Goal: Task Accomplishment & Management: Use online tool/utility

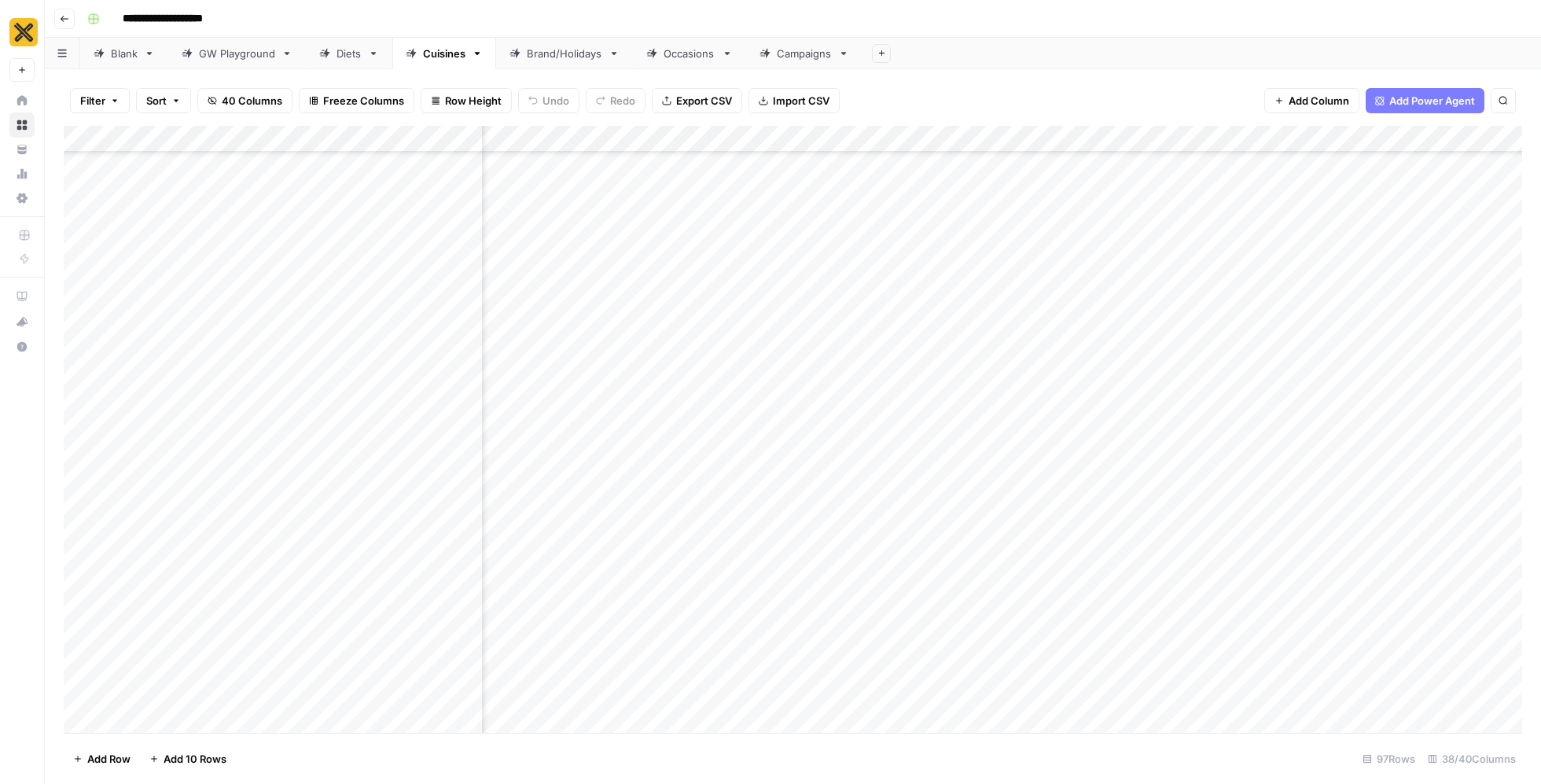
scroll to position [3409, 3553]
click at [888, 474] on div "Add Column" at bounding box center [793, 429] width 1459 height 608
click at [803, 472] on div "Add Column" at bounding box center [793, 429] width 1459 height 608
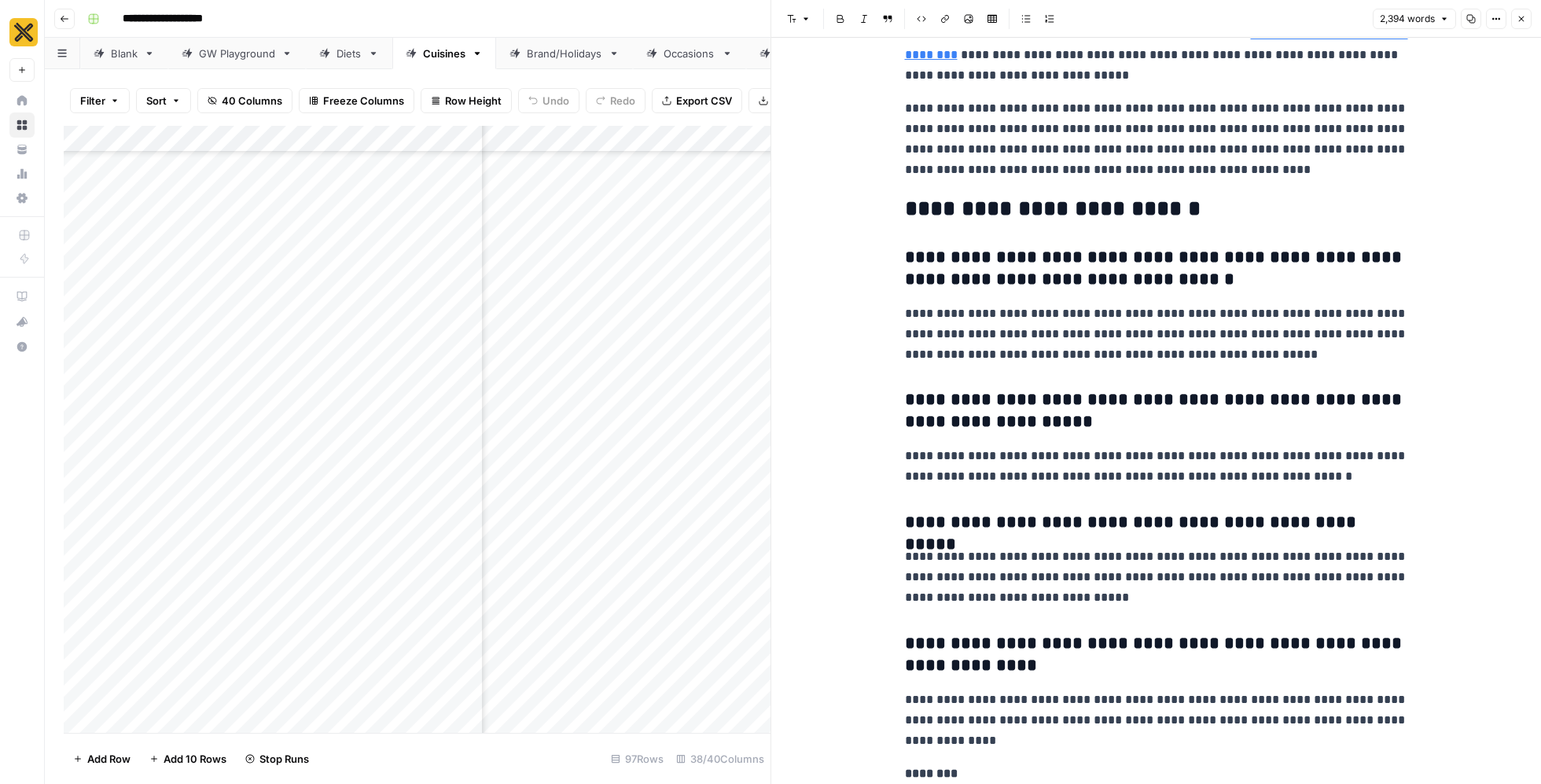
scroll to position [6764, 0]
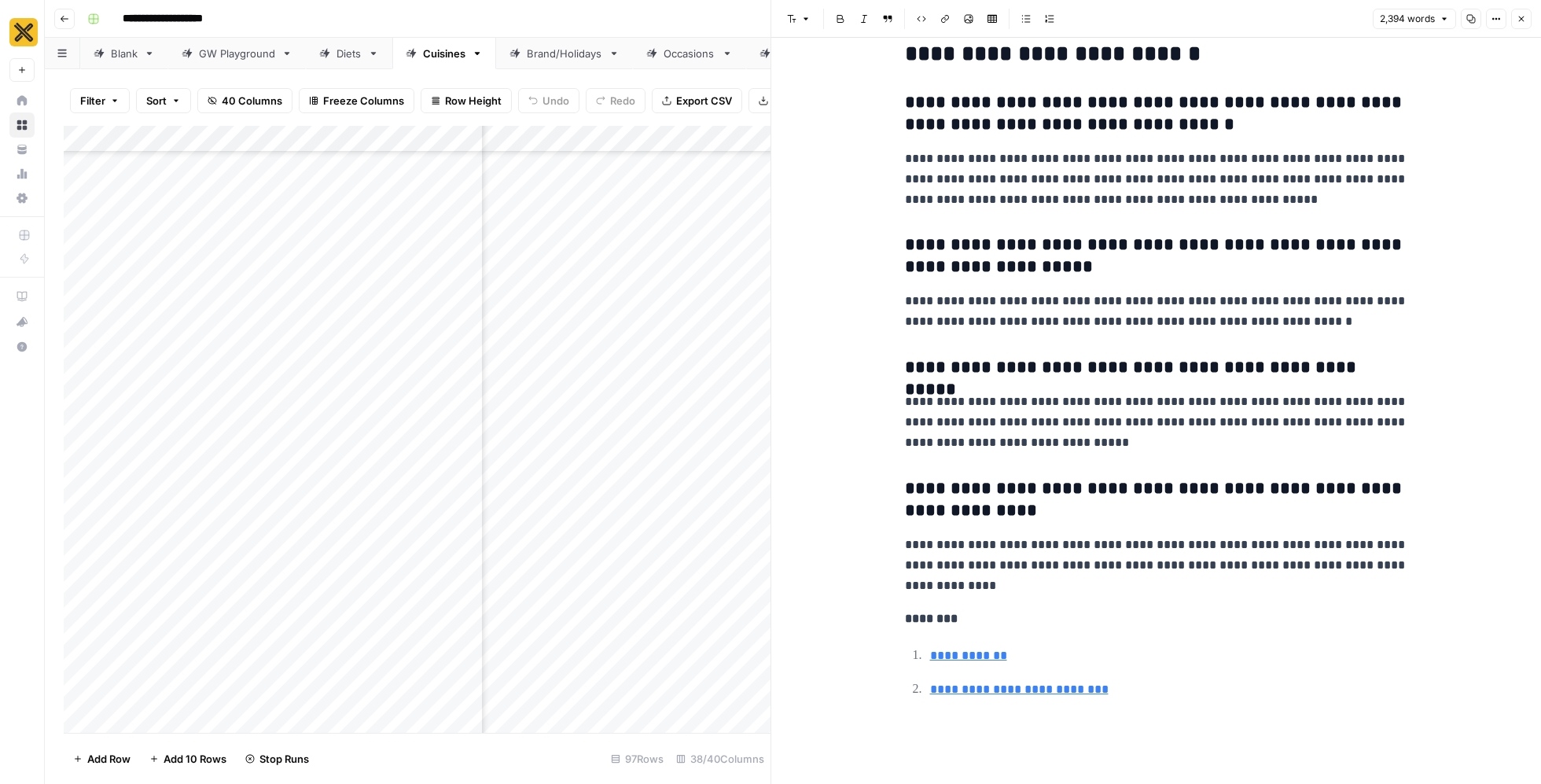
click at [1525, 19] on icon "button" at bounding box center [1522, 18] width 9 height 9
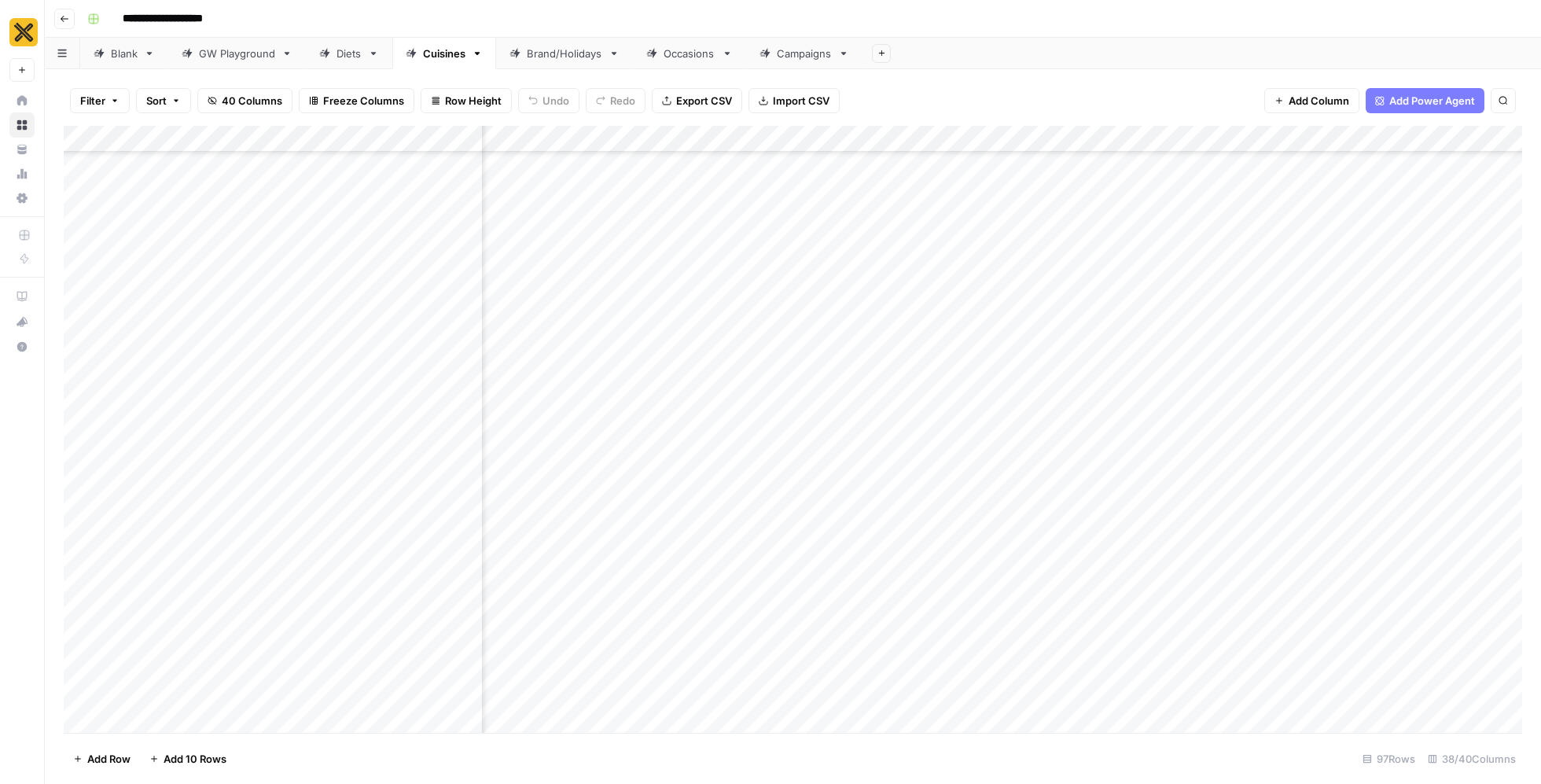
scroll to position [3409, 1152]
click at [1008, 645] on div "Add Column" at bounding box center [793, 429] width 1459 height 608
click at [972, 730] on button "Guide" at bounding box center [967, 728] width 42 height 19
click at [1116, 641] on div "Add Column" at bounding box center [793, 429] width 1459 height 608
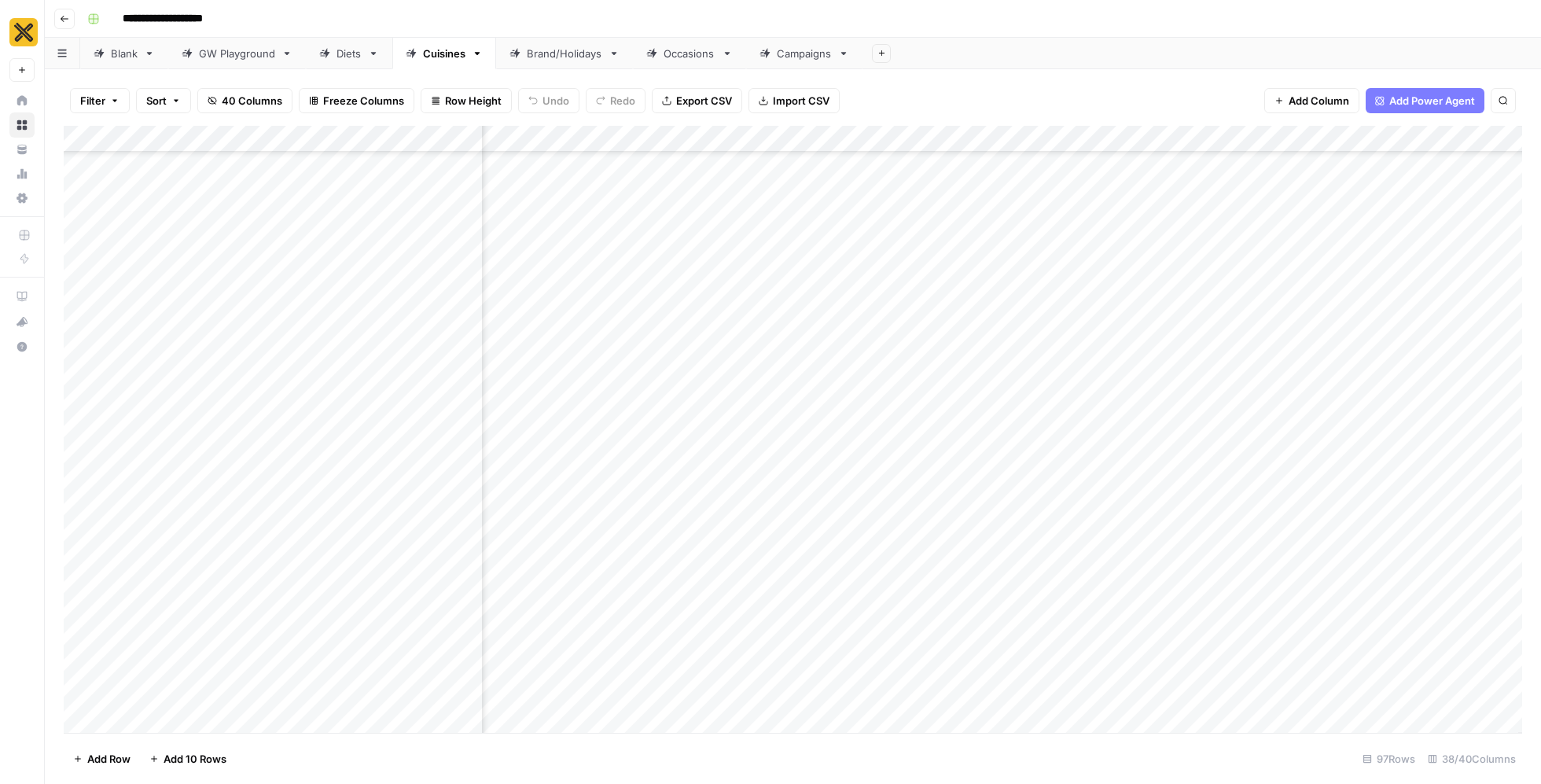
scroll to position [3409, 3895]
click at [856, 476] on div "Add Column" at bounding box center [793, 429] width 1459 height 608
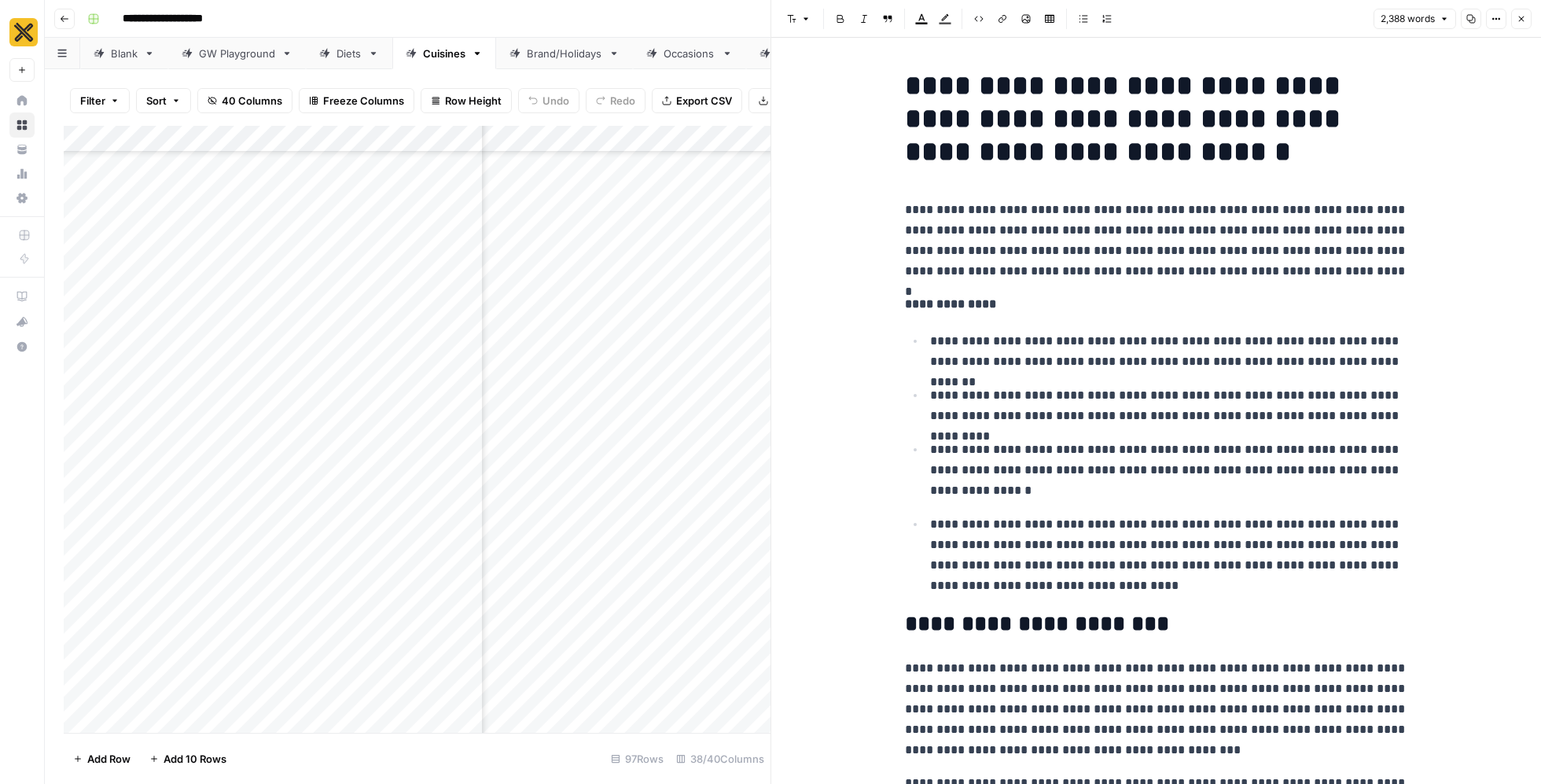
click at [1473, 14] on button "Copy" at bounding box center [1472, 18] width 20 height 20
click at [1535, 12] on header "Font style Bold Italic Block quote Text color Highlight color Code block Link I…" at bounding box center [1156, 18] width 770 height 37
click at [1528, 16] on button "Close" at bounding box center [1522, 18] width 20 height 20
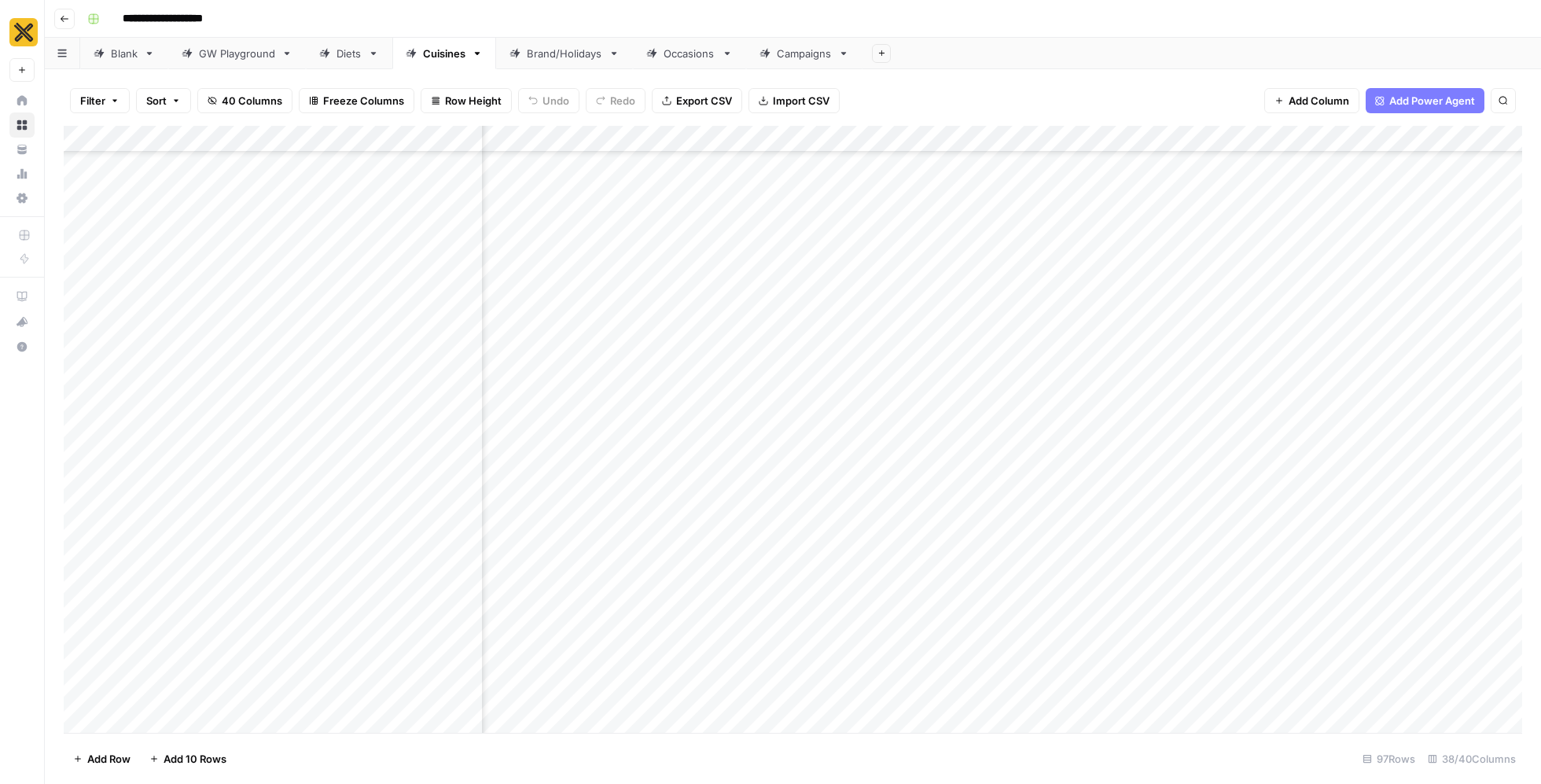
scroll to position [3409, 1141]
click at [1203, 636] on div "Add Column" at bounding box center [793, 429] width 1459 height 608
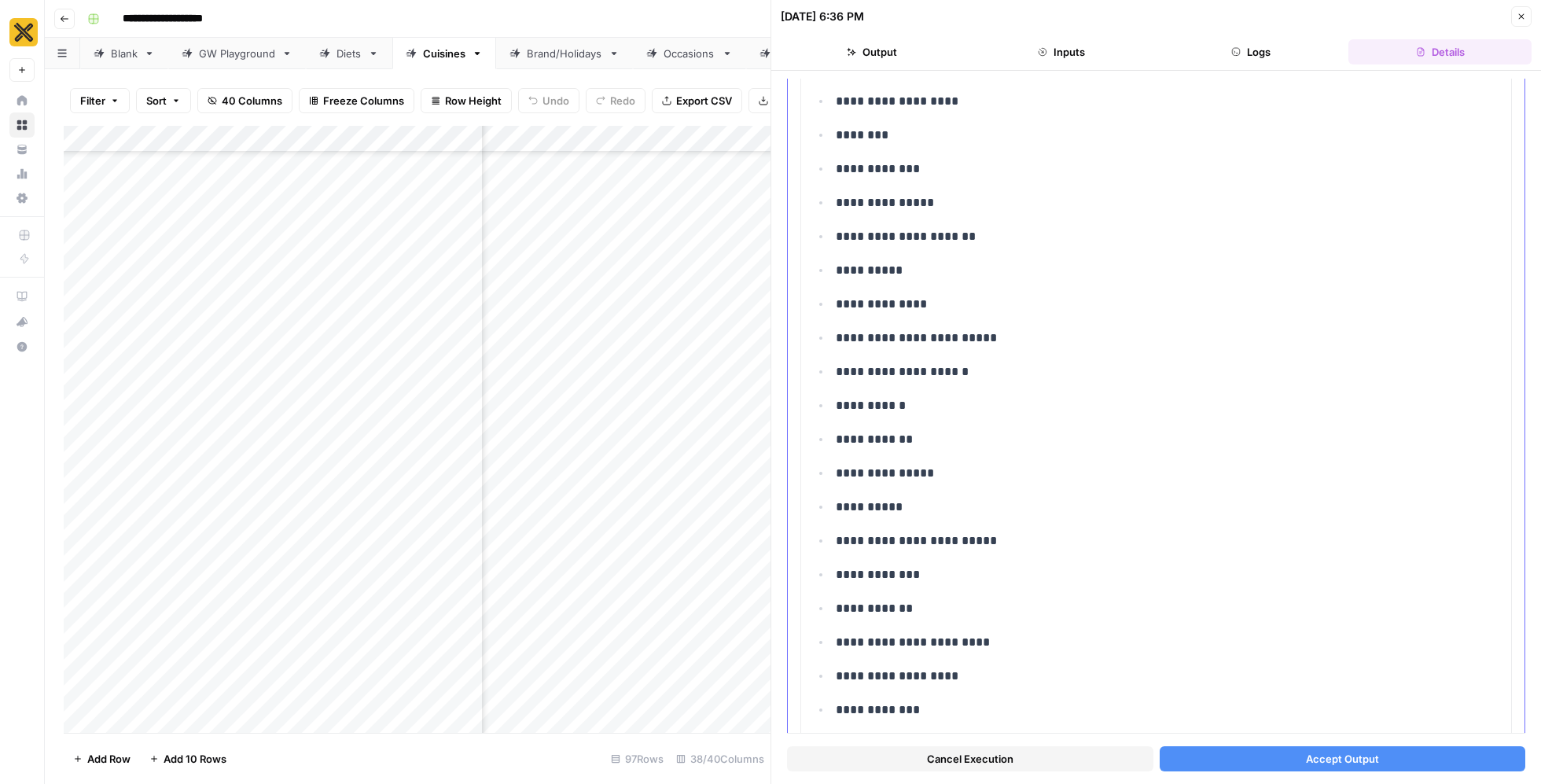
scroll to position [1057, 0]
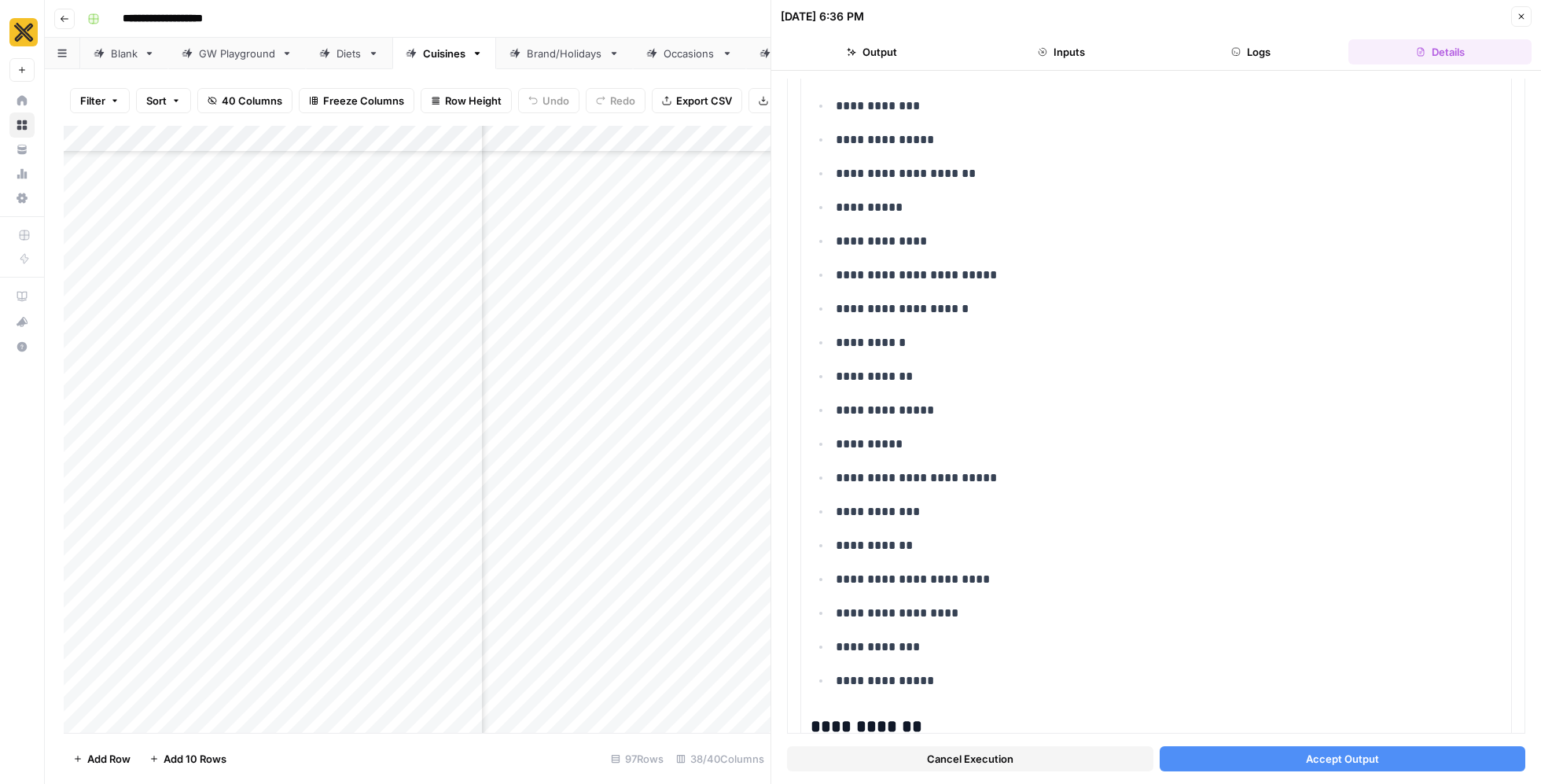
click at [1524, 16] on icon "button" at bounding box center [1522, 16] width 9 height 9
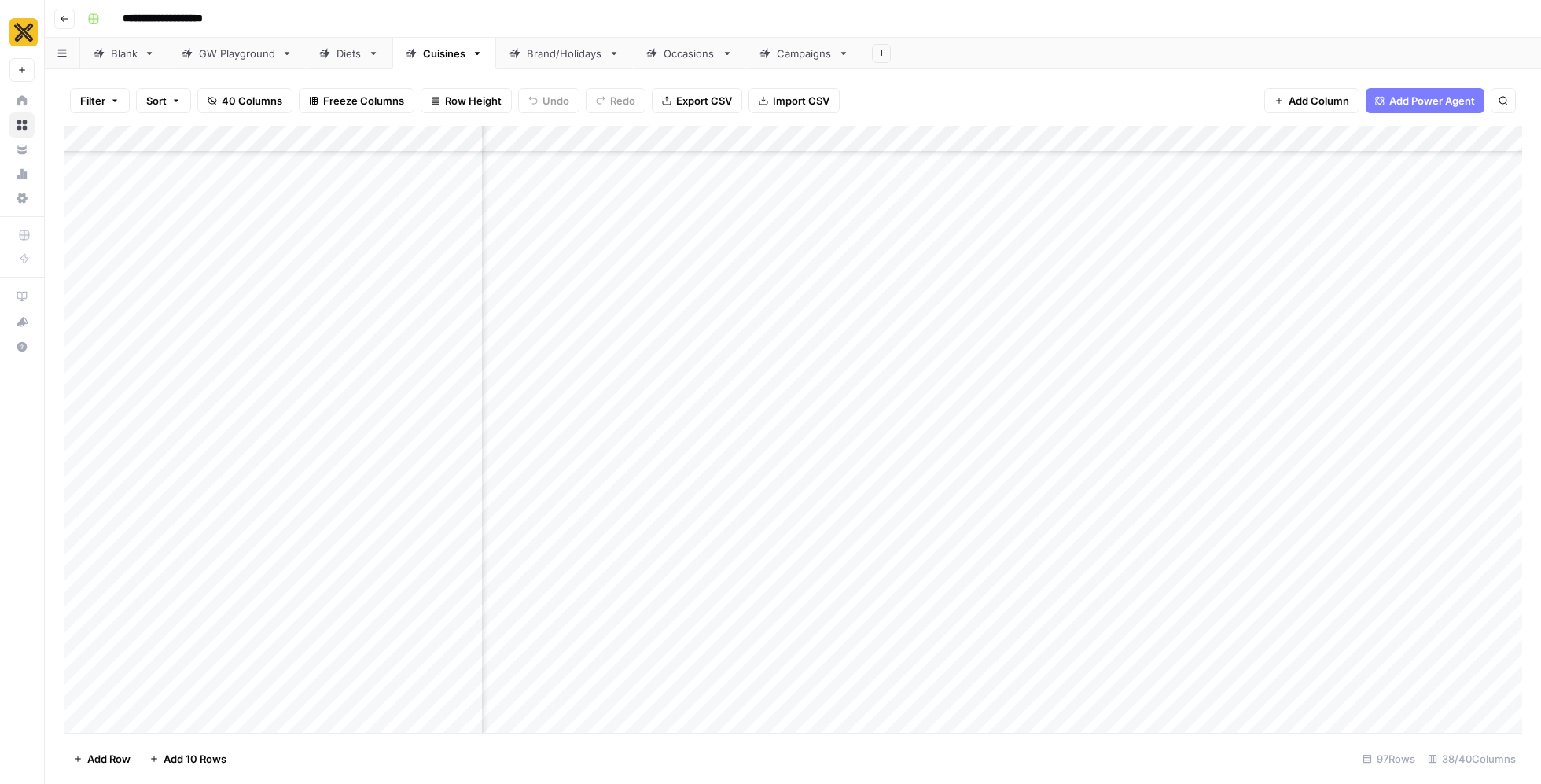
scroll to position [3409, 2176]
click at [1173, 476] on div "Add Column" at bounding box center [793, 429] width 1459 height 608
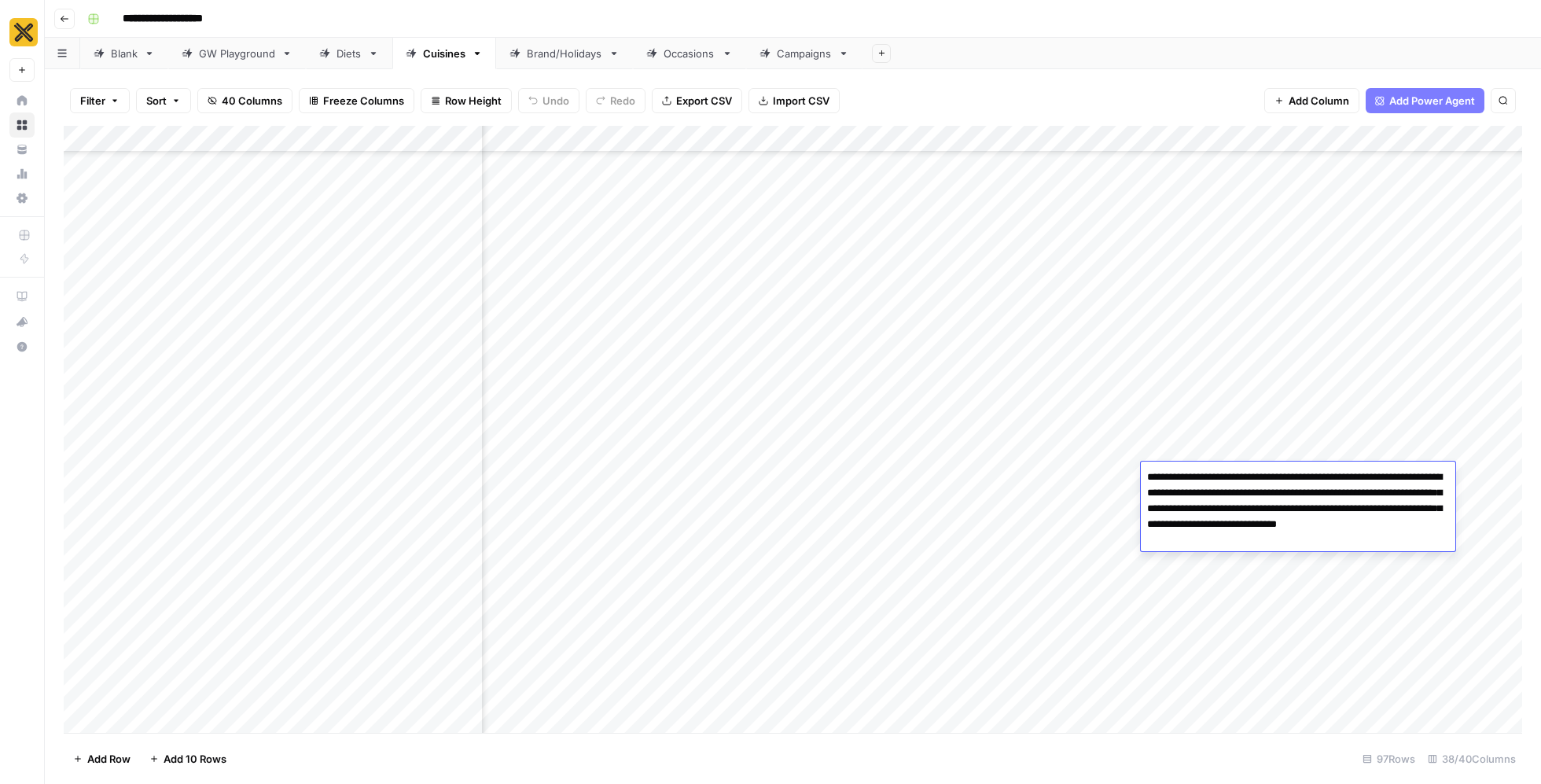
click at [1169, 504] on textarea "**********" at bounding box center [1298, 508] width 314 height 85
click at [1043, 498] on div "Add Column" at bounding box center [793, 429] width 1459 height 608
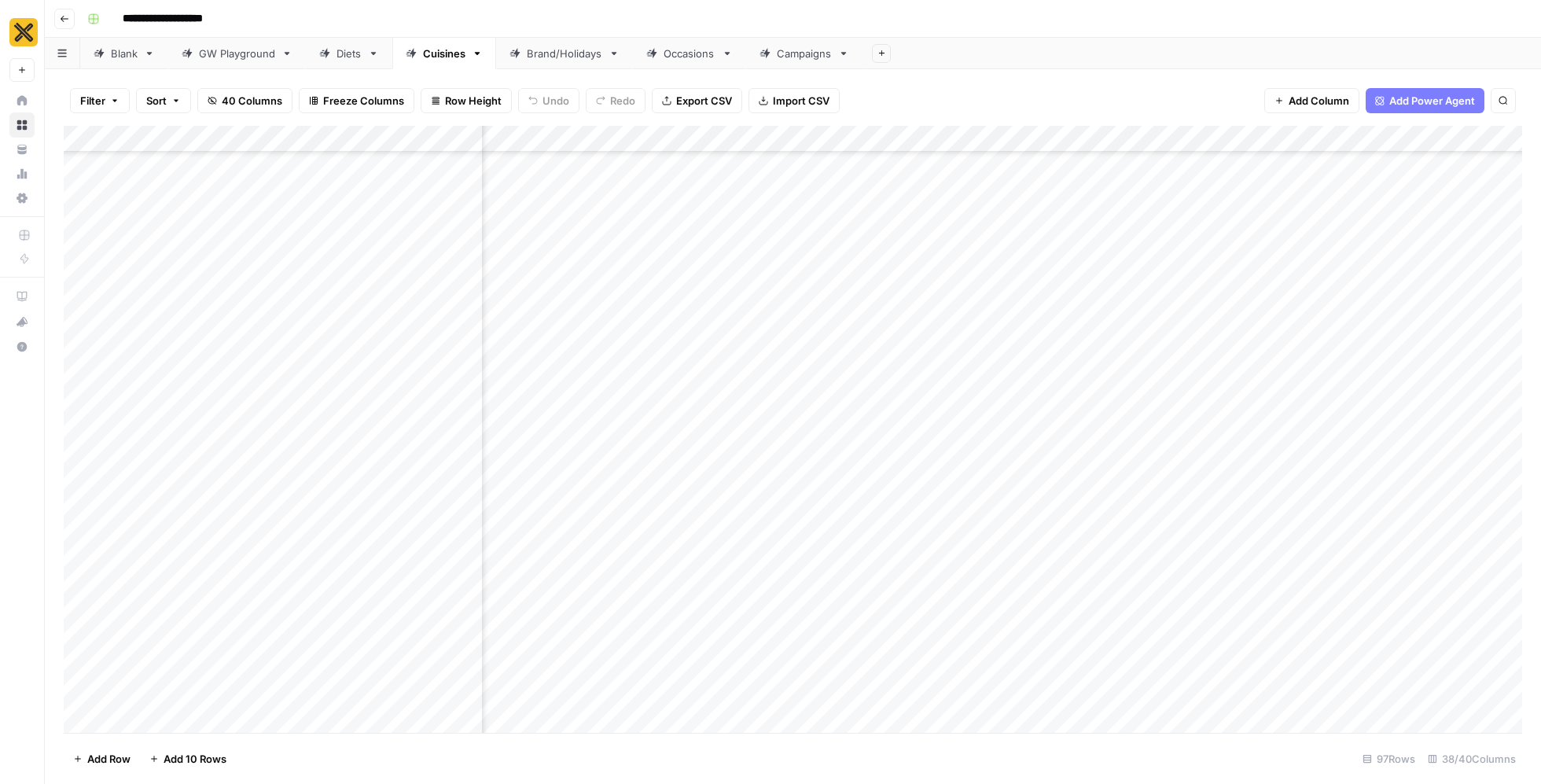
scroll to position [3409, 3475]
click at [886, 476] on div "Add Column" at bounding box center [793, 429] width 1459 height 608
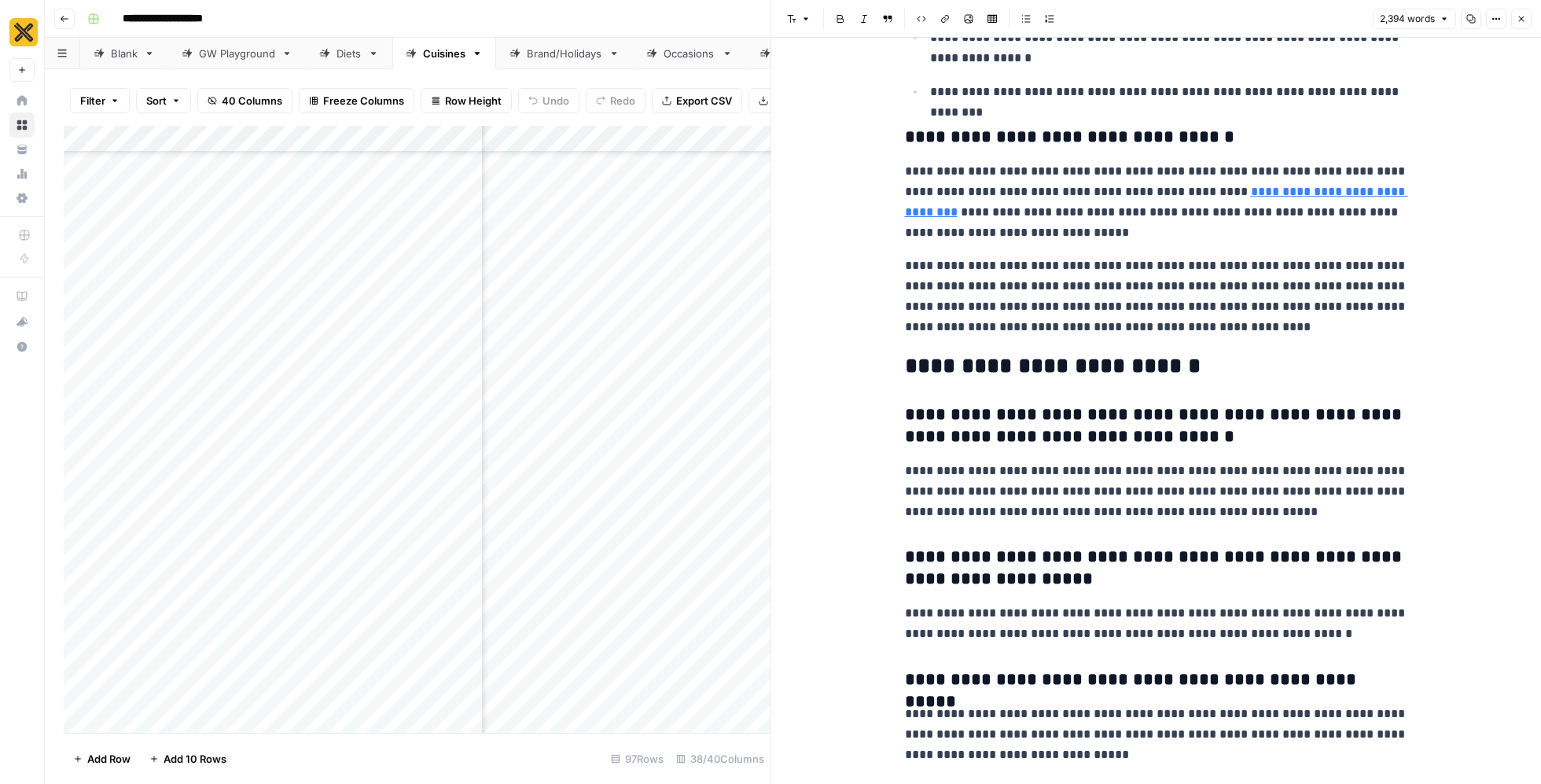
scroll to position [6764, 0]
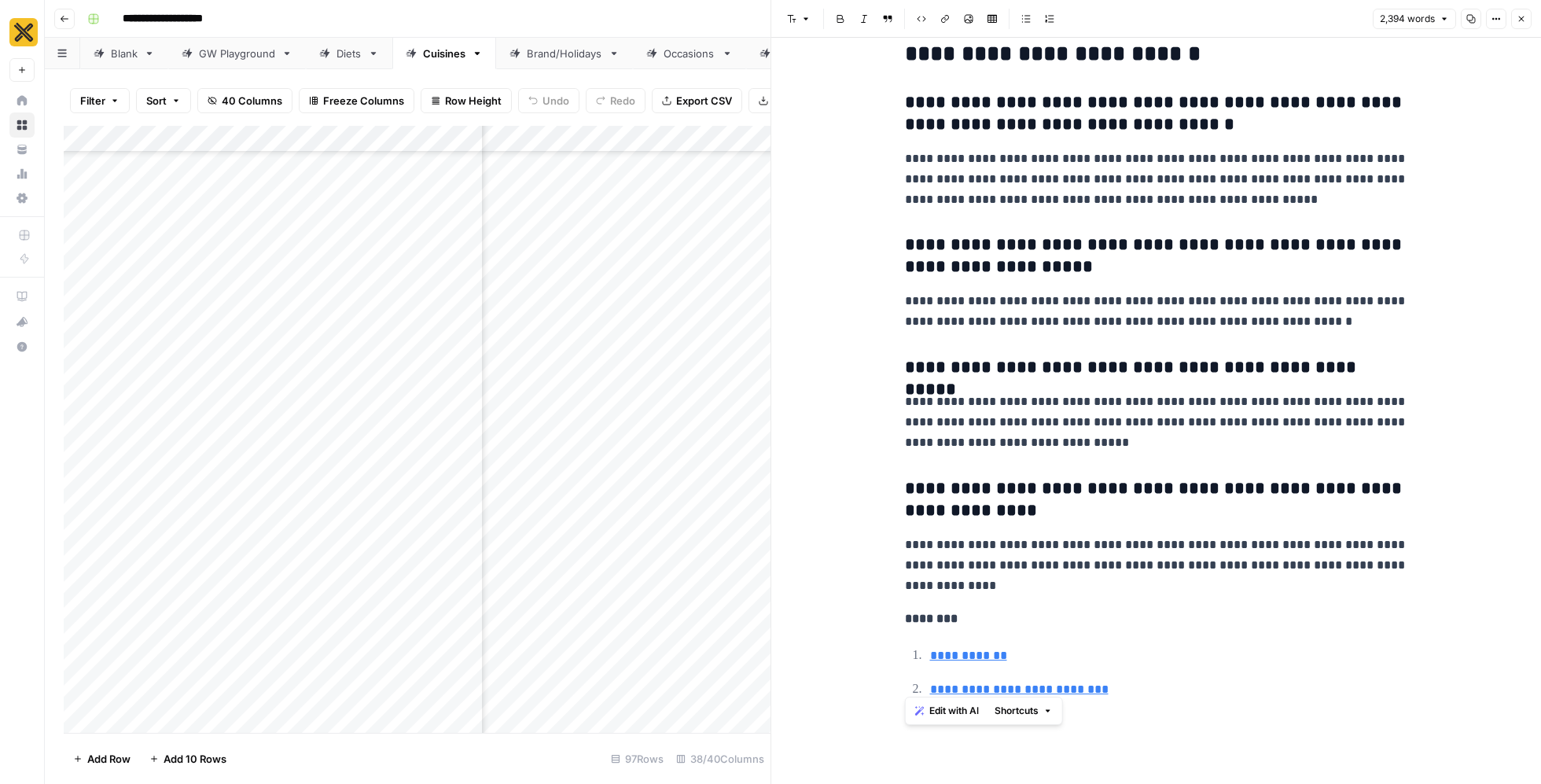
drag, startPoint x: 1129, startPoint y: 690, endPoint x: 906, endPoint y: 611, distance: 236.6
copy div "**********"
click at [1519, 20] on icon "button" at bounding box center [1522, 18] width 9 height 9
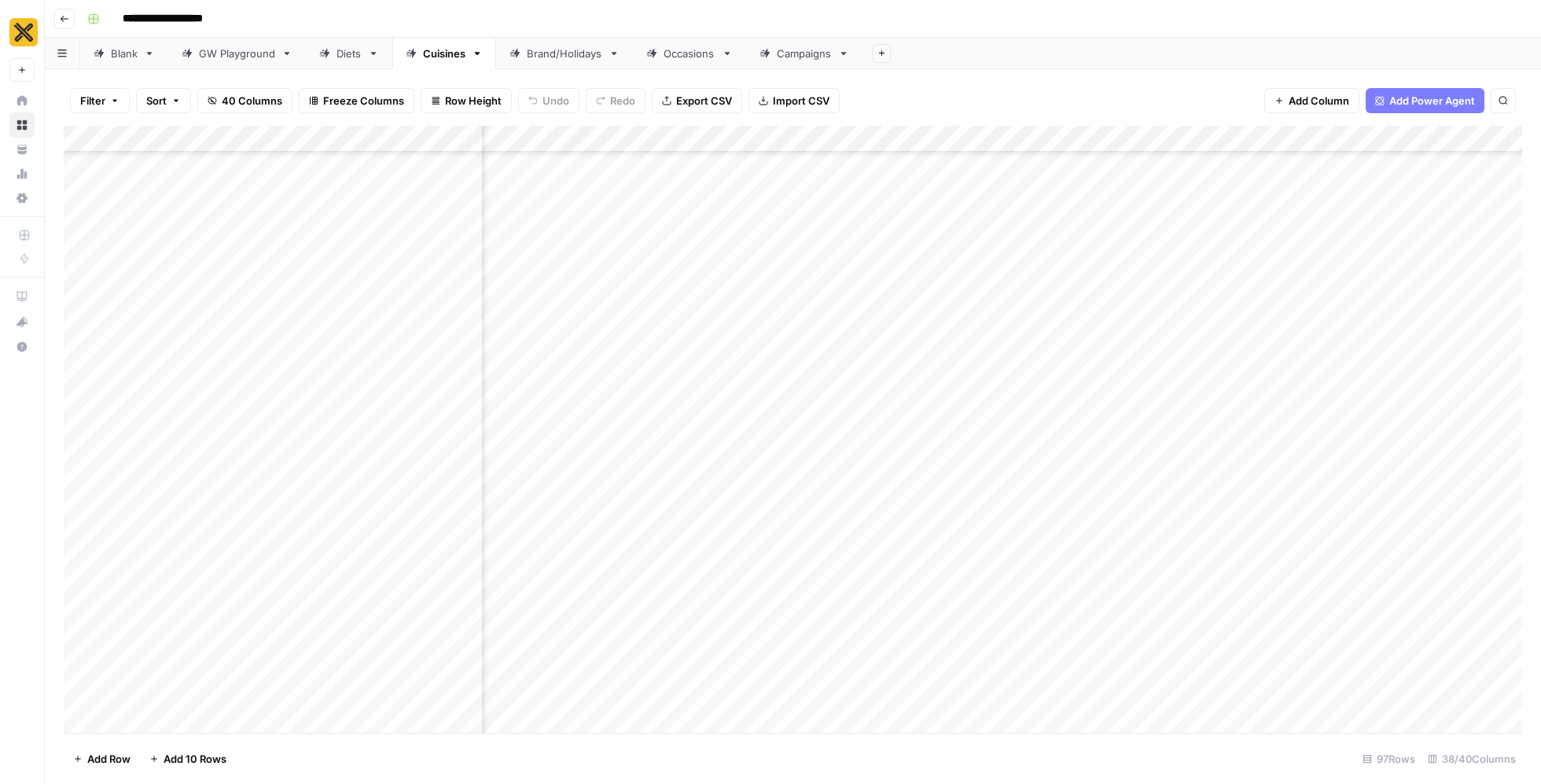
scroll to position [3410, 1621]
click at [724, 633] on div "Add Column" at bounding box center [793, 429] width 1459 height 608
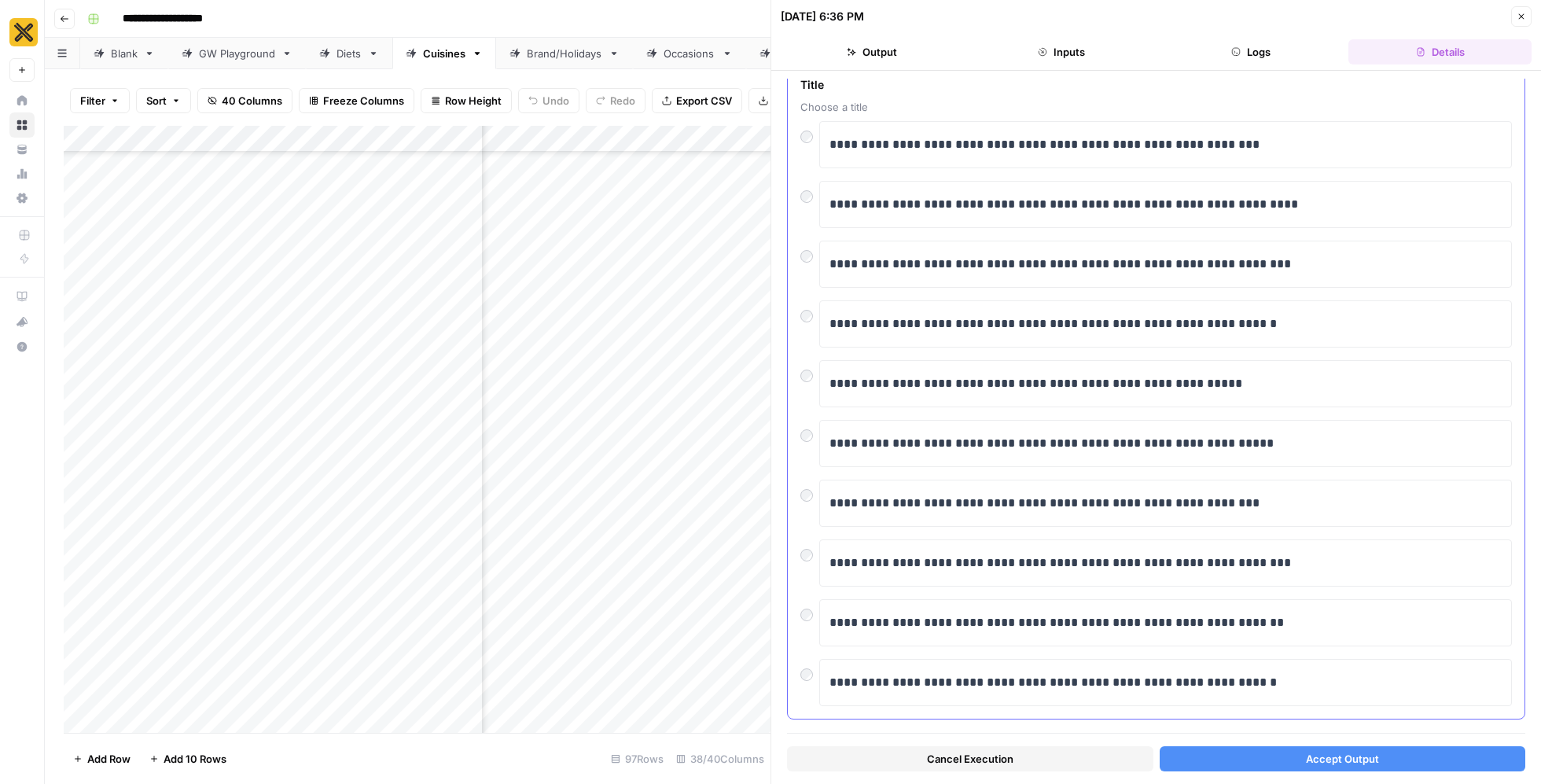
scroll to position [2109, 0]
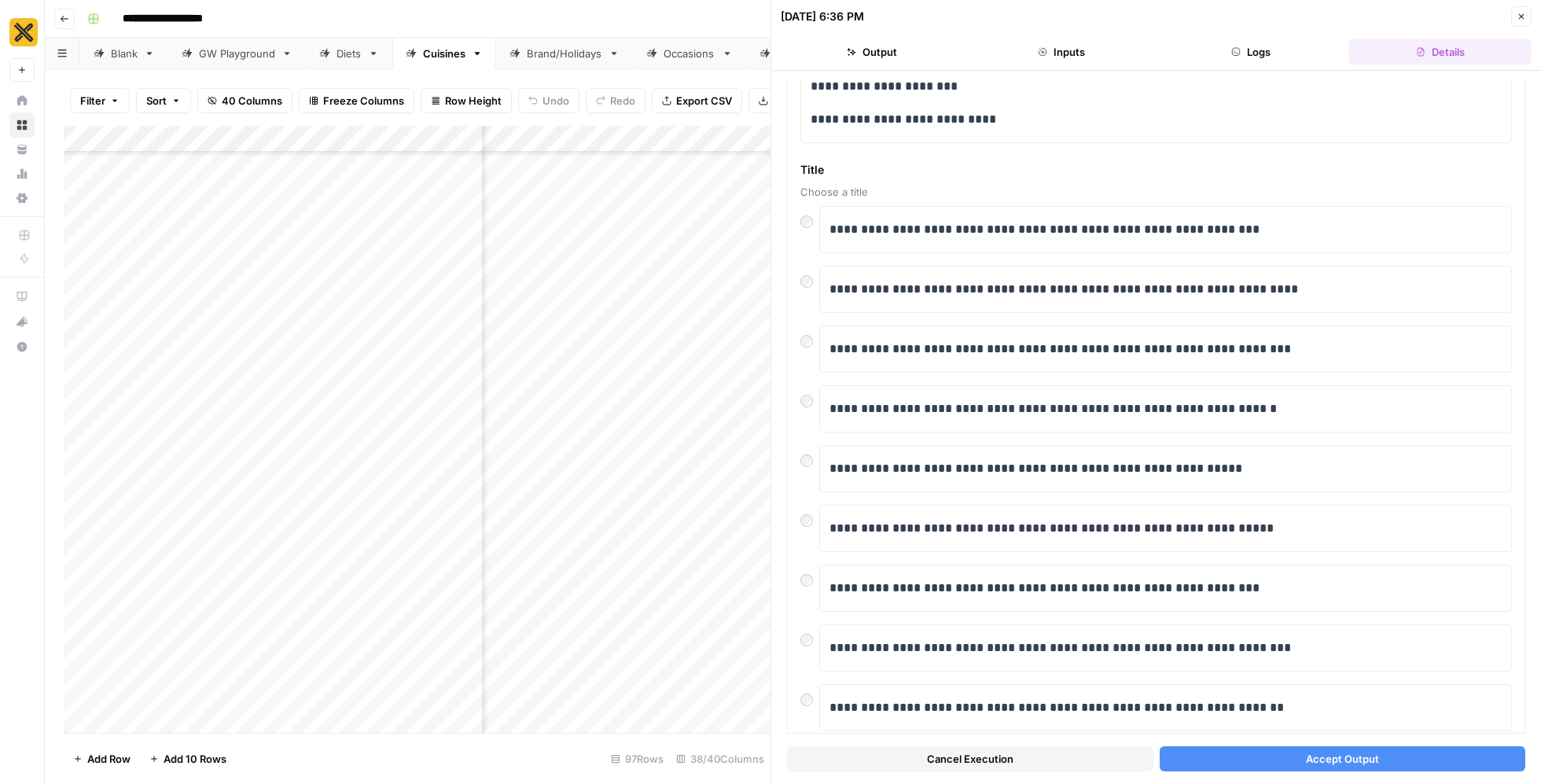
click at [1384, 759] on button "Accept Output" at bounding box center [1343, 759] width 367 height 26
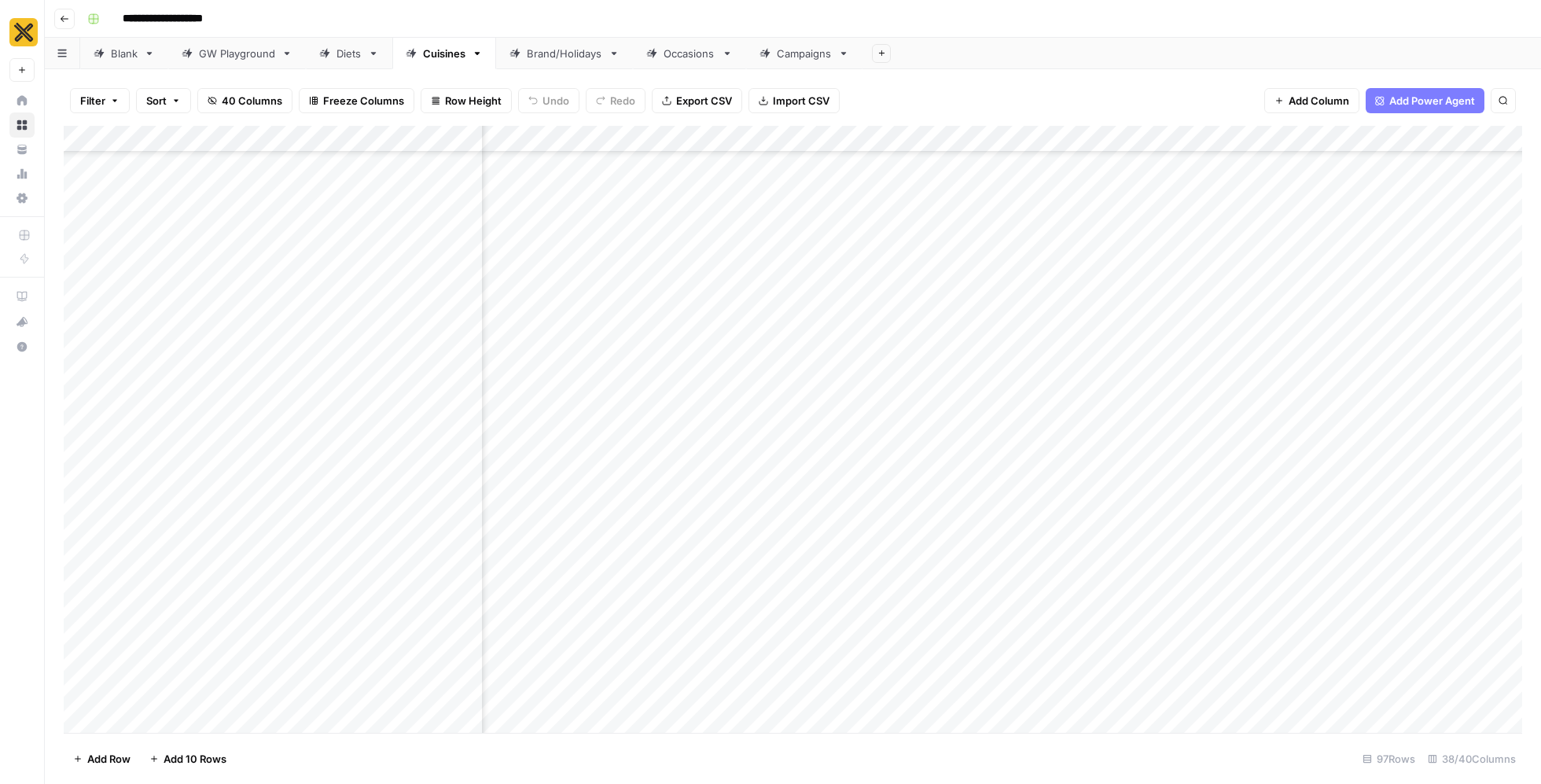
scroll to position [3410, 1643]
click at [700, 638] on div "Add Column" at bounding box center [793, 429] width 1459 height 608
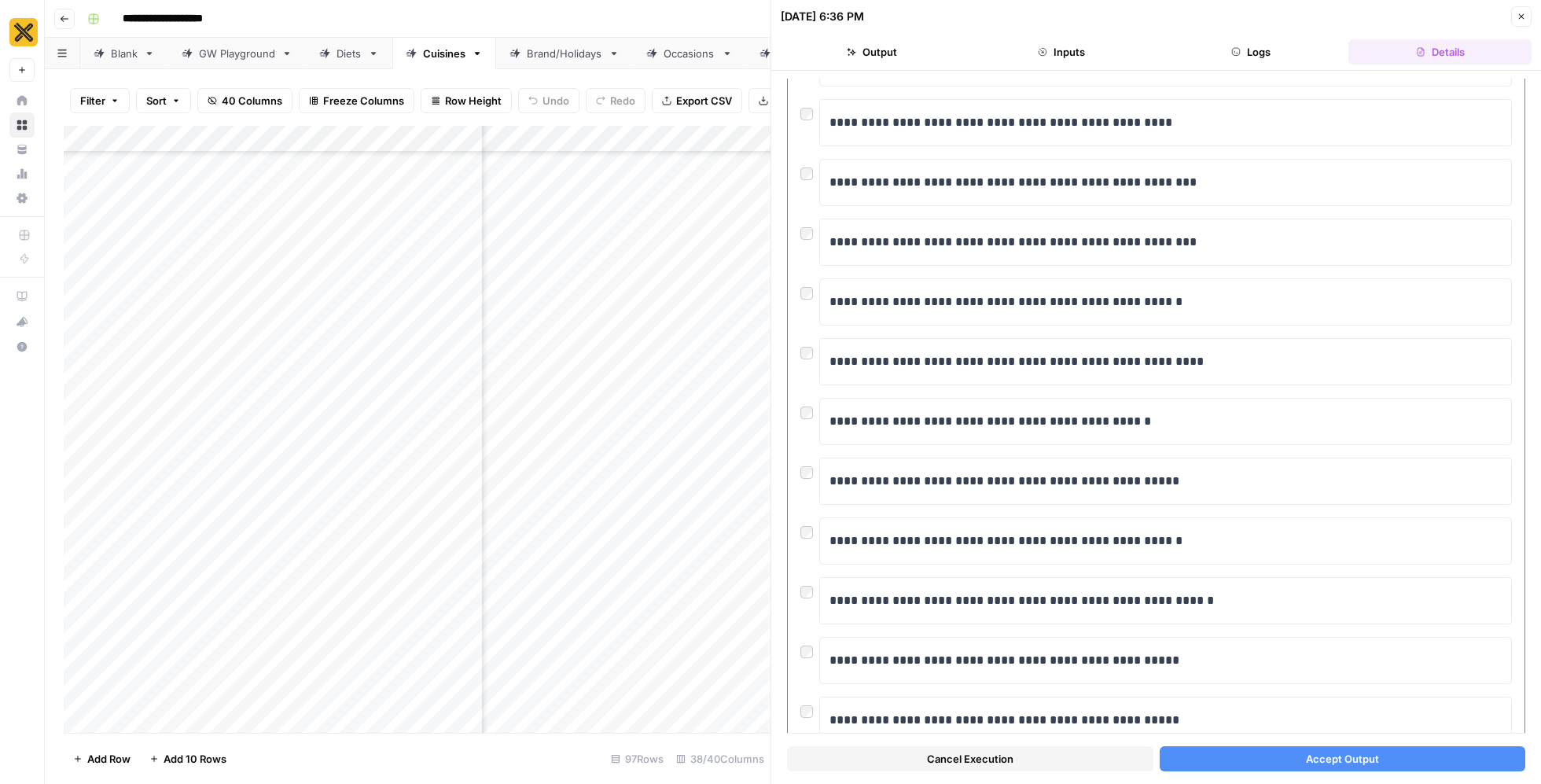
scroll to position [1726, 0]
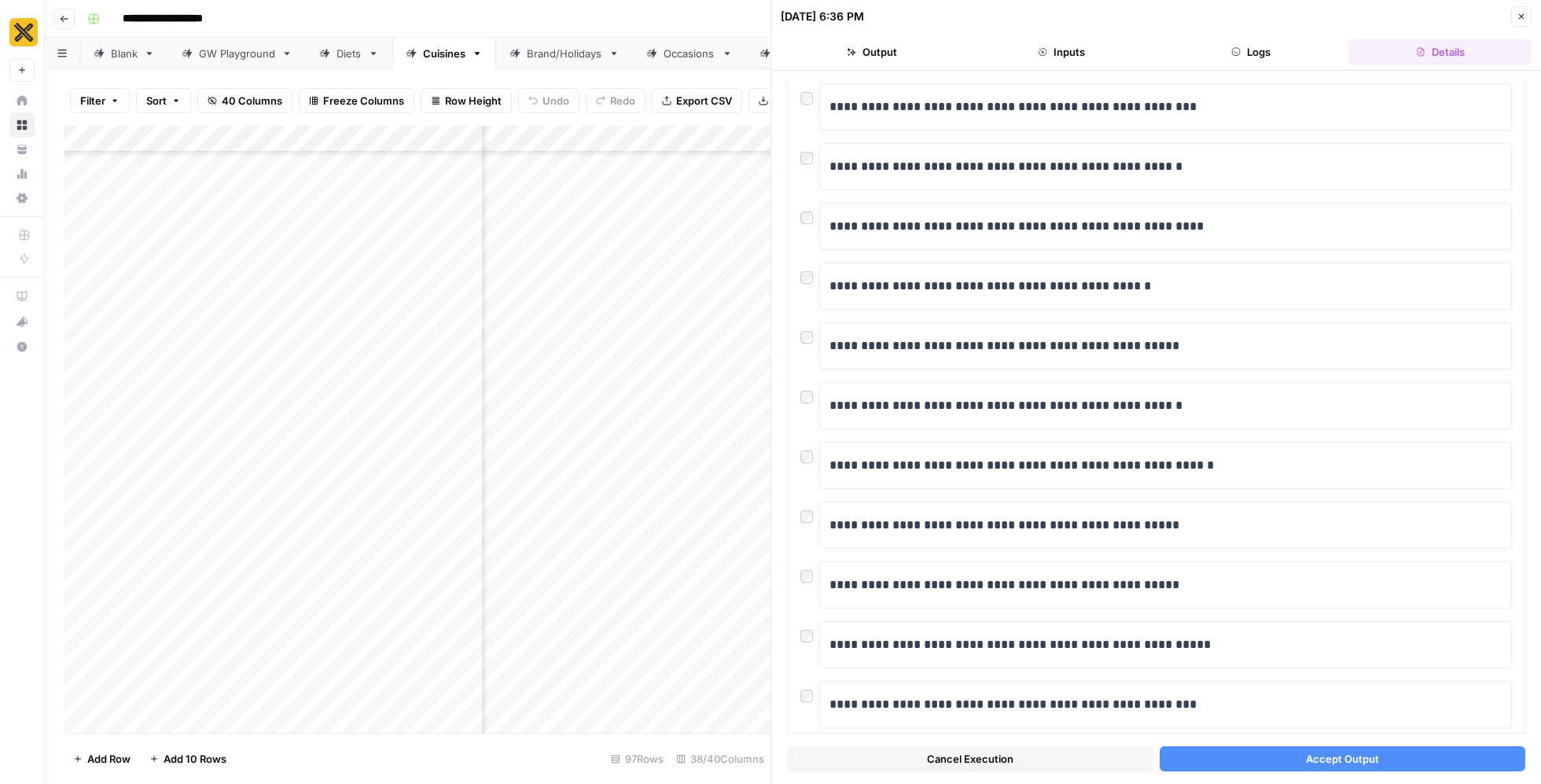
click at [1434, 748] on button "Accept Output" at bounding box center [1343, 759] width 367 height 26
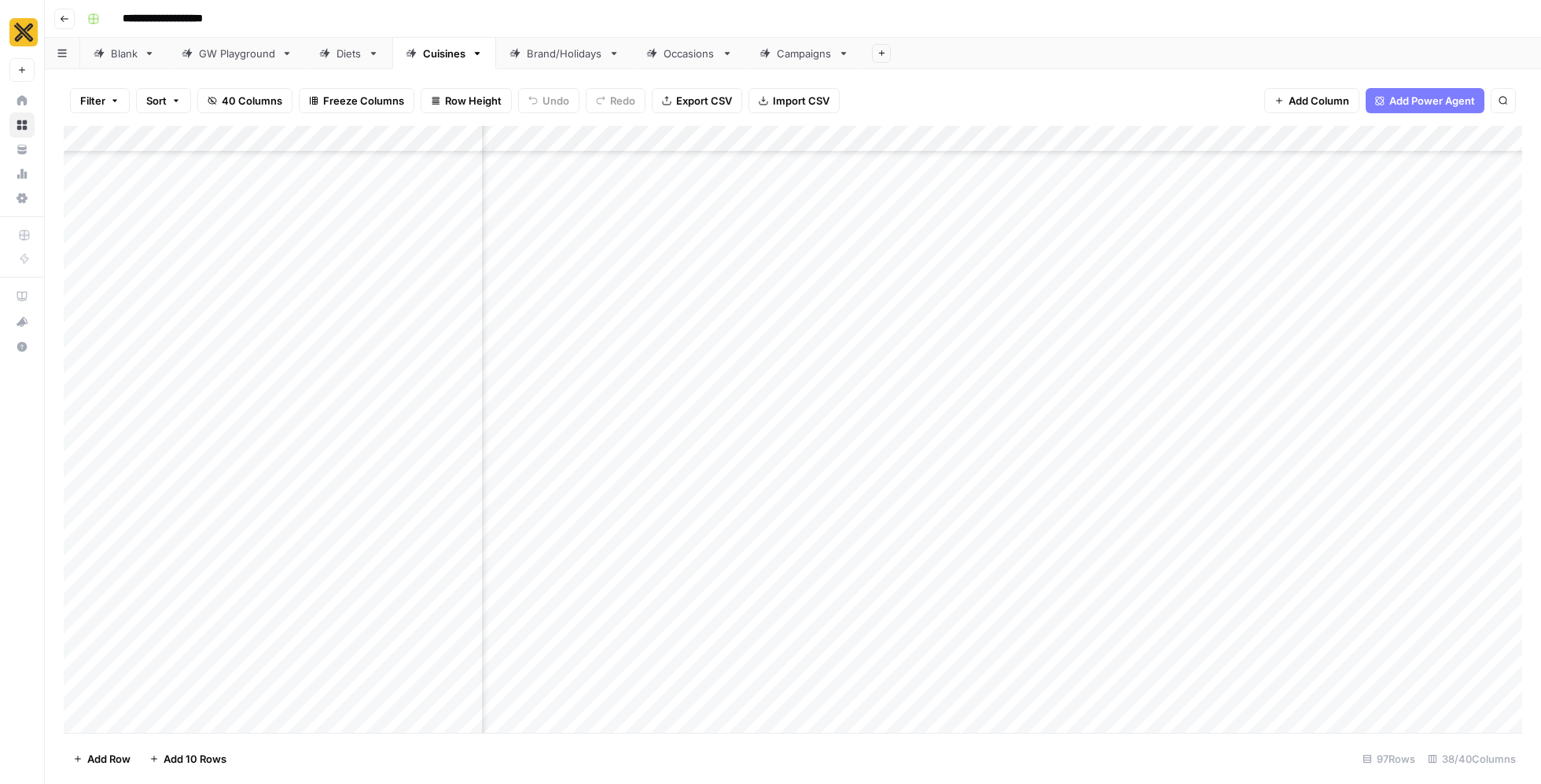
scroll to position [3410, 1656]
click at [1264, 633] on div "Add Column" at bounding box center [793, 429] width 1459 height 608
click at [1375, 641] on div "Add Column" at bounding box center [793, 429] width 1459 height 608
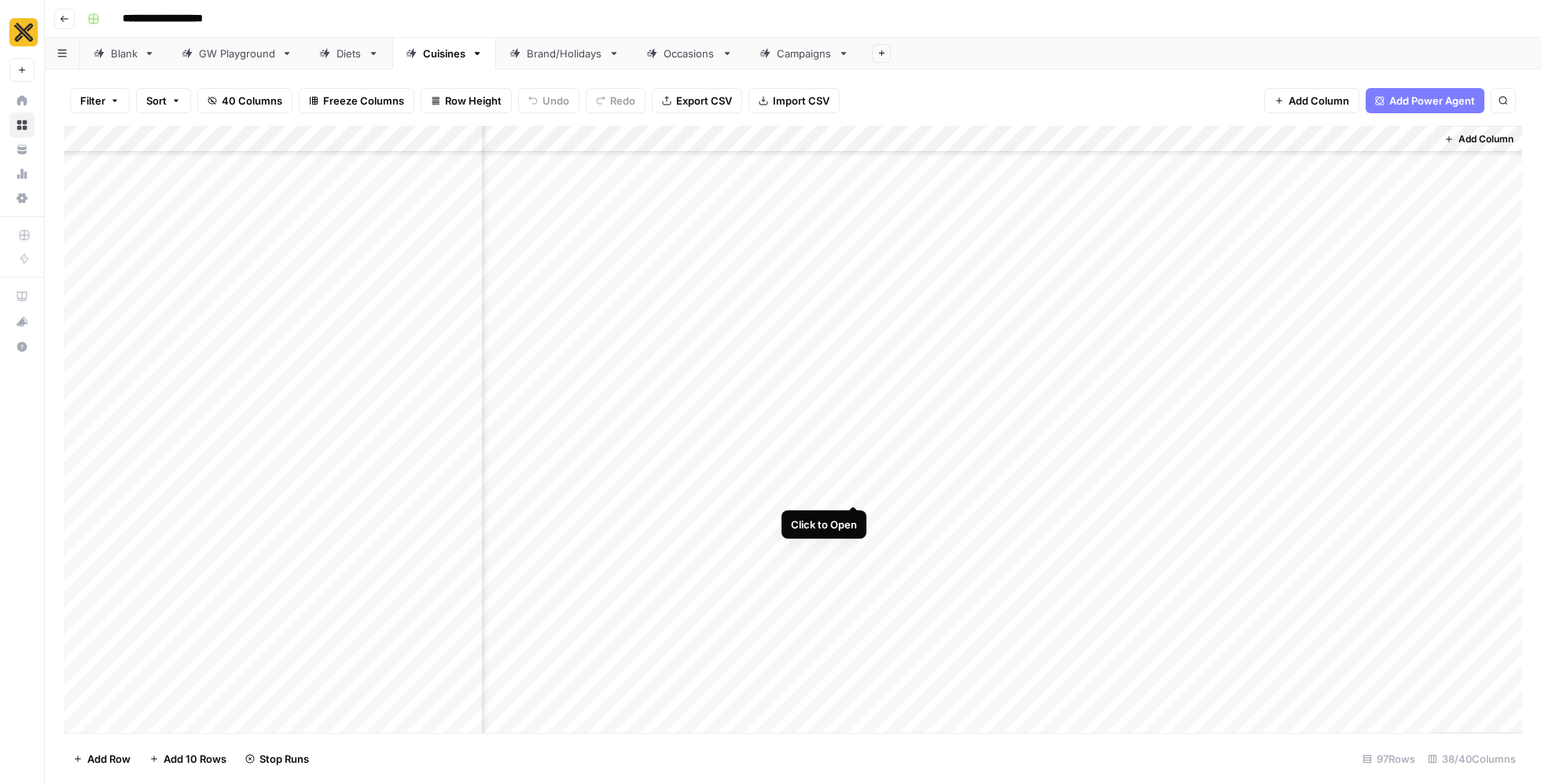
click at [858, 471] on div "Add Column" at bounding box center [793, 429] width 1459 height 608
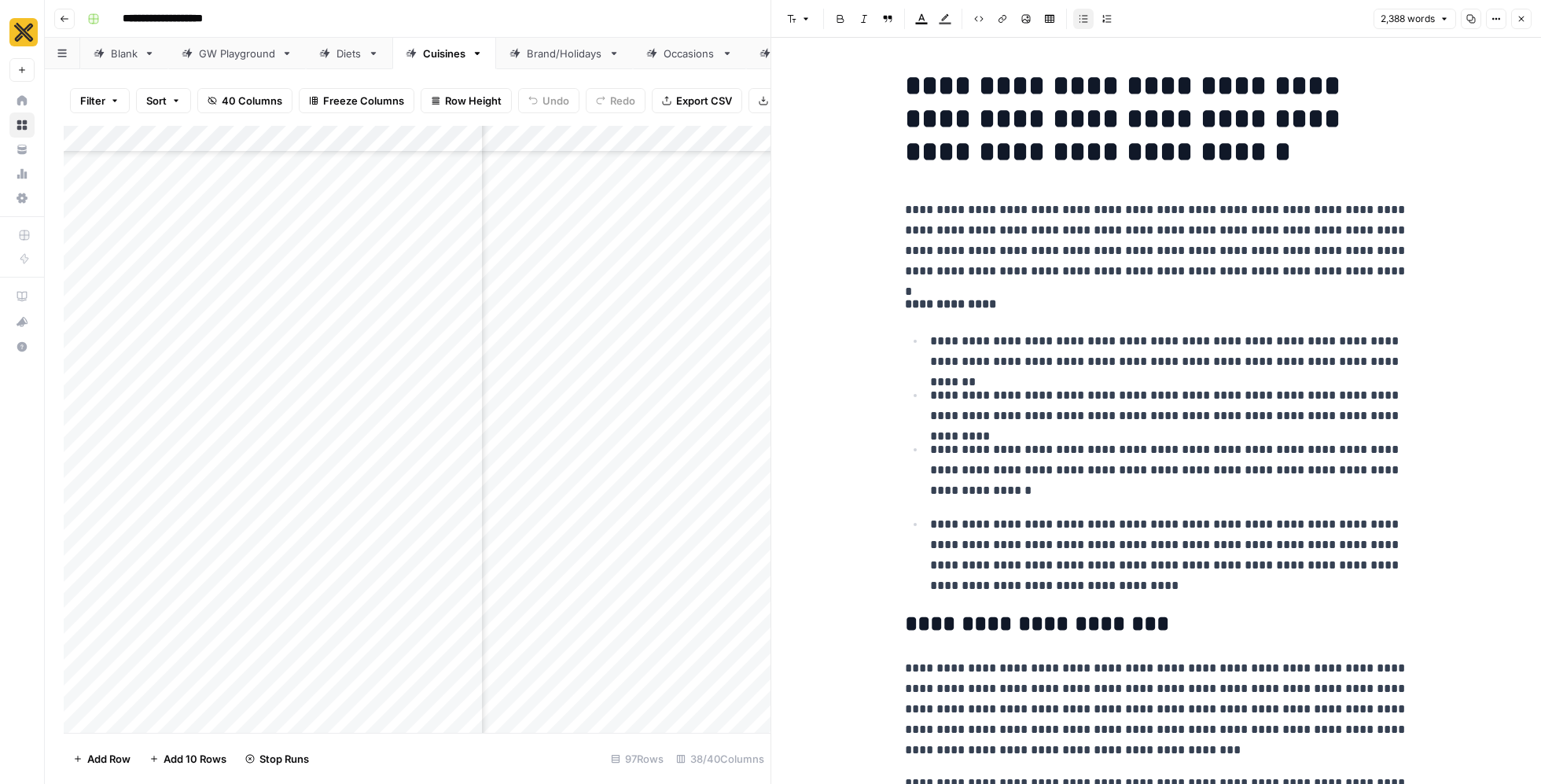
click at [1094, 369] on p "**********" at bounding box center [1169, 351] width 478 height 41
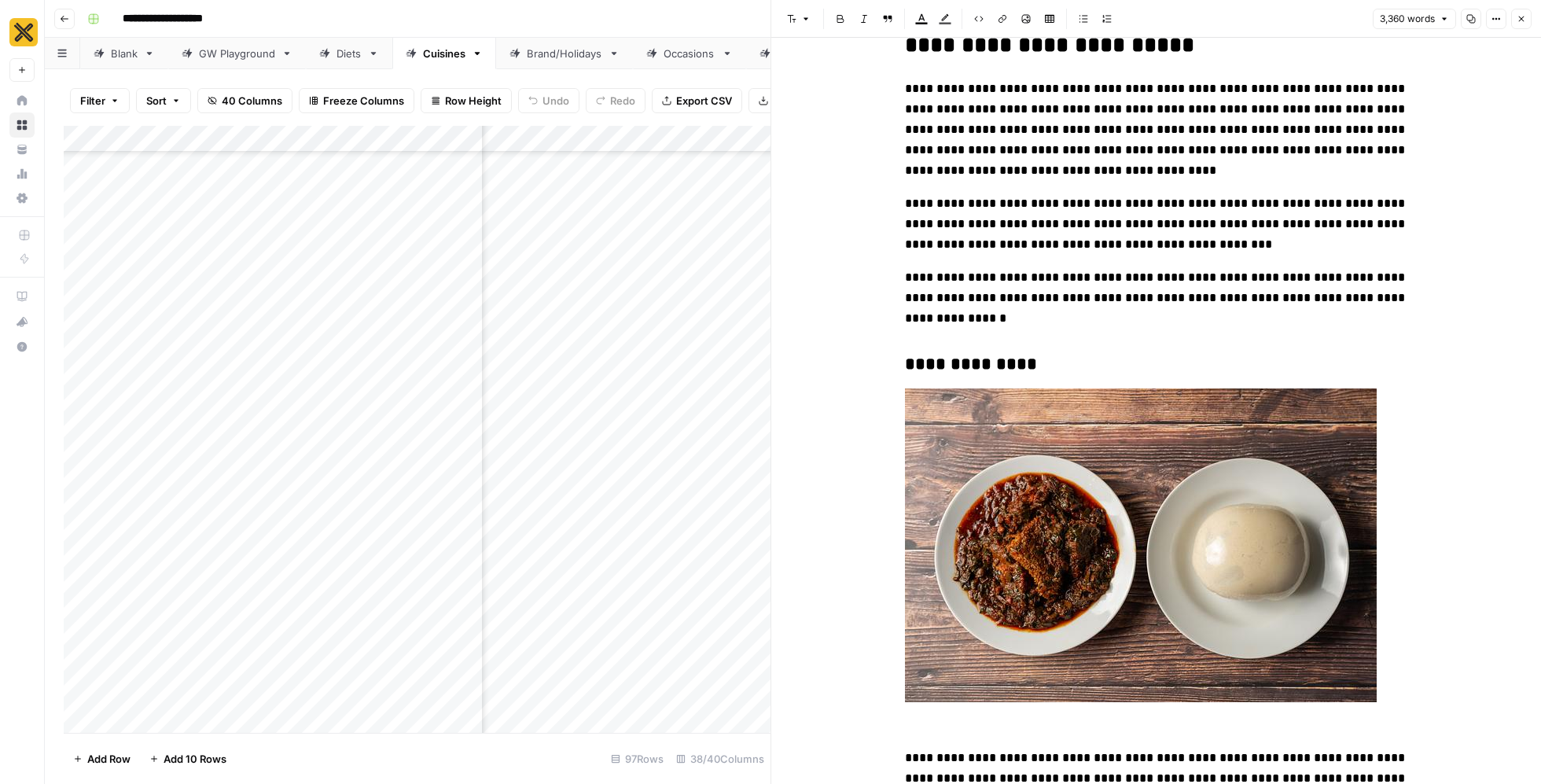
scroll to position [0, 0]
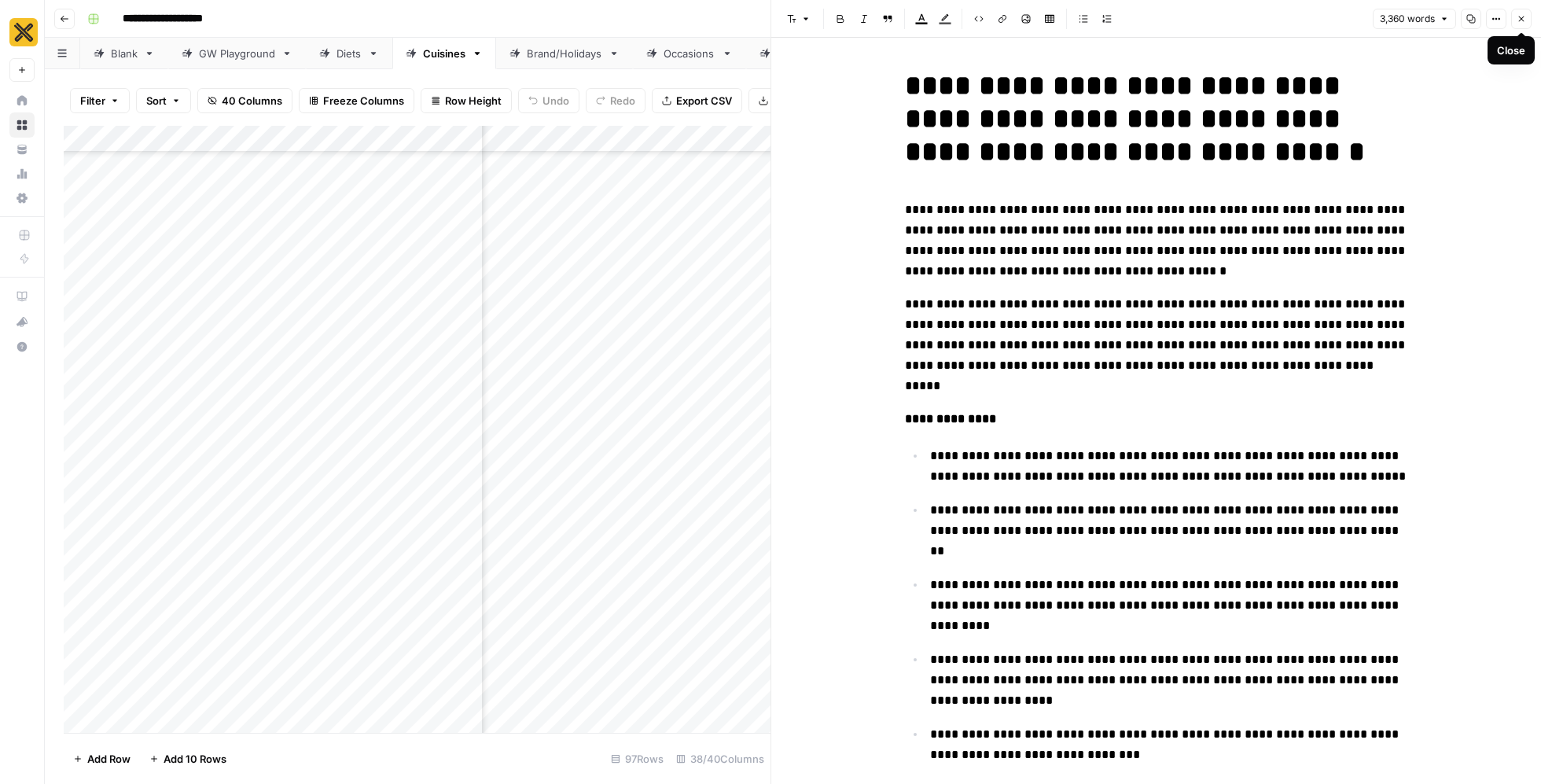
click at [1525, 16] on icon "button" at bounding box center [1522, 18] width 9 height 9
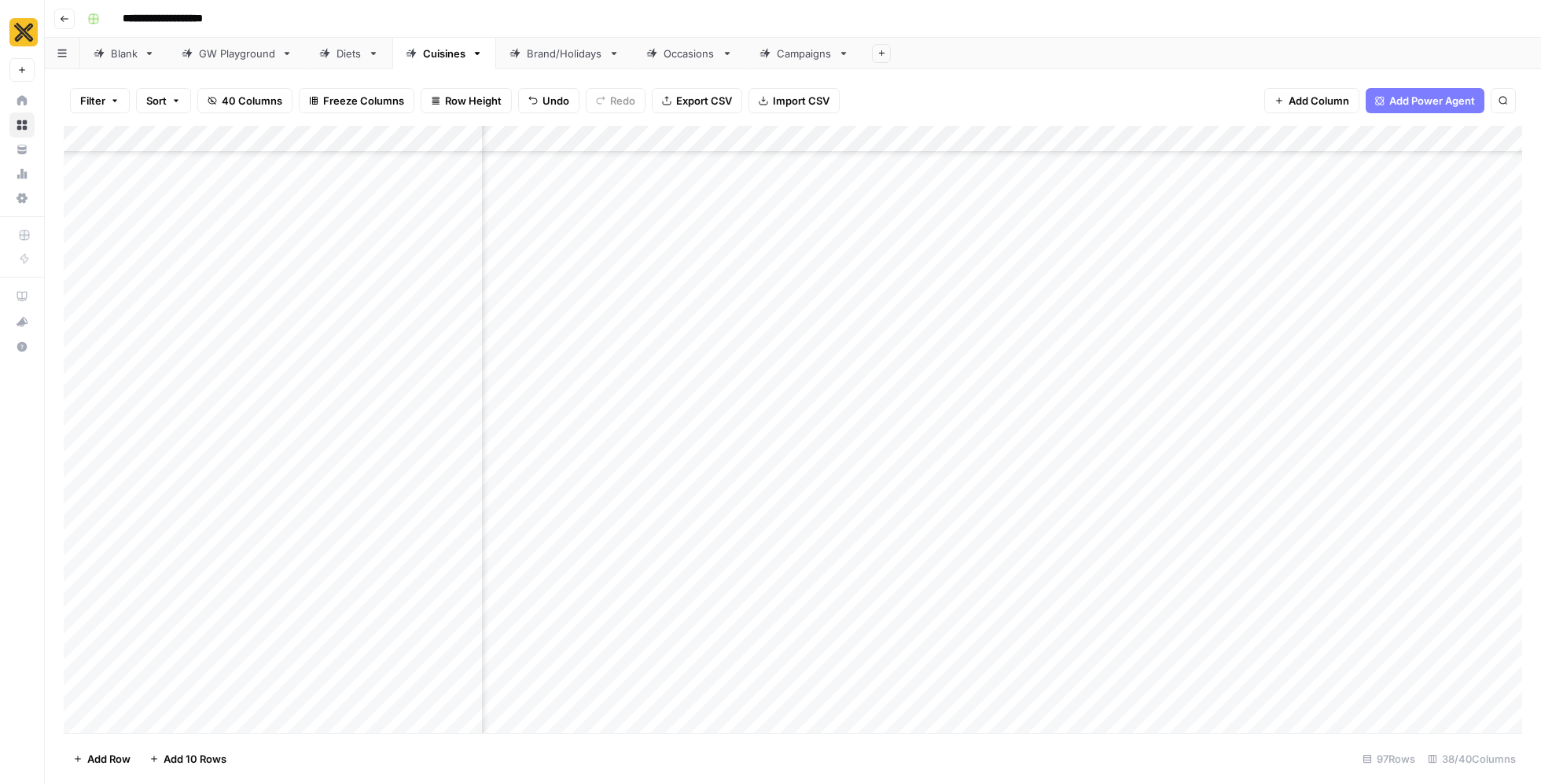
scroll to position [3410, 3452]
click at [902, 473] on div "Add Column" at bounding box center [793, 429] width 1459 height 608
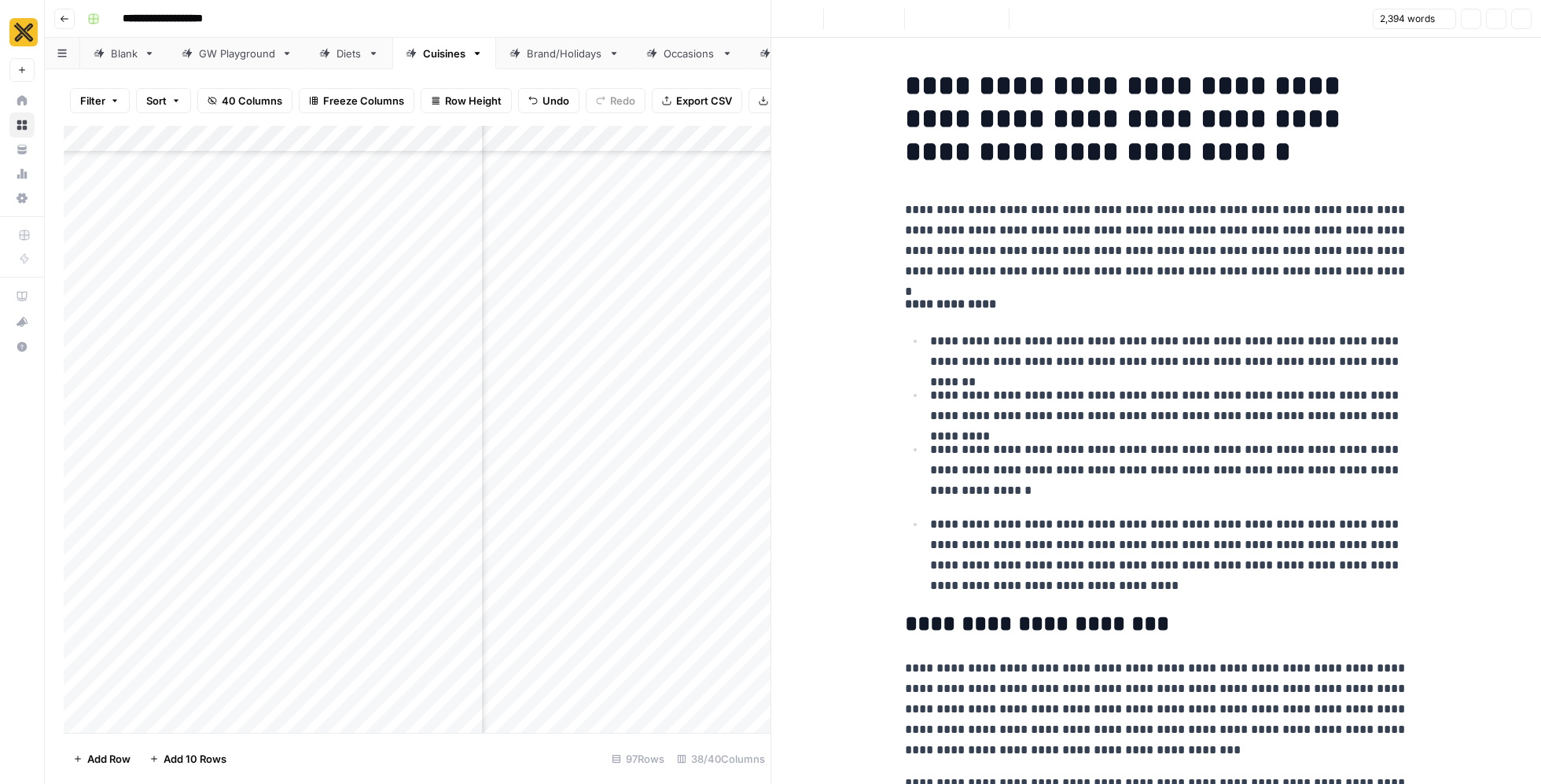
click at [1127, 432] on ul "**********" at bounding box center [1156, 462] width 504 height 266
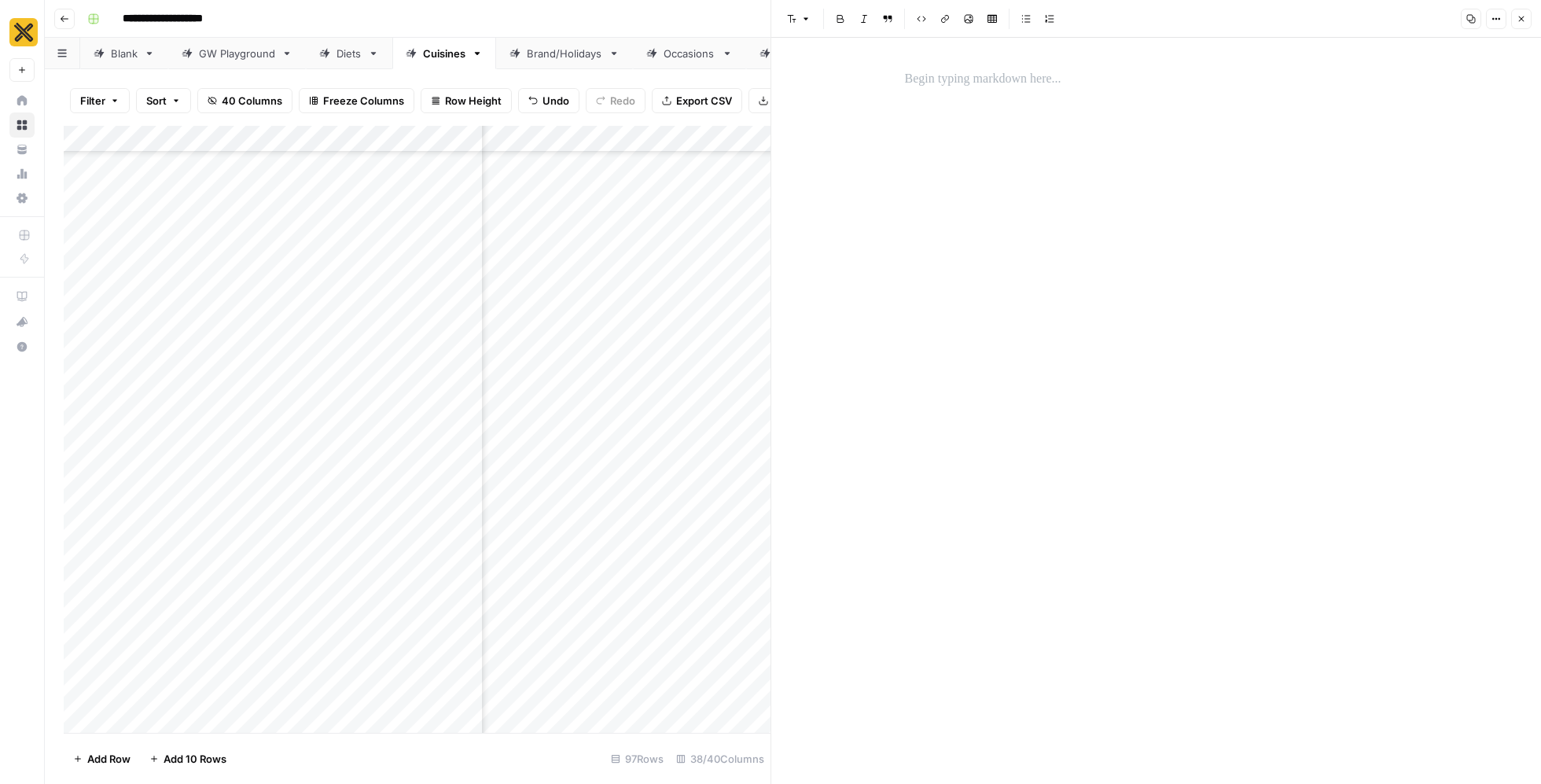
scroll to position [12836, 0]
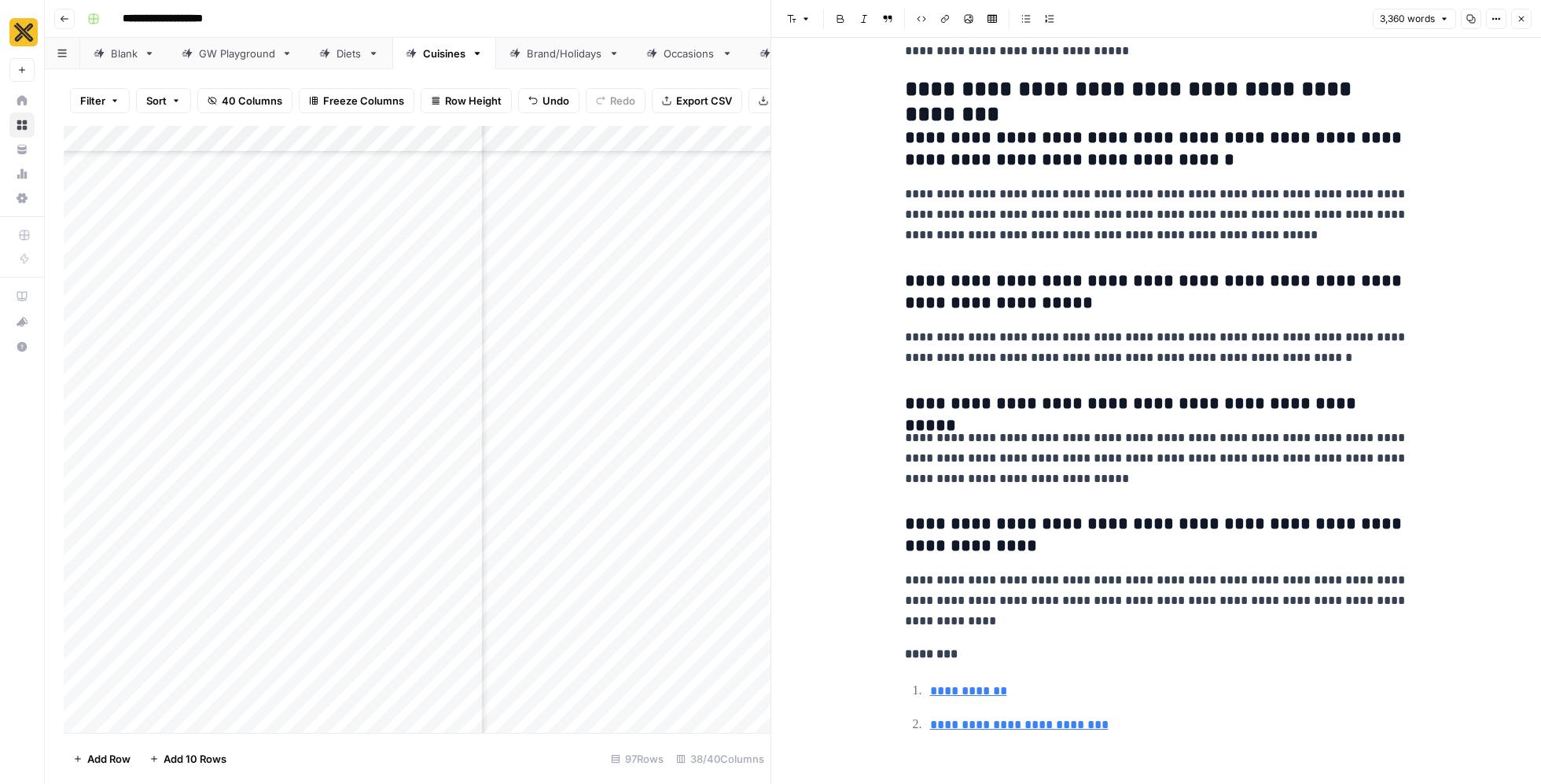
click at [1519, 19] on icon "button" at bounding box center [1522, 18] width 9 height 9
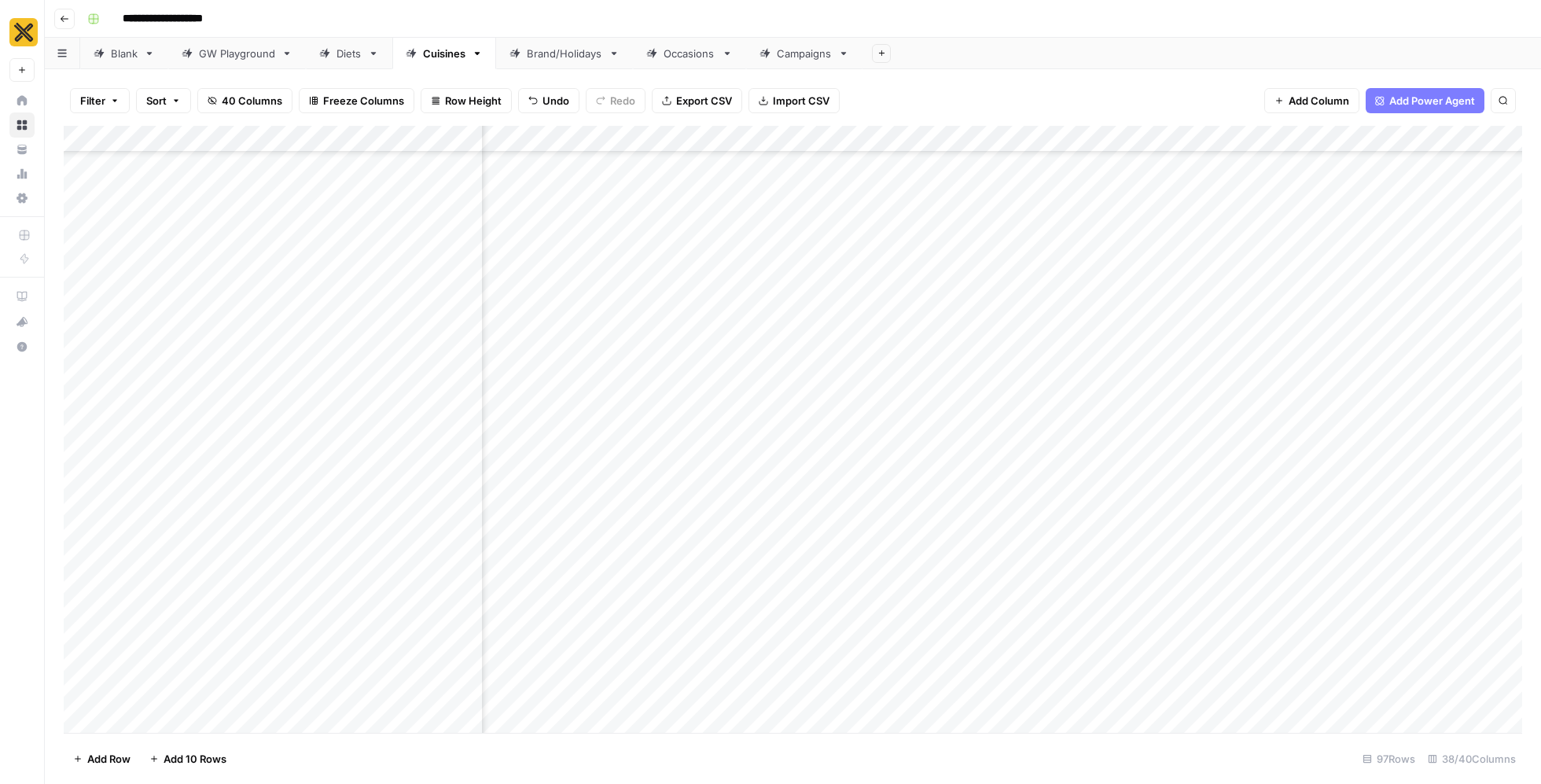
scroll to position [3410, 3895]
click at [1087, 471] on div "Add Column" at bounding box center [793, 429] width 1459 height 608
click at [1489, 477] on div "Add Column" at bounding box center [793, 429] width 1459 height 608
click at [1202, 471] on div "Add Column" at bounding box center [793, 429] width 1459 height 608
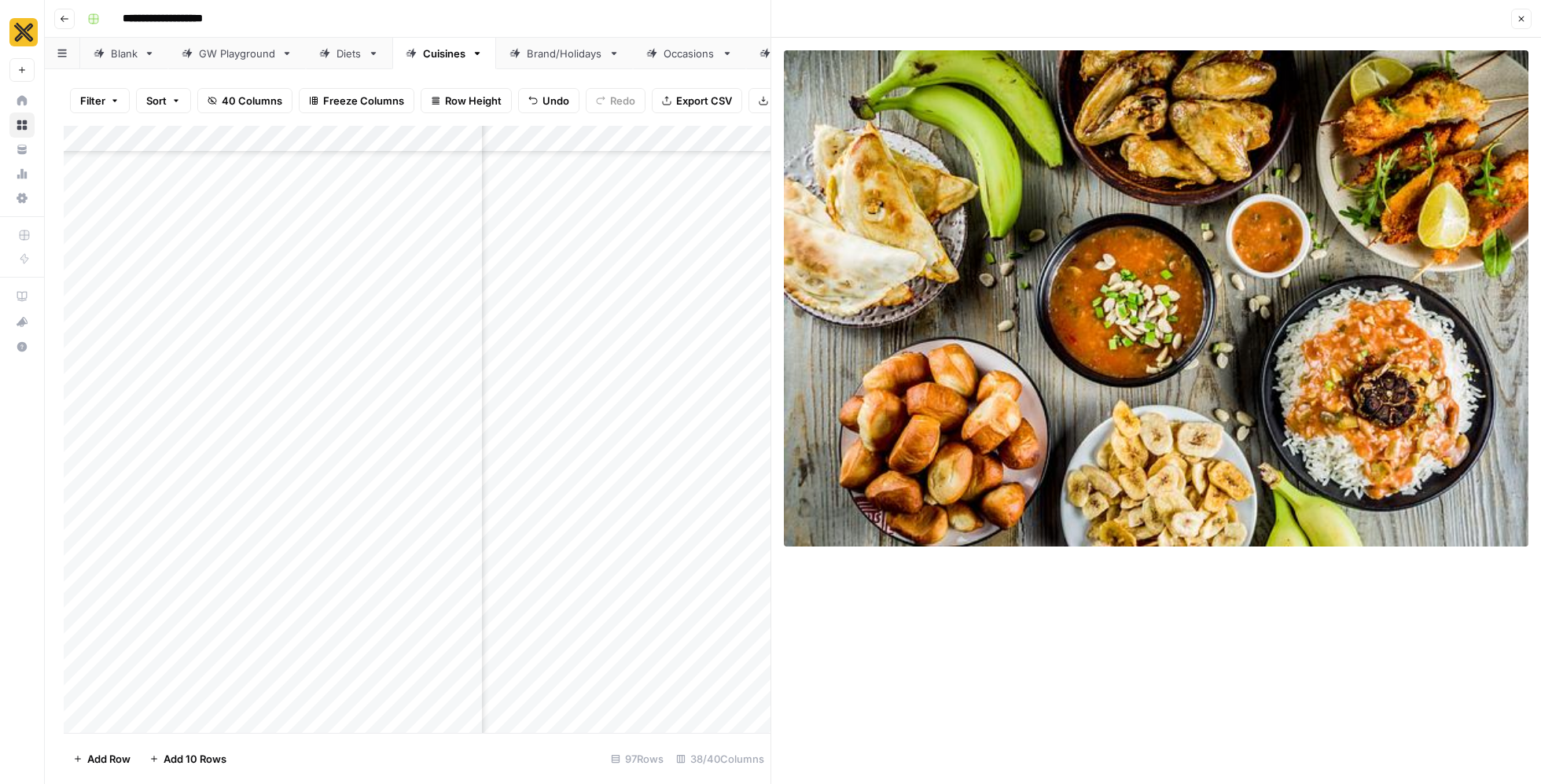
click at [1523, 14] on icon "button" at bounding box center [1522, 18] width 9 height 9
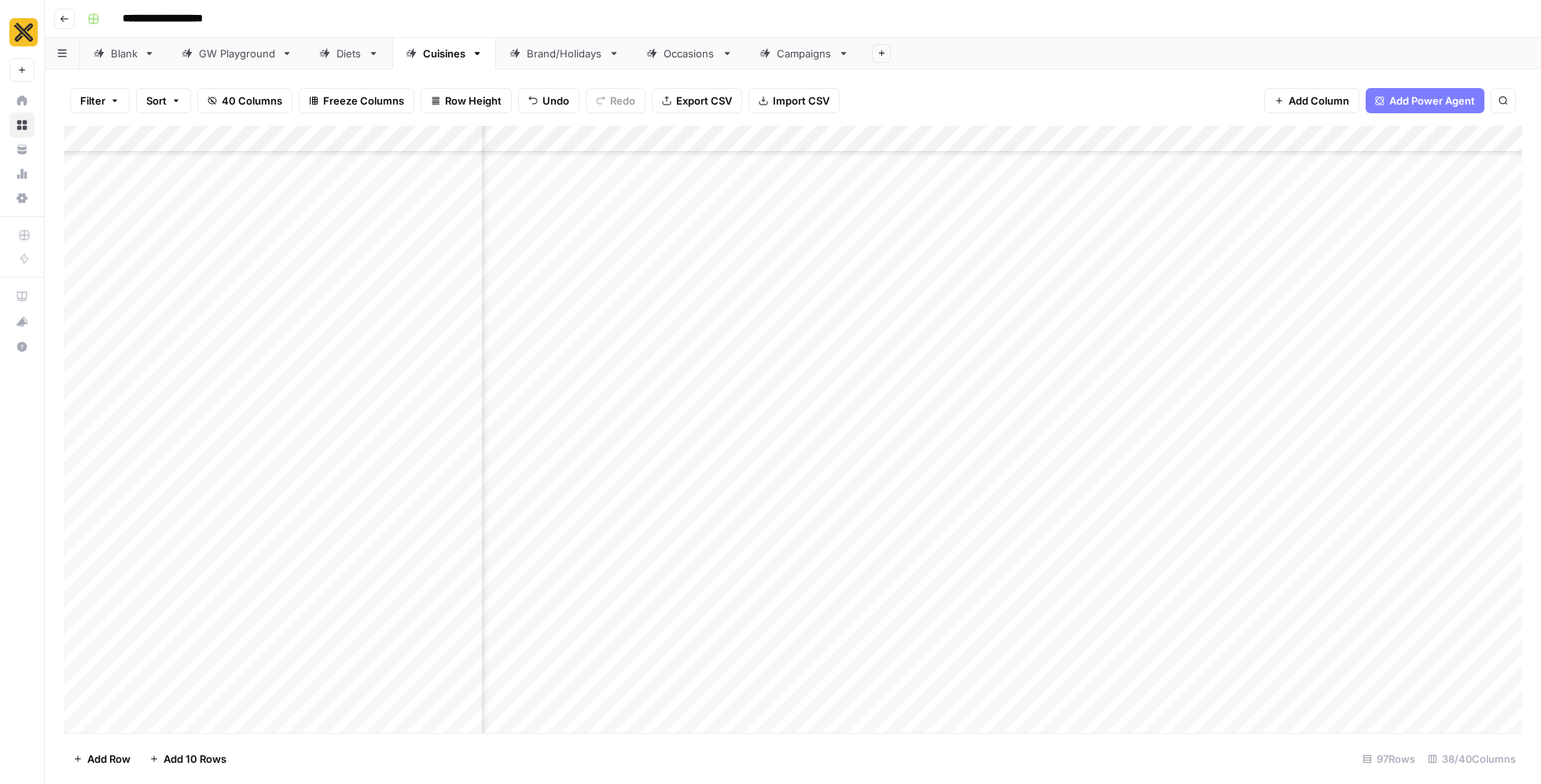
click at [1045, 474] on div "Add Column" at bounding box center [793, 429] width 1459 height 608
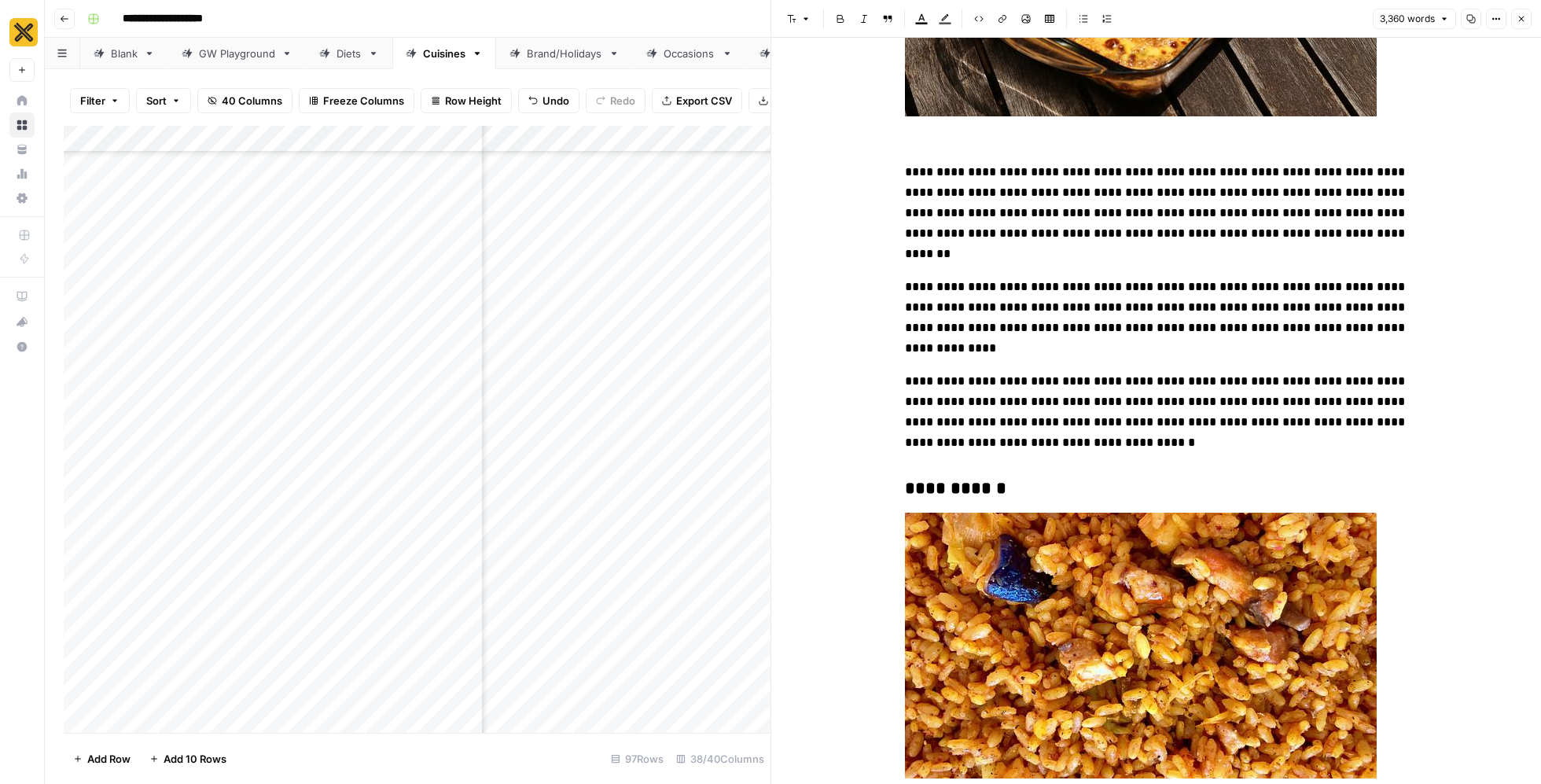
scroll to position [4200, 0]
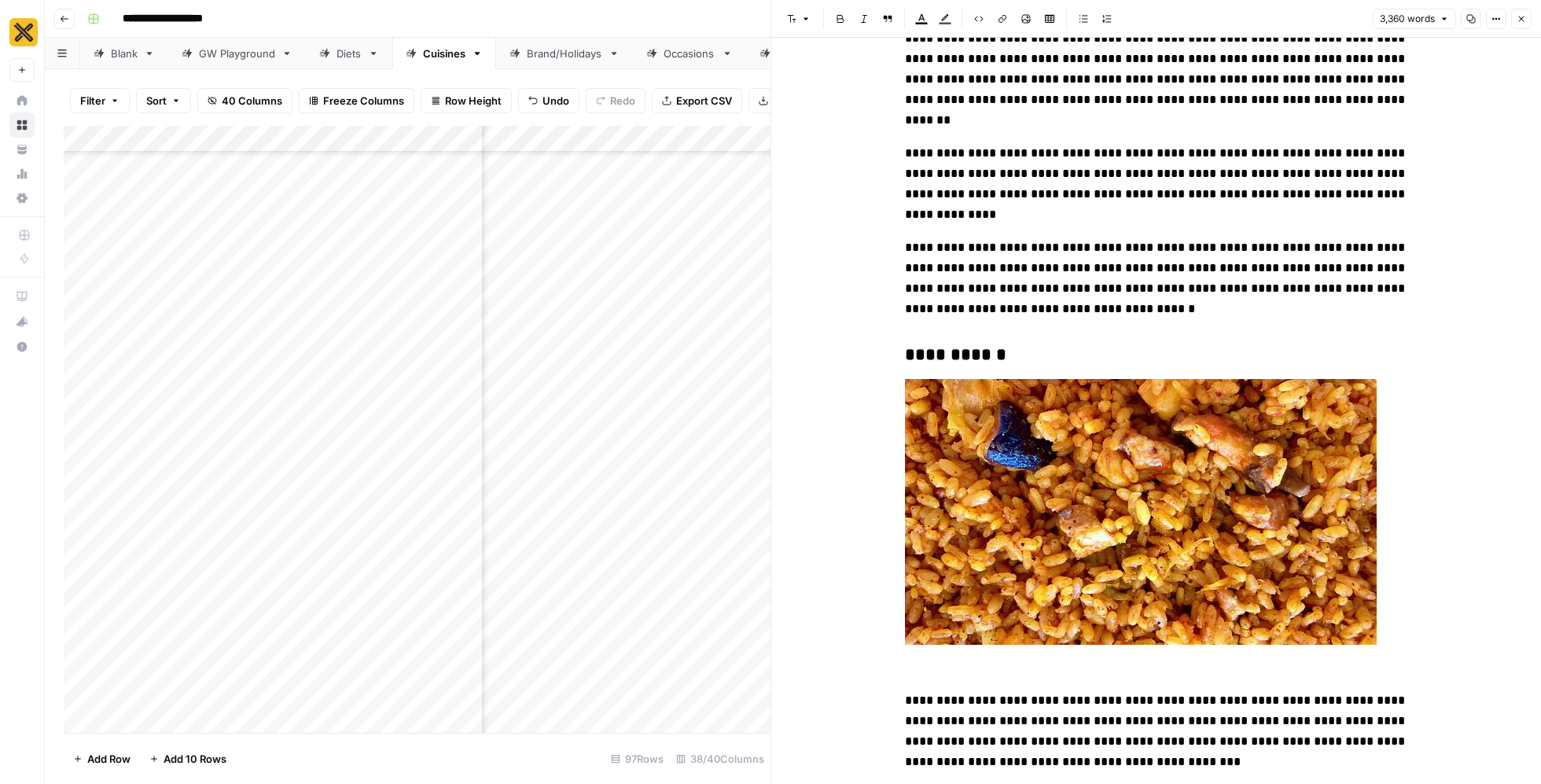
click at [1298, 690] on p "**********" at bounding box center [1156, 730] width 504 height 81
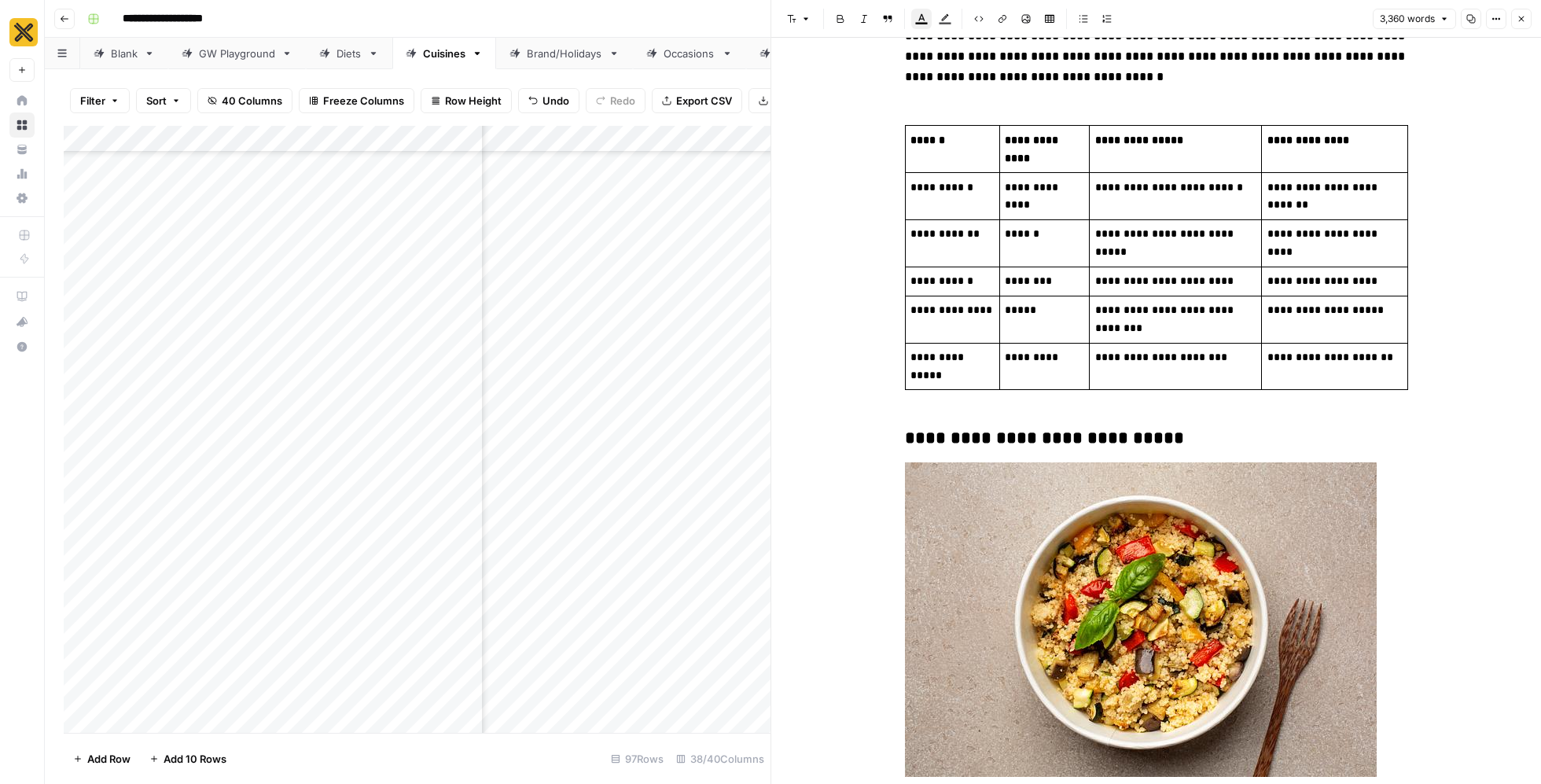
scroll to position [8946, 0]
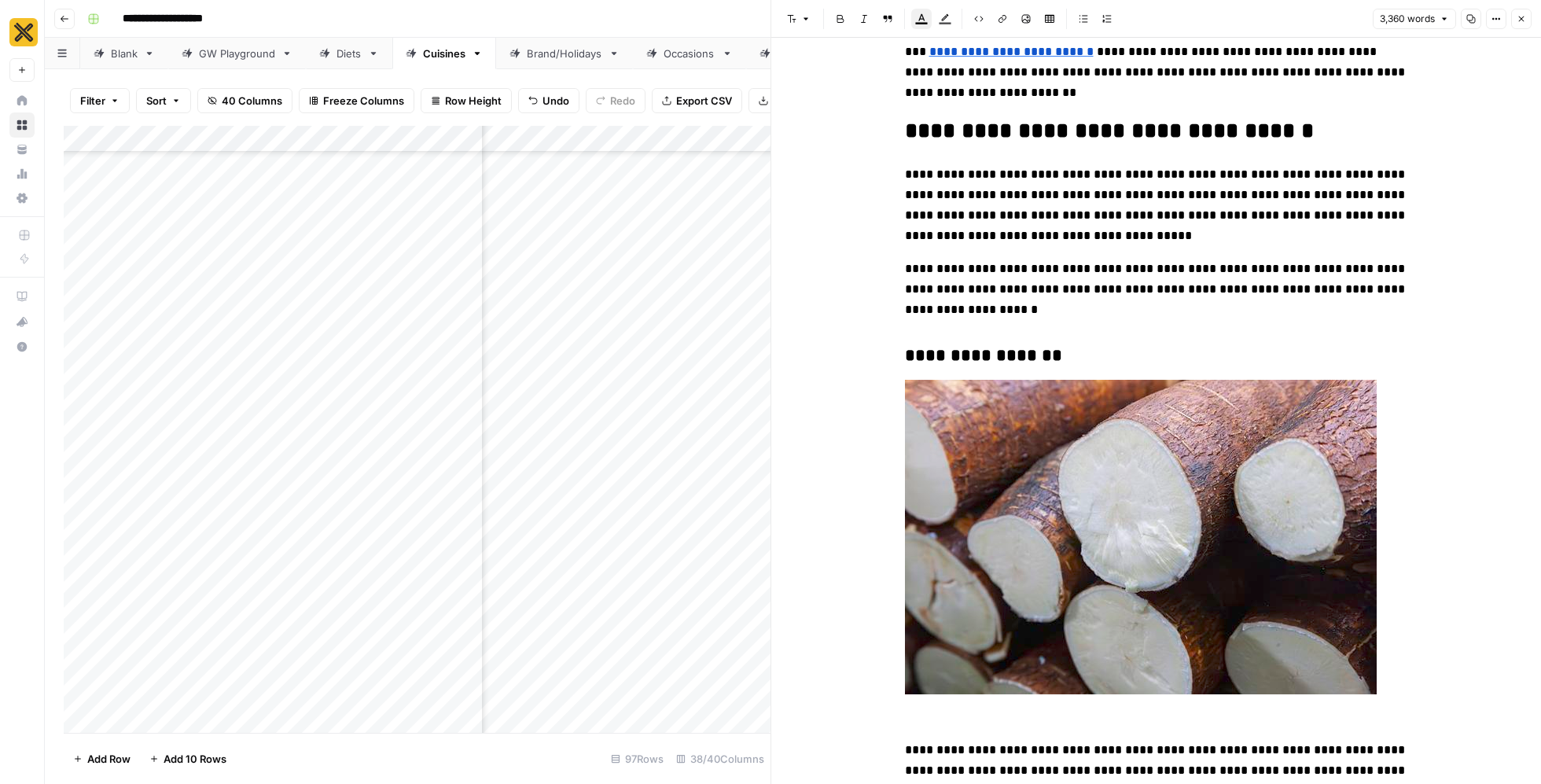
scroll to position [3410, 3862]
click at [584, 641] on div "Add Column" at bounding box center [417, 429] width 707 height 608
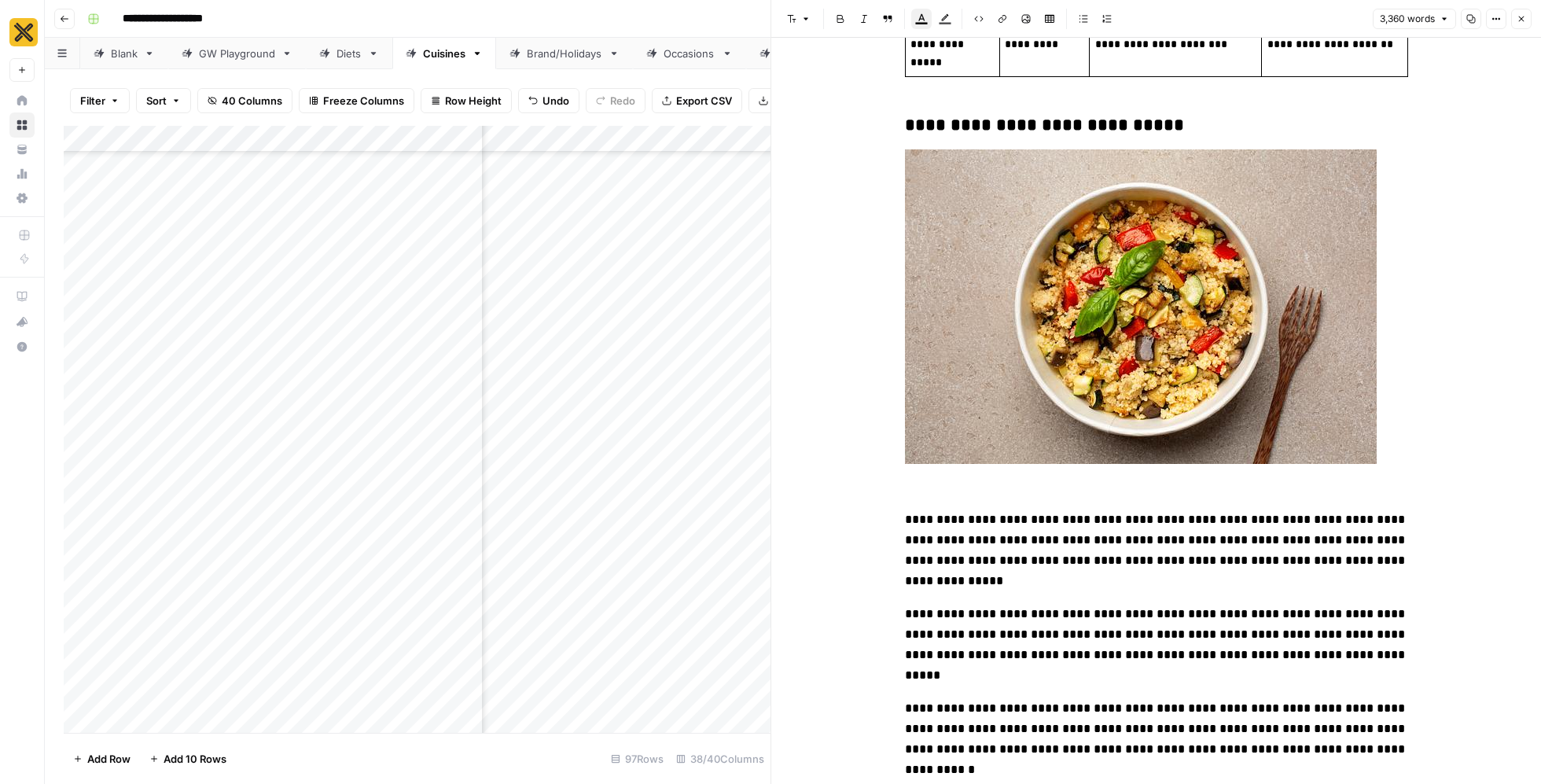
scroll to position [9612, 0]
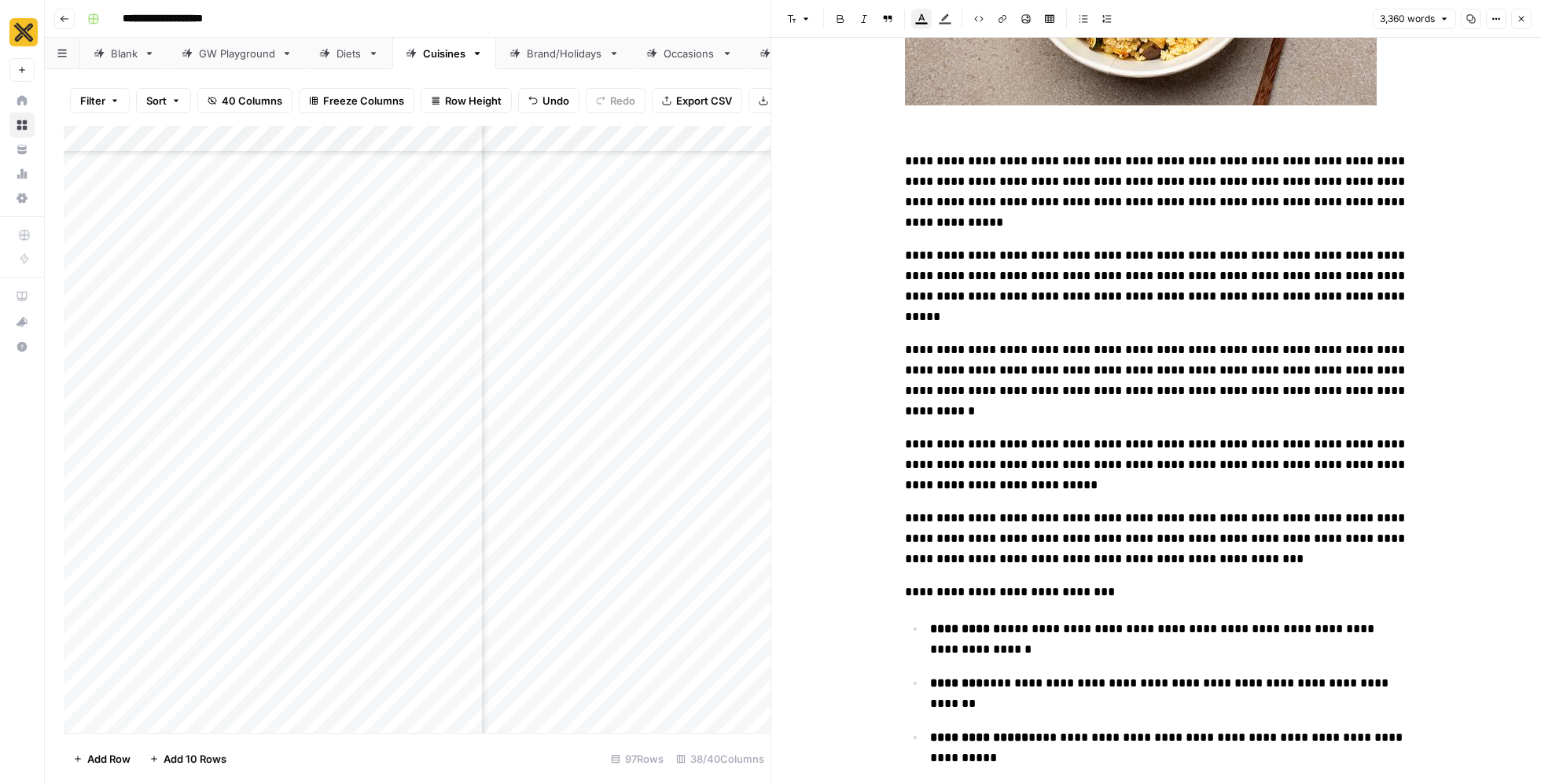
click at [1526, 19] on span "Close" at bounding box center [1525, 19] width 1 height 1
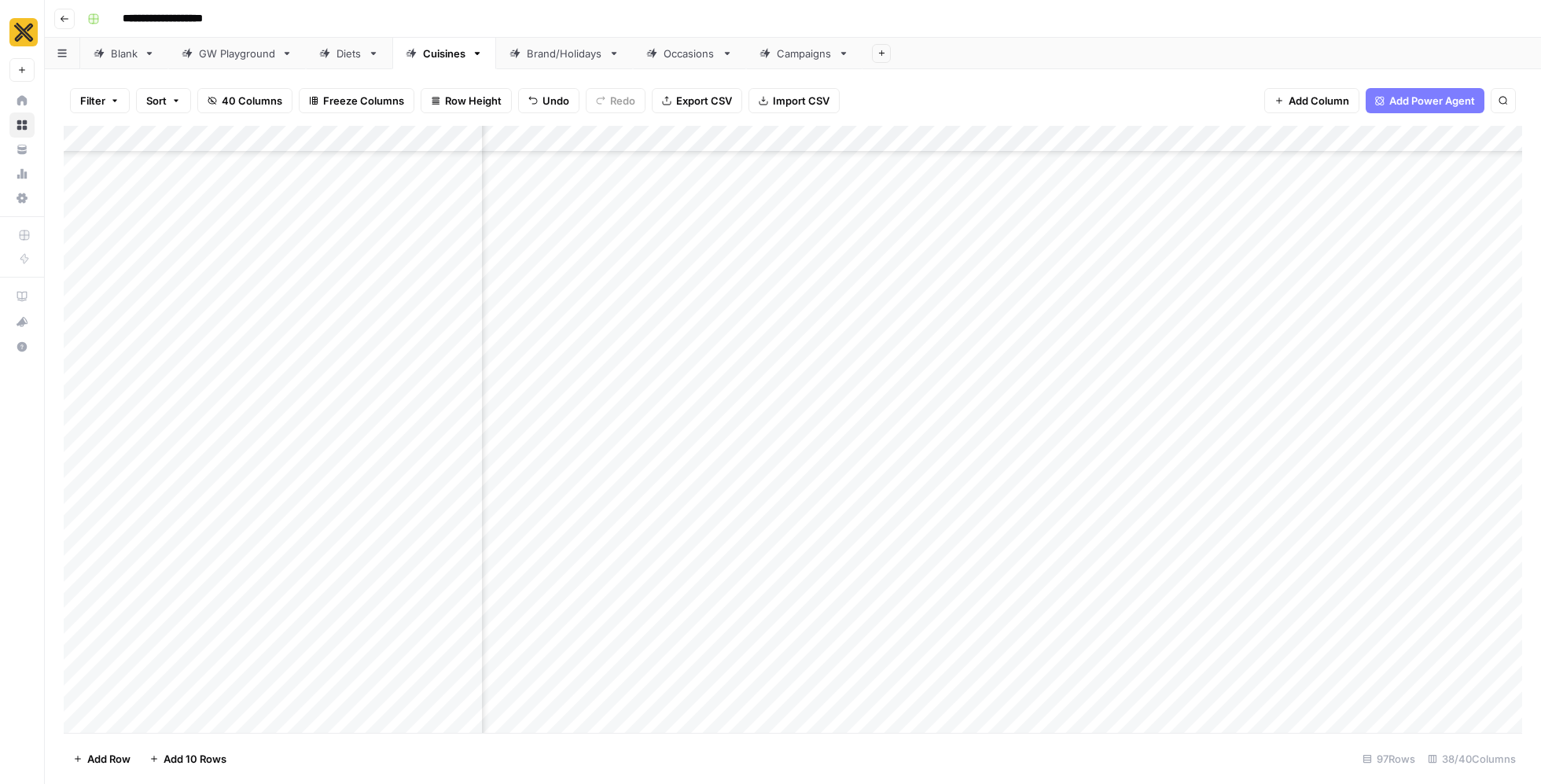
scroll to position [3410, 3423]
click at [1076, 636] on div "Add Column" at bounding box center [793, 429] width 1459 height 608
click at [1172, 639] on div "Add Column" at bounding box center [793, 429] width 1459 height 608
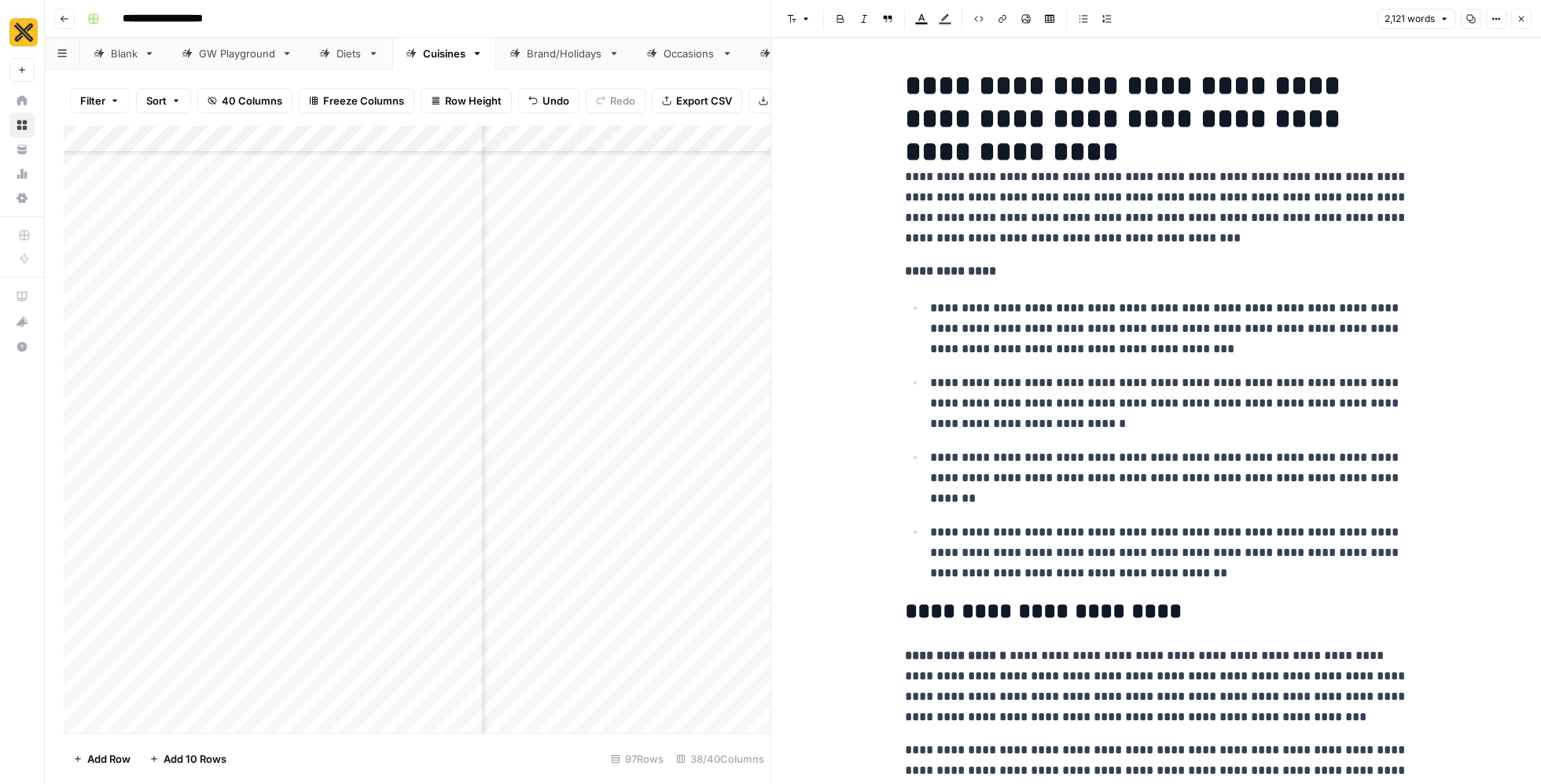
click at [1469, 18] on icon "button" at bounding box center [1472, 18] width 9 height 9
click at [1517, 15] on icon "button" at bounding box center [1522, 18] width 9 height 9
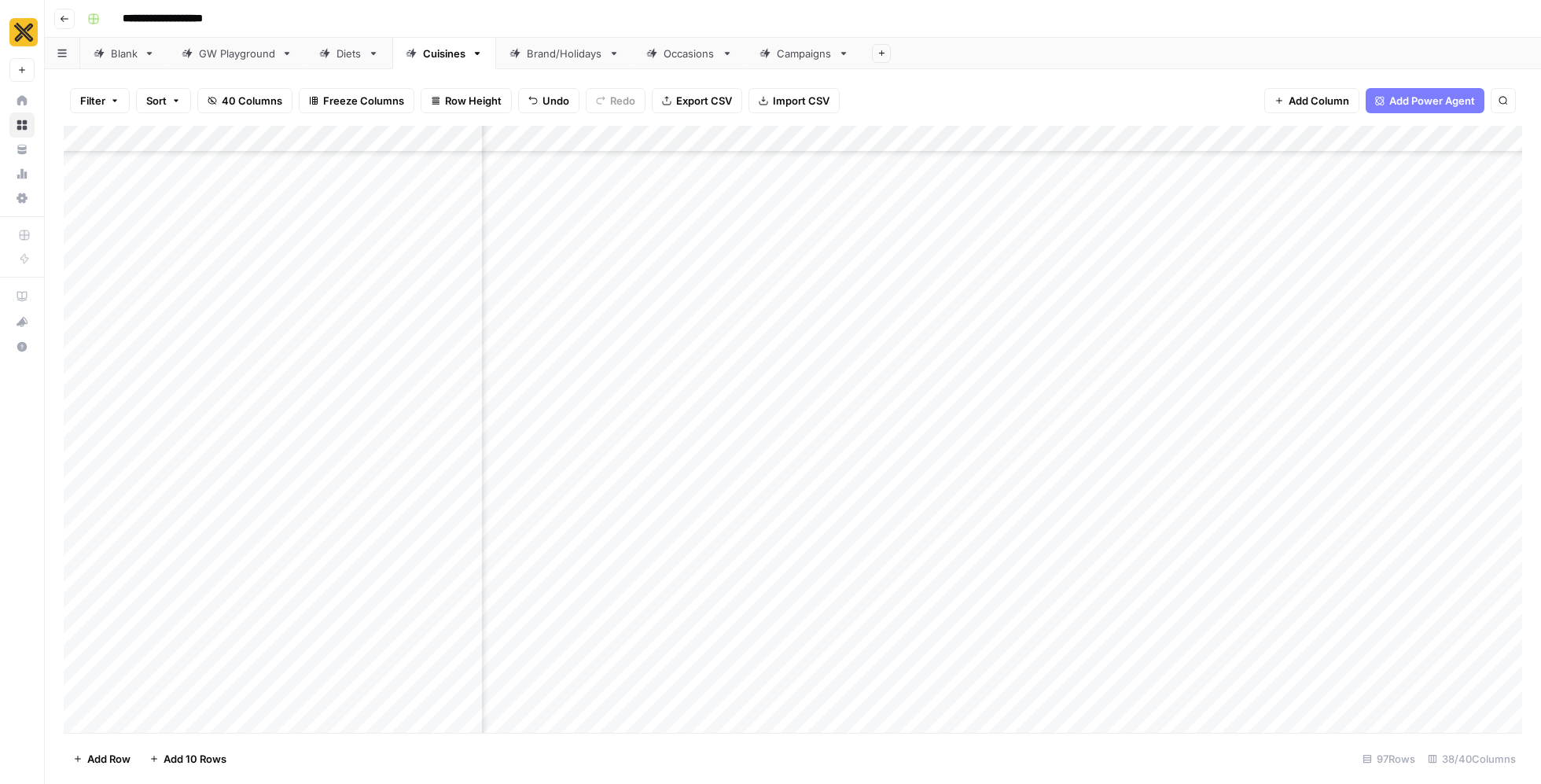
scroll to position [3410, 3332]
click at [1028, 635] on div "Add Column" at bounding box center [793, 429] width 1459 height 608
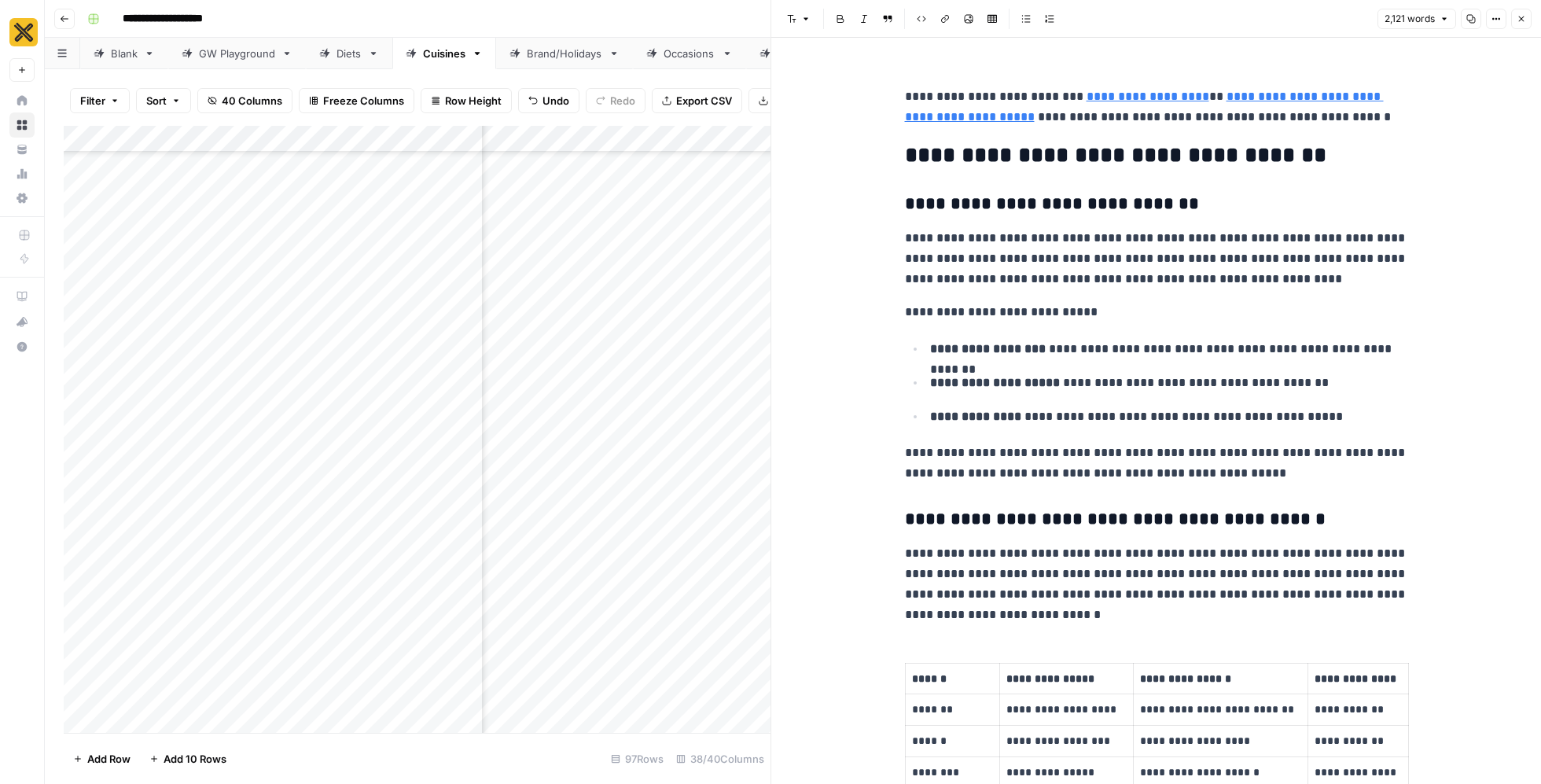
scroll to position [8185, 0]
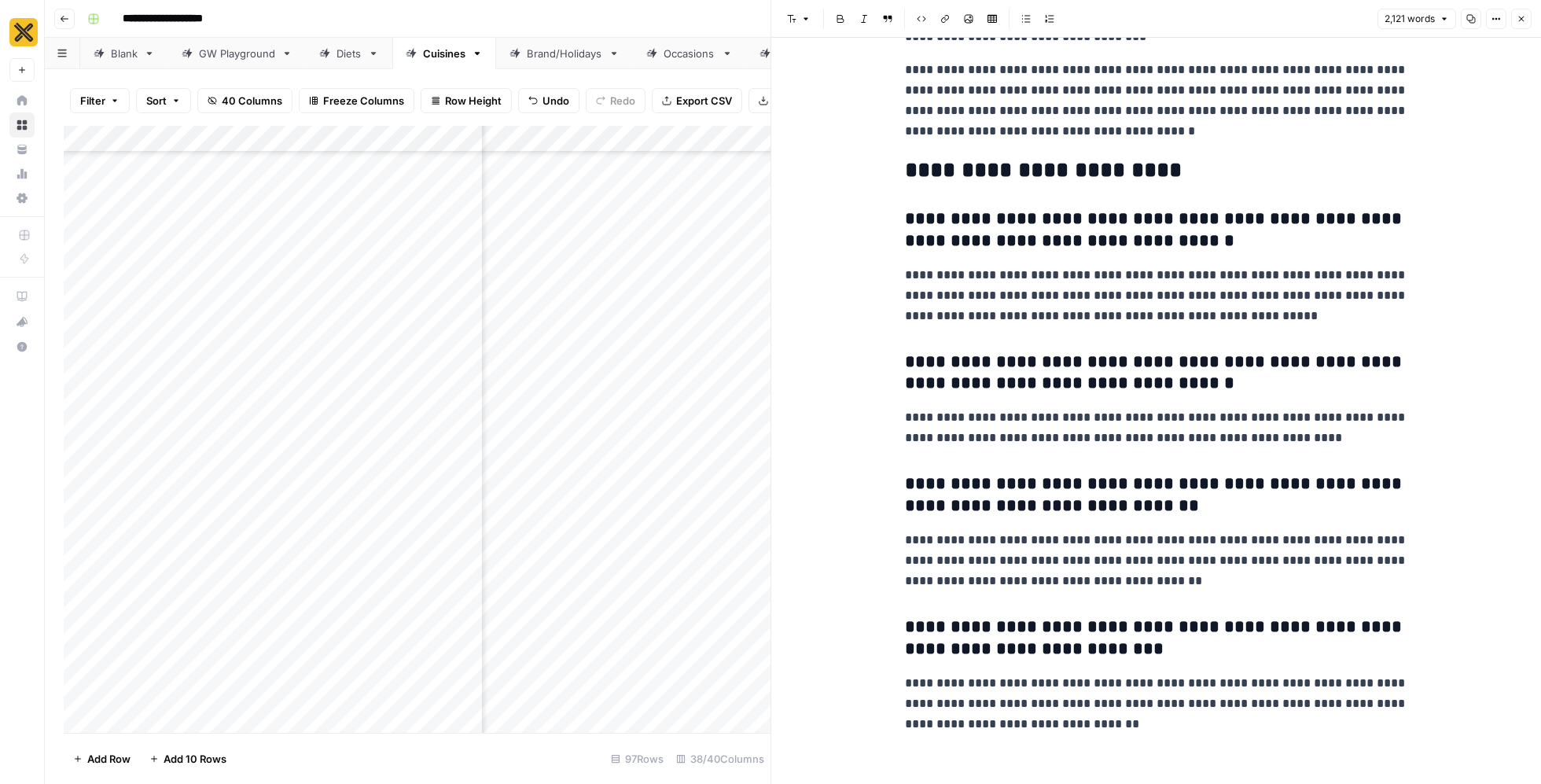
click at [1526, 16] on icon "button" at bounding box center [1522, 18] width 9 height 9
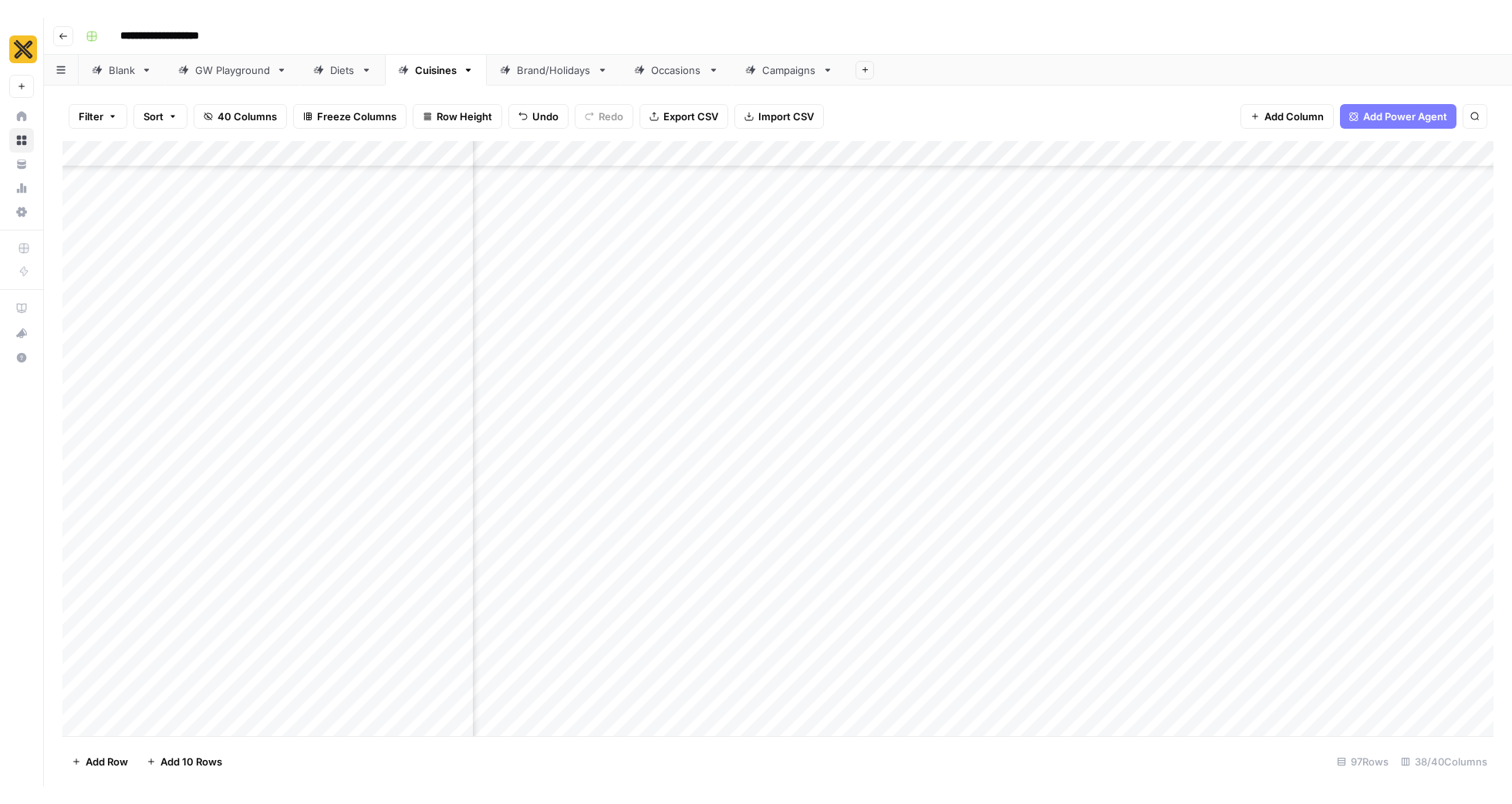
scroll to position [3345, 2483]
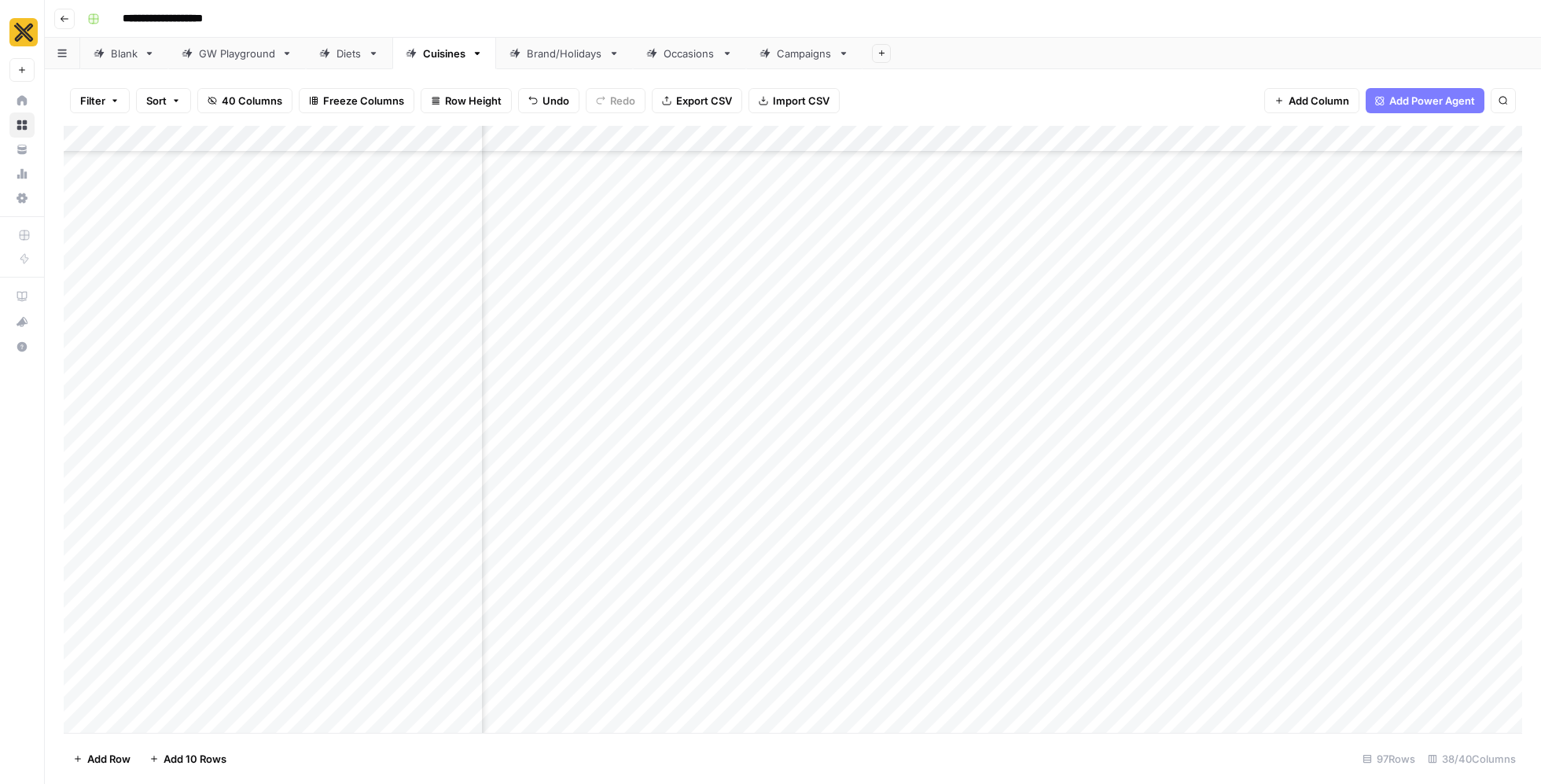
click at [871, 633] on div "Add Column" at bounding box center [793, 429] width 1459 height 608
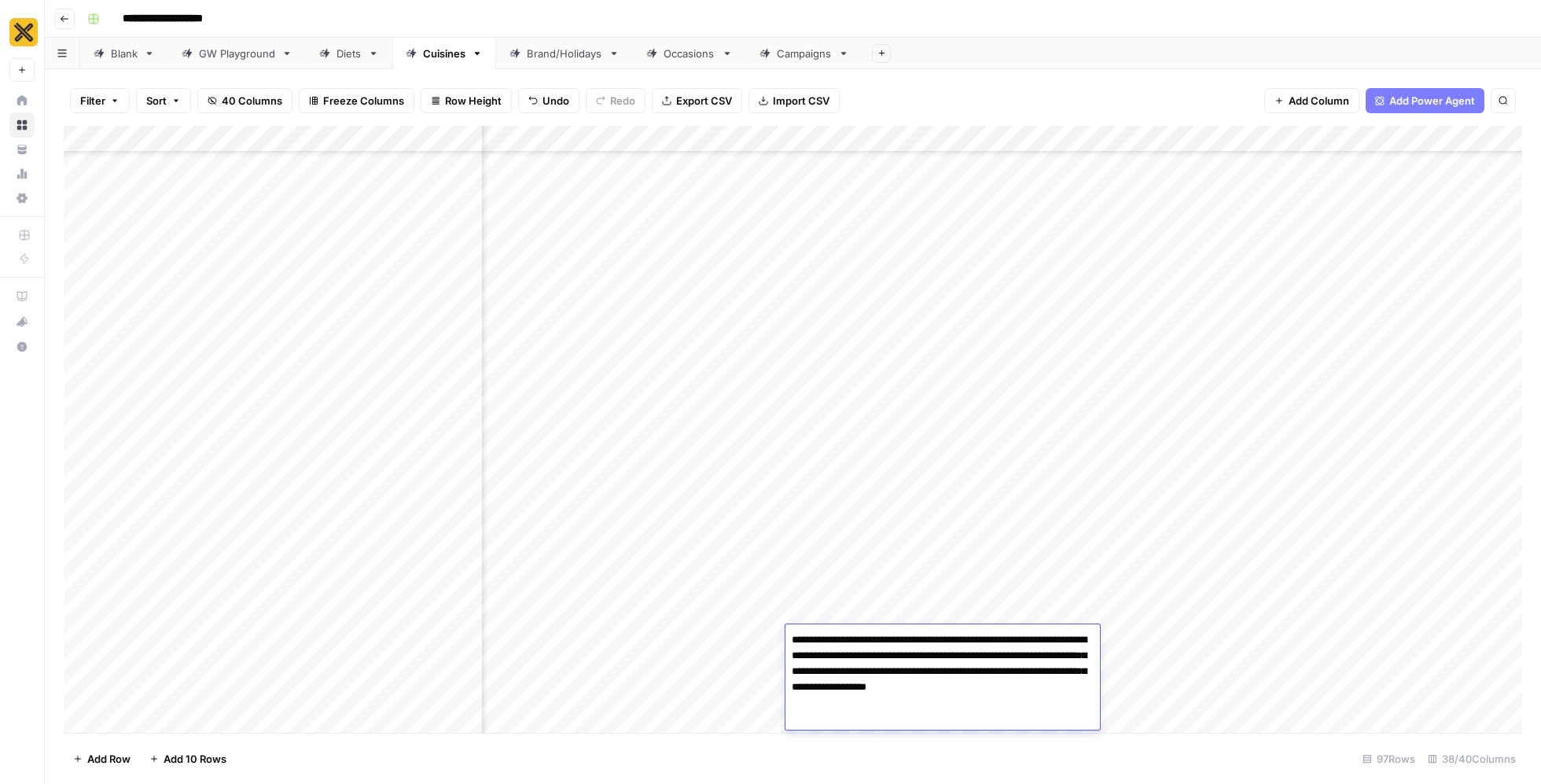
click at [885, 643] on textarea "**********" at bounding box center [943, 671] width 314 height 85
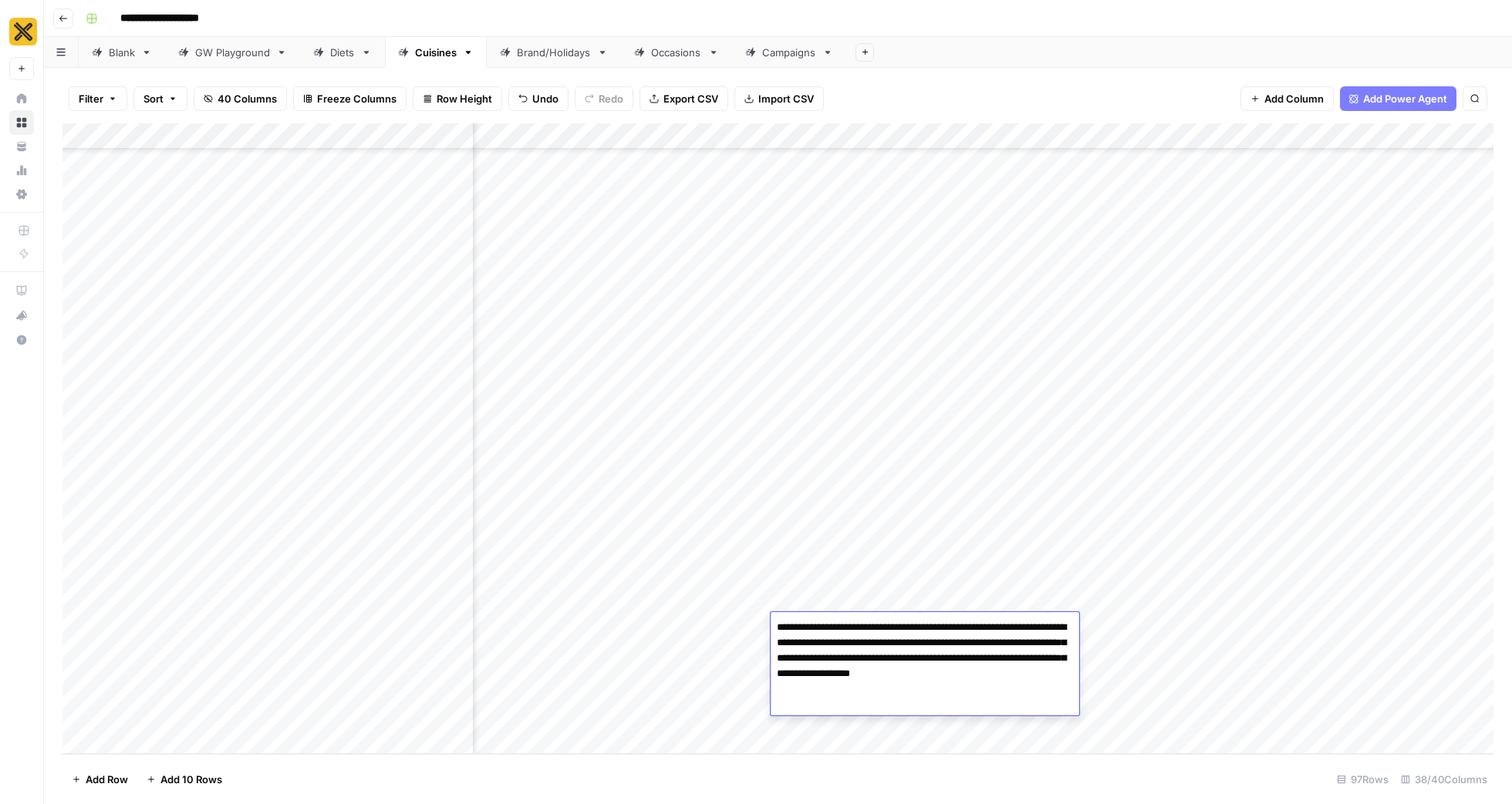
scroll to position [3310, 2860]
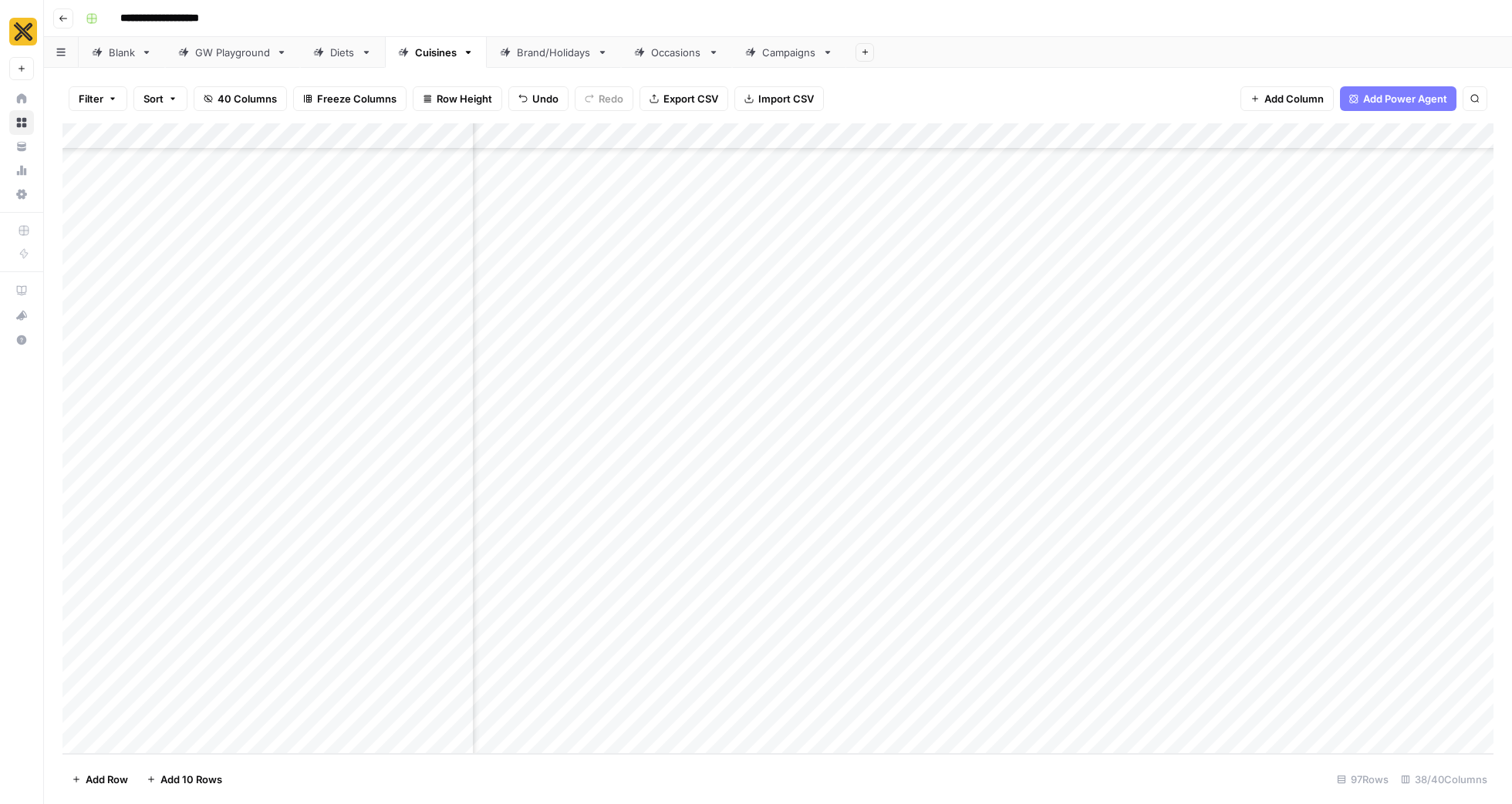
click at [1268, 670] on div "Add Column" at bounding box center [778, 439] width 1431 height 631
click at [1312, 652] on div "Add Column" at bounding box center [778, 439] width 1431 height 631
click at [1311, 659] on div "Add Column" at bounding box center [778, 439] width 1431 height 631
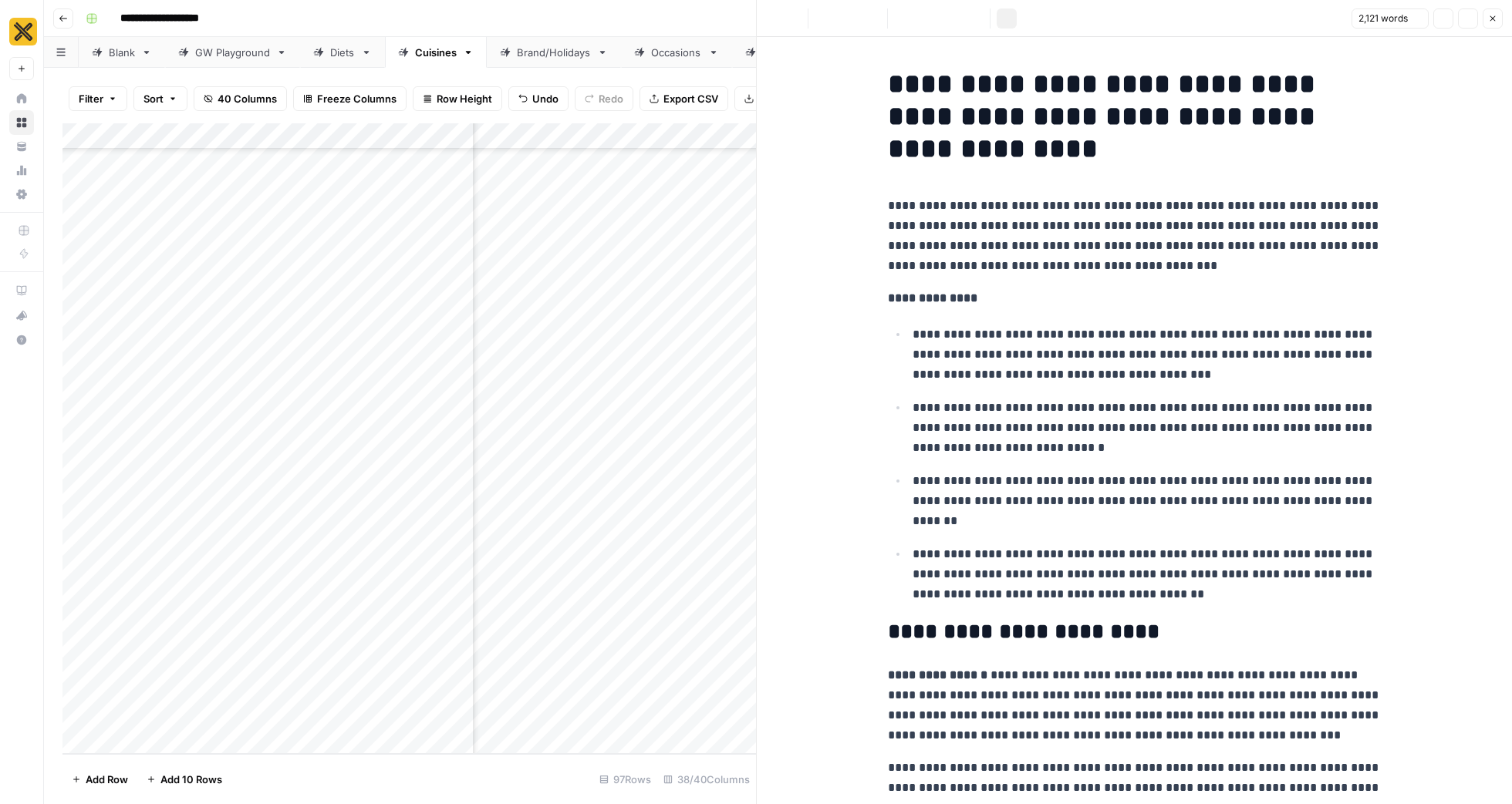
click at [1279, 486] on p "**********" at bounding box center [1147, 501] width 469 height 60
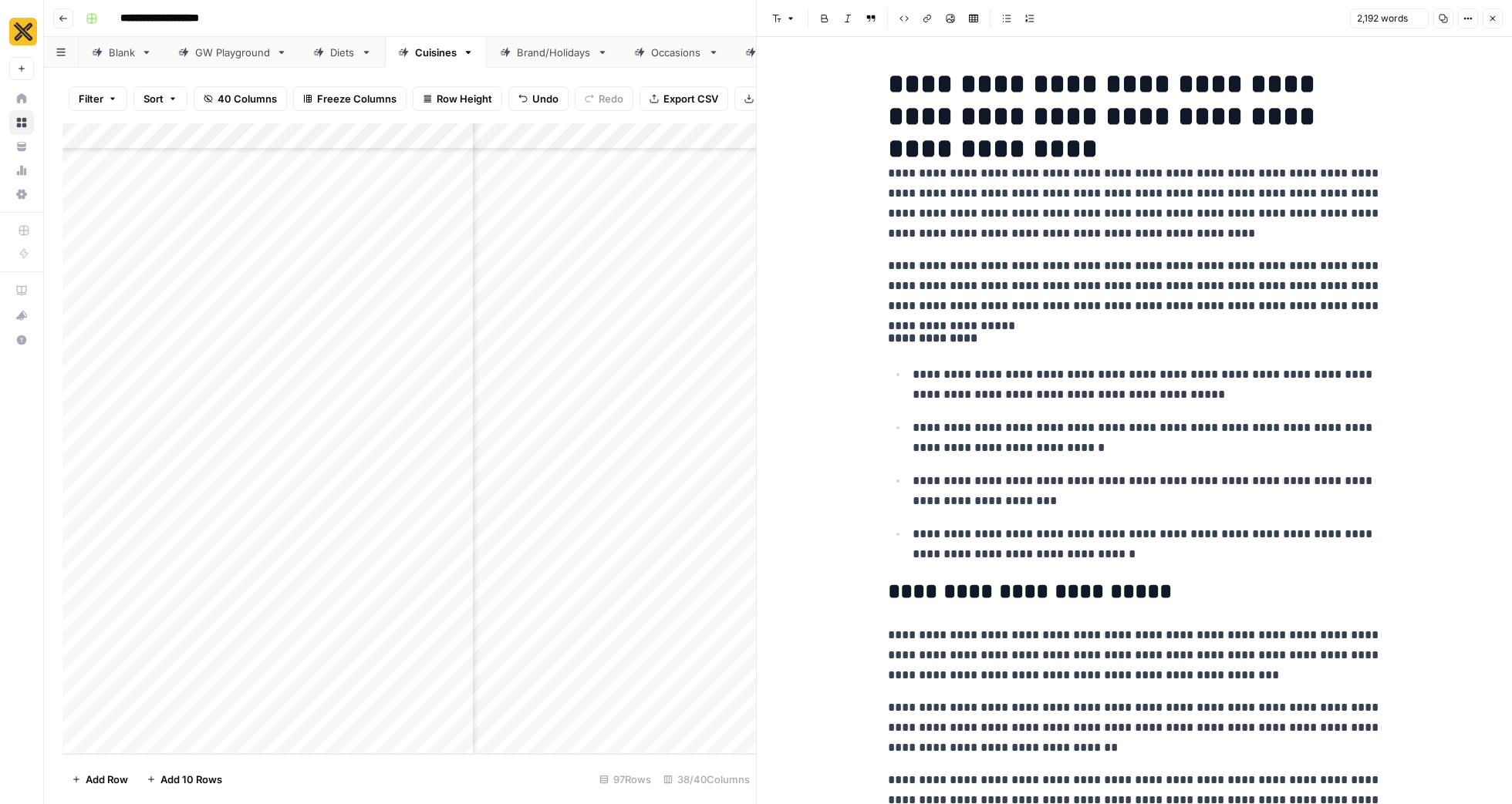
scroll to position [5433, 0]
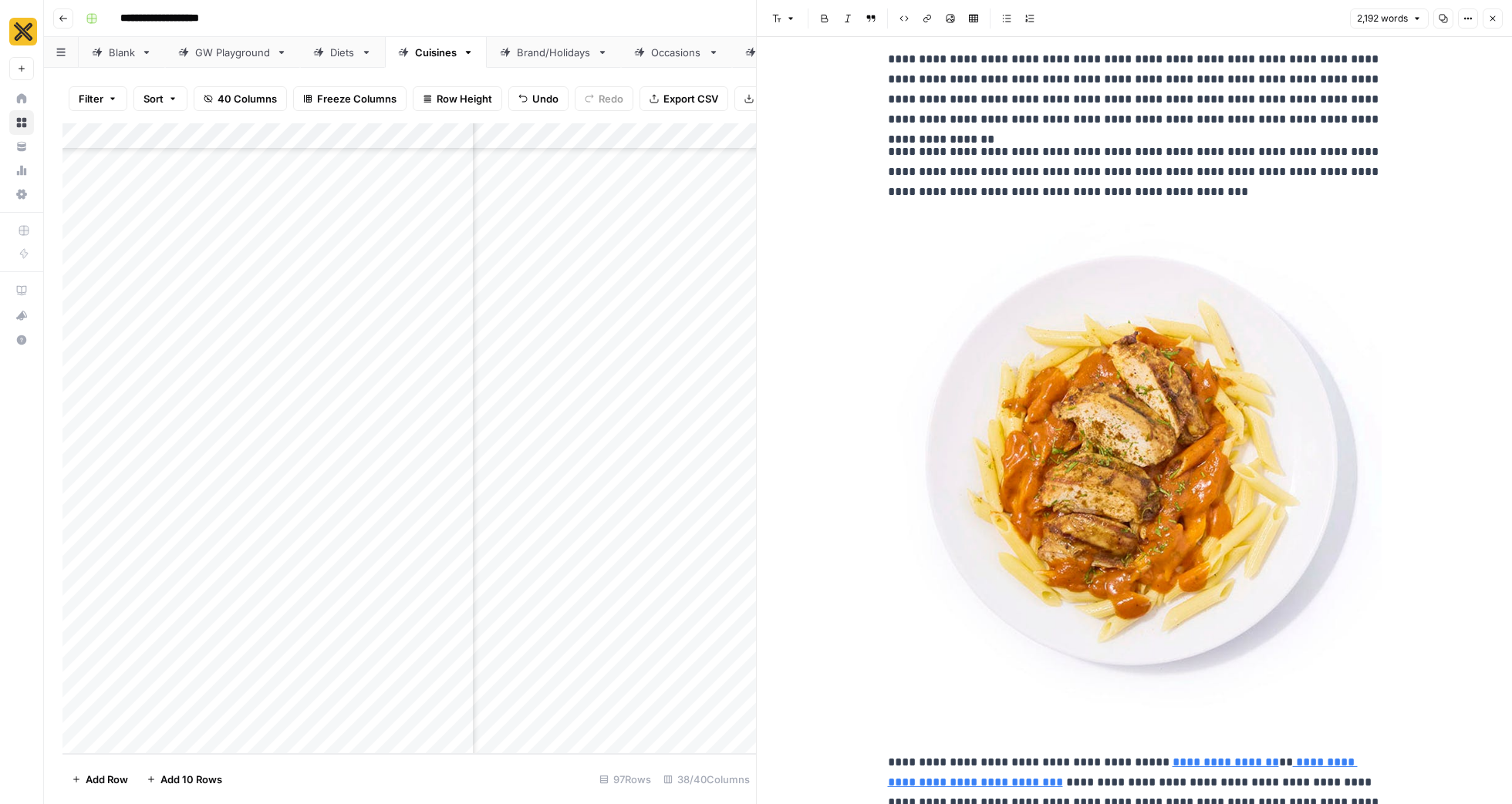
click at [1501, 16] on button "Close" at bounding box center [1493, 18] width 20 height 20
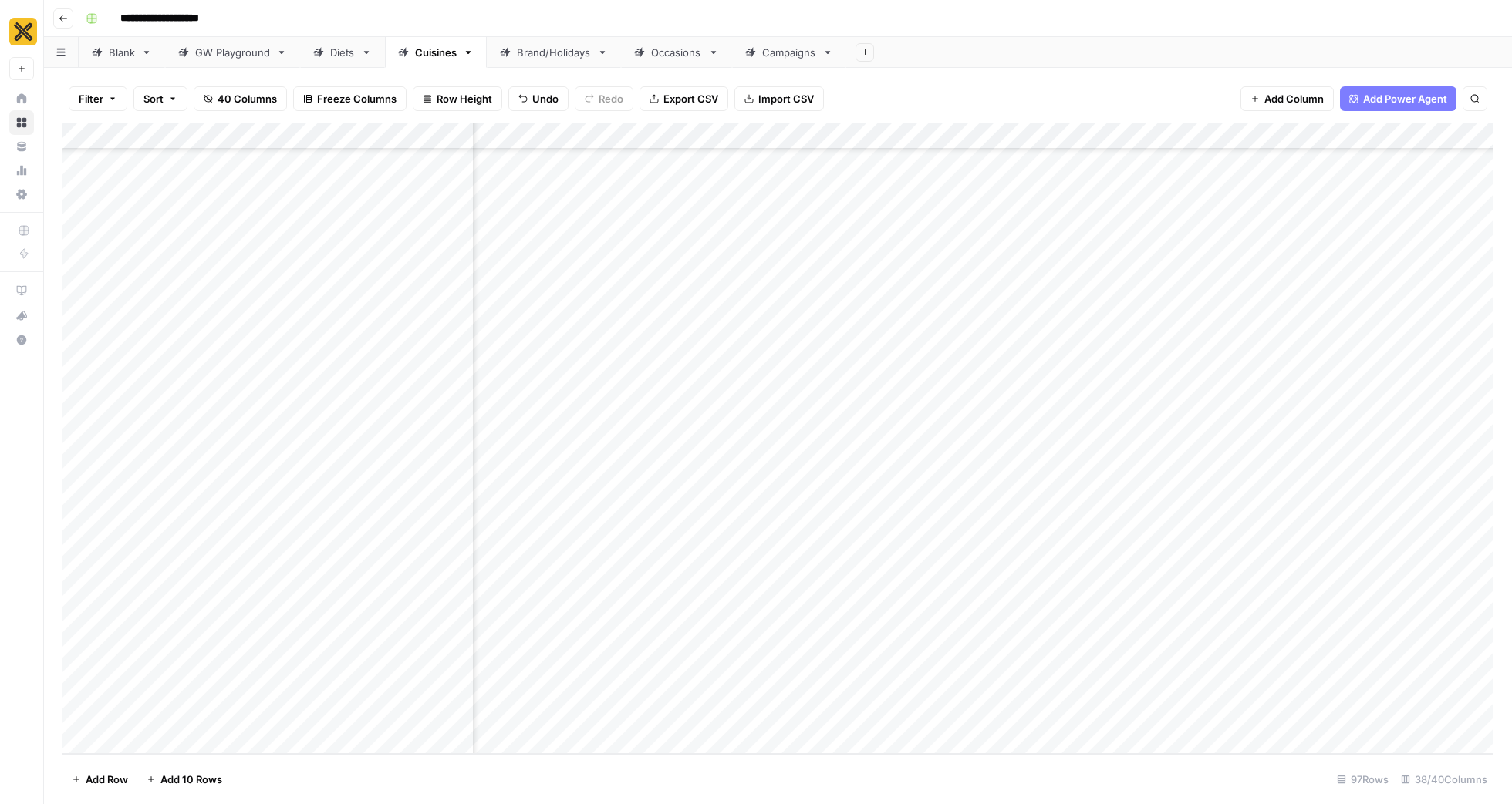
scroll to position [3310, 3436]
click at [1224, 660] on div "Add Column" at bounding box center [778, 439] width 1431 height 631
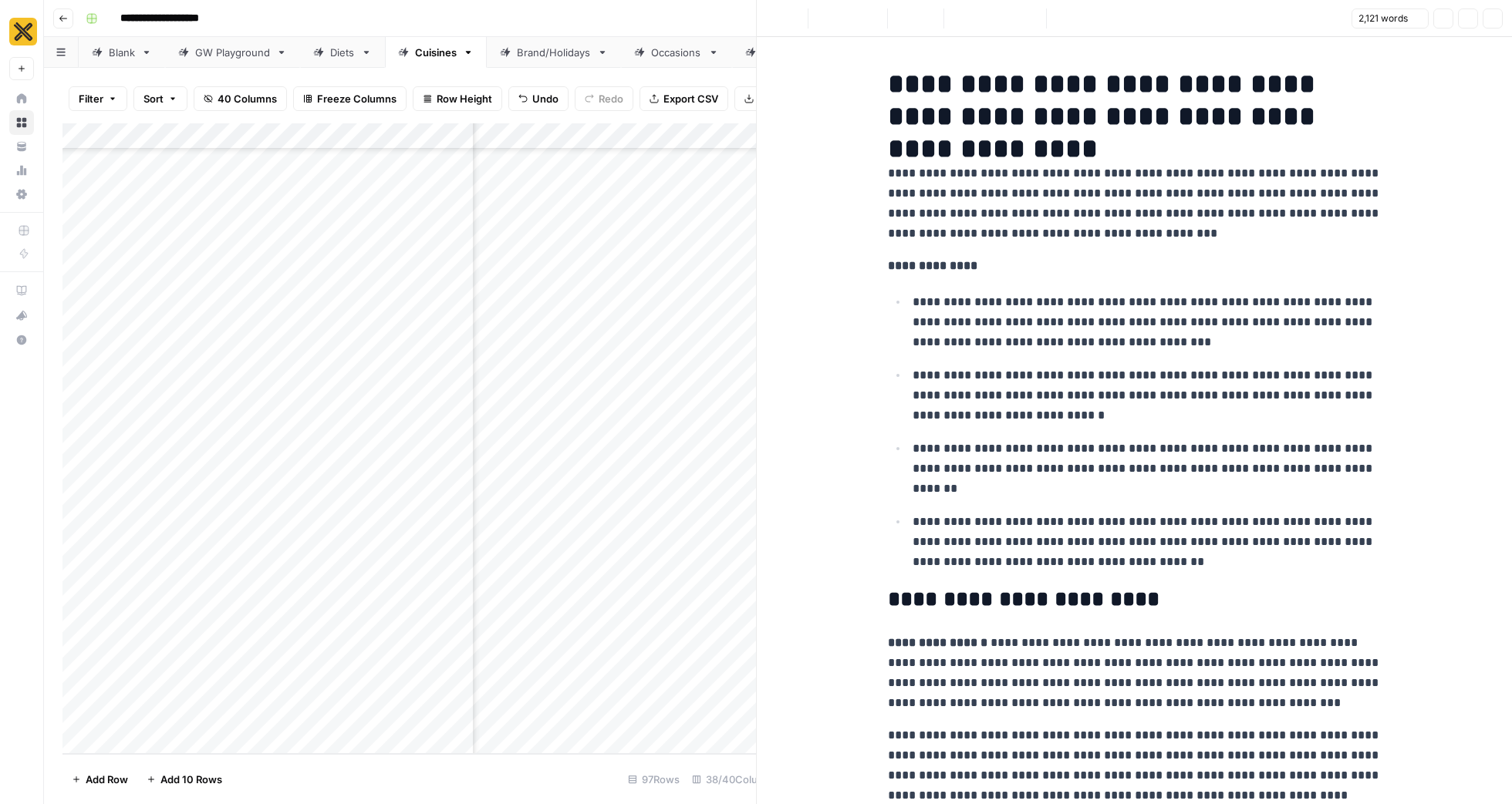
click at [1268, 546] on p "**********" at bounding box center [1147, 541] width 469 height 60
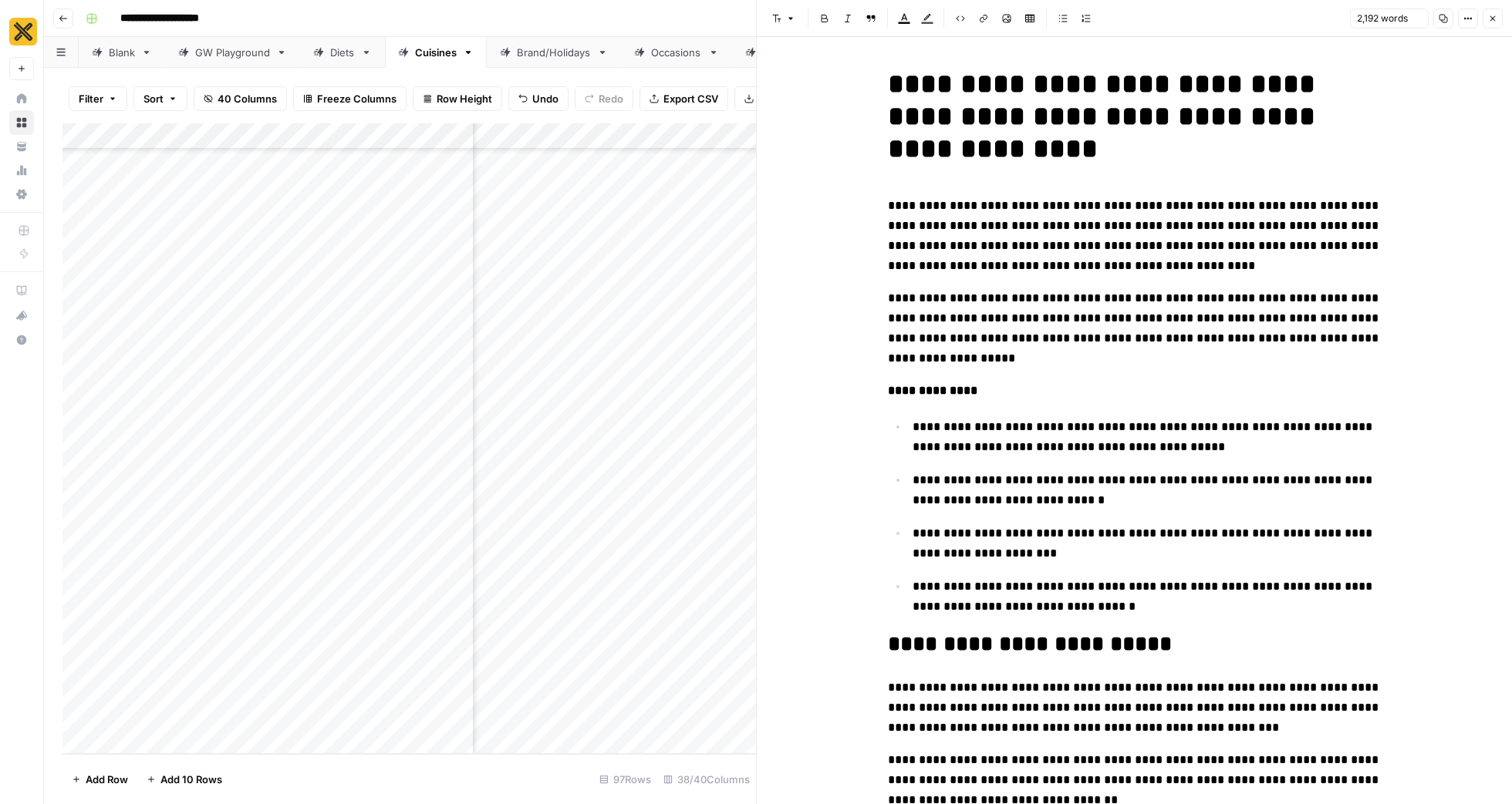
scroll to position [10269, 0]
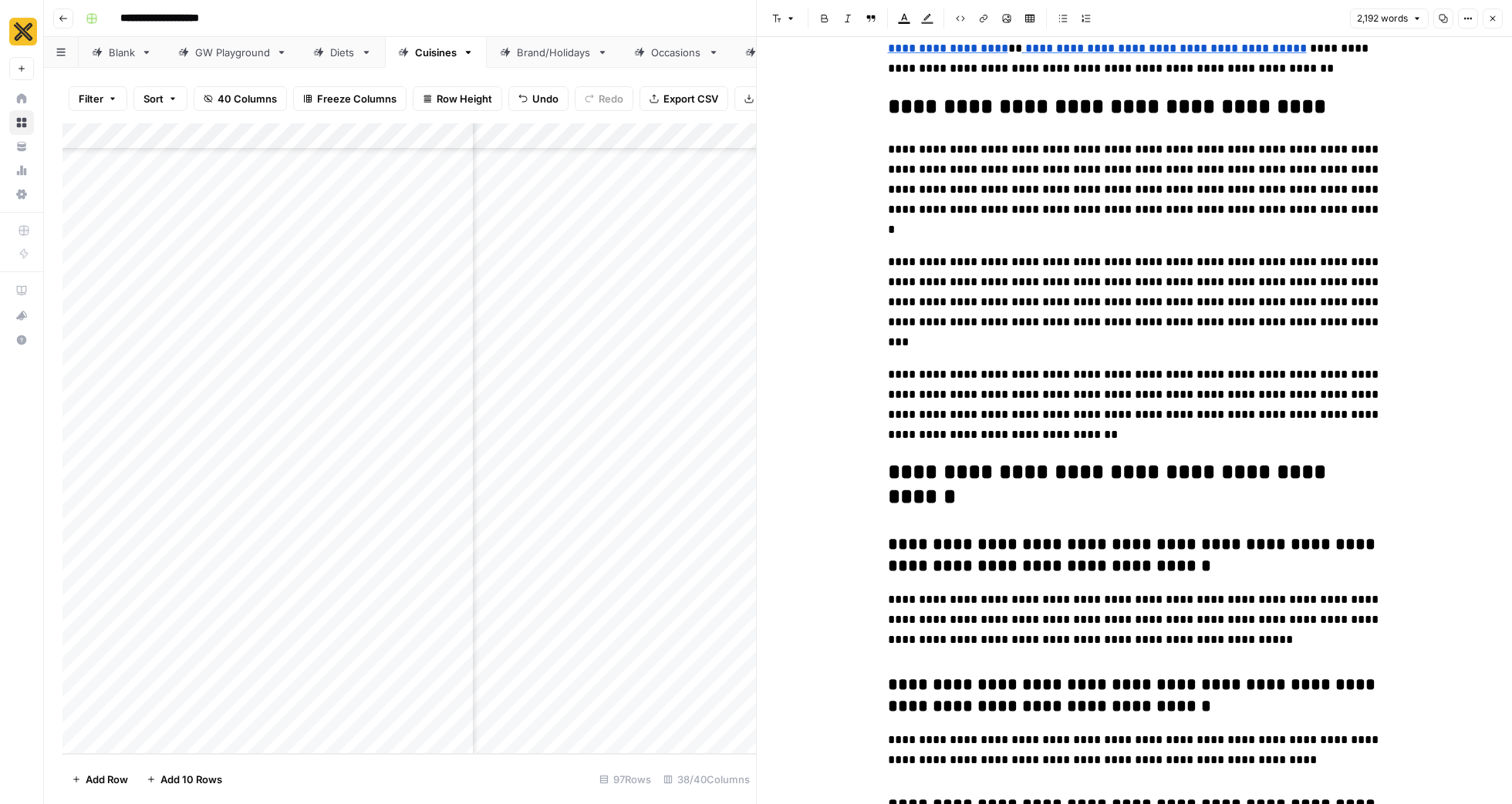
click at [1496, 19] on icon "button" at bounding box center [1493, 18] width 9 height 9
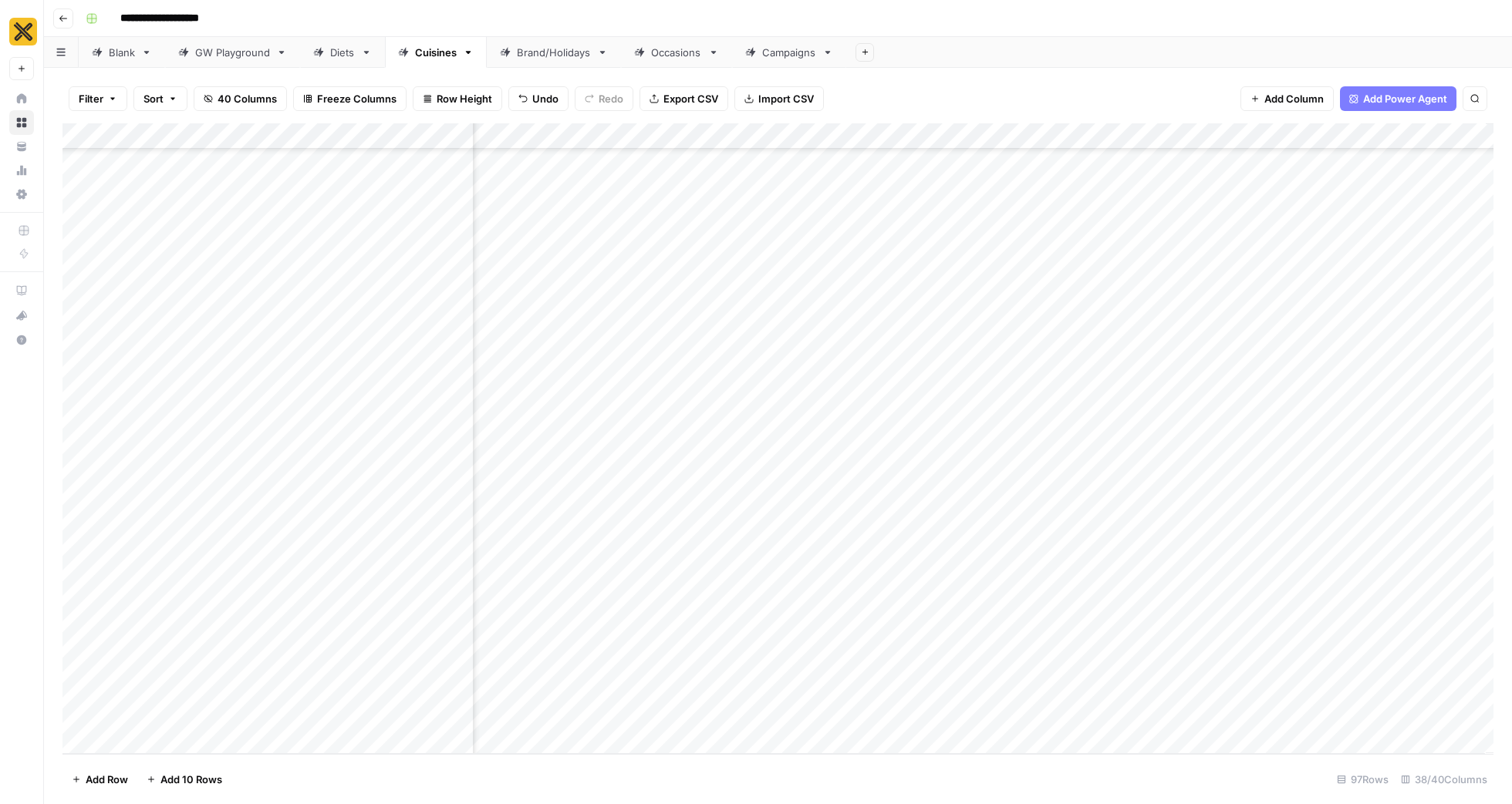
scroll to position [3310, 3761]
click at [1125, 661] on div "Add Column" at bounding box center [778, 439] width 1431 height 631
click at [1313, 655] on div "Add Column" at bounding box center [778, 439] width 1431 height 631
click at [1034, 657] on div "Add Column" at bounding box center [778, 439] width 1431 height 631
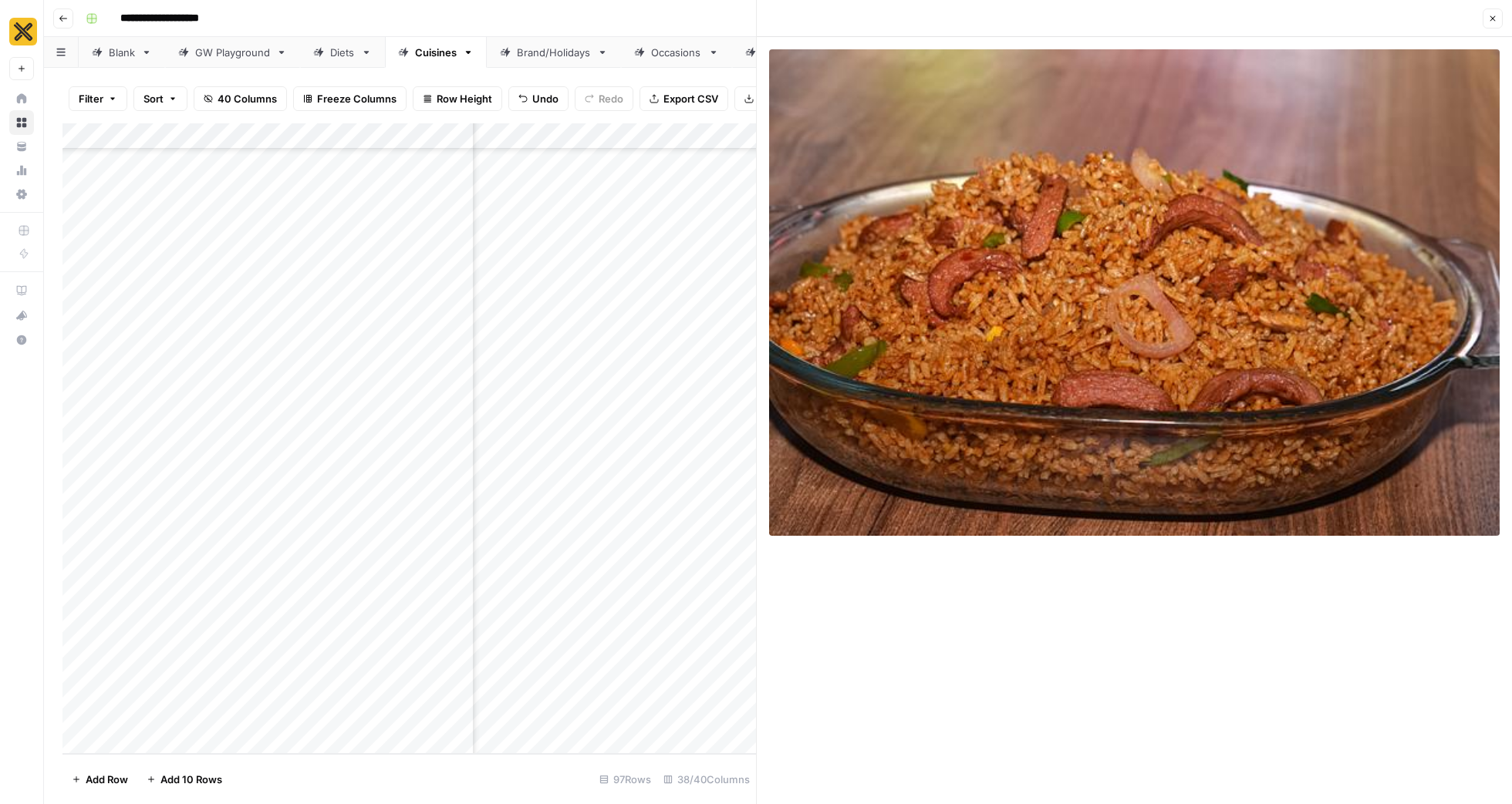
click at [1489, 21] on icon "button" at bounding box center [1493, 18] width 9 height 9
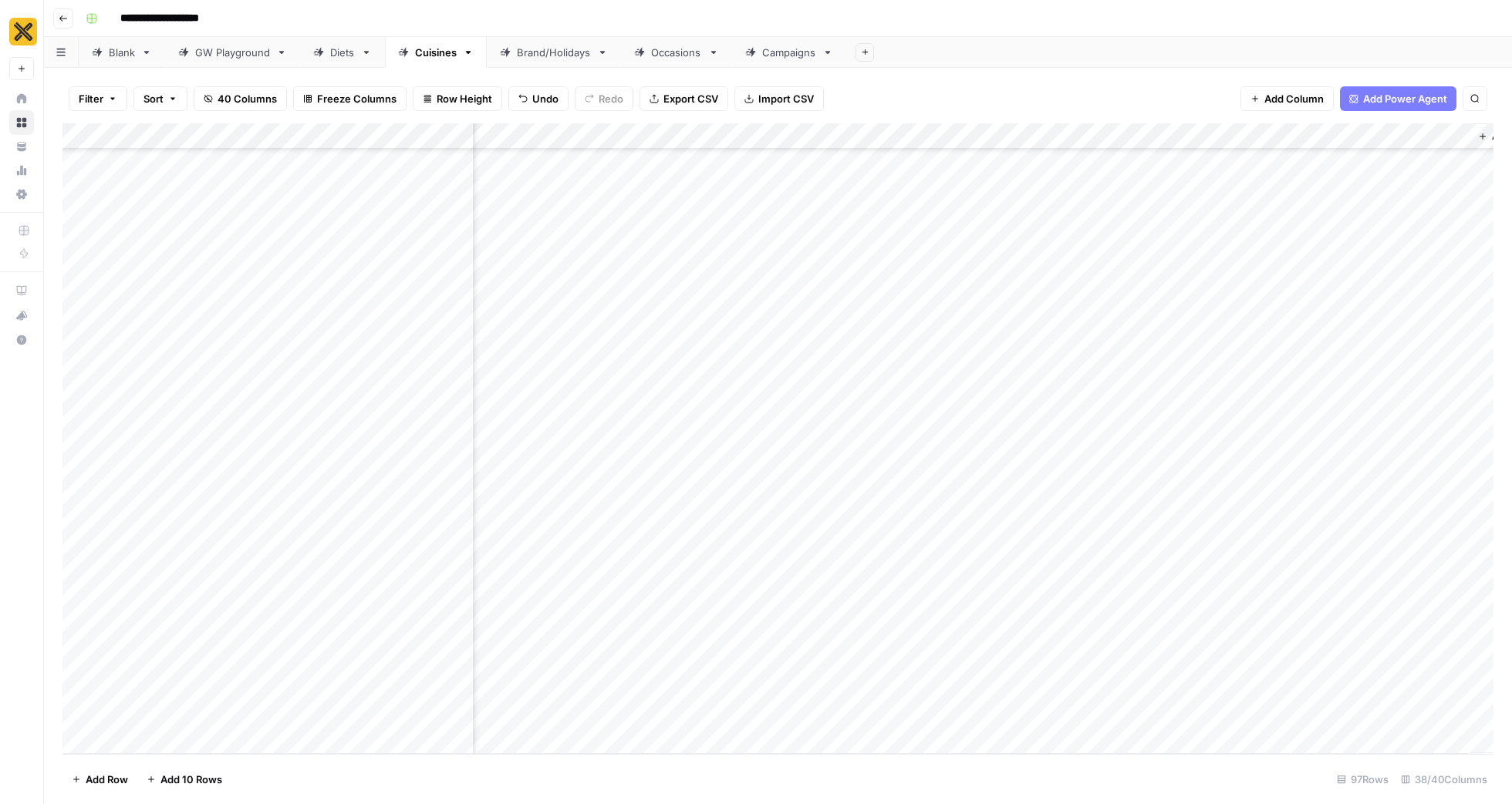
click at [882, 660] on div "Add Column" at bounding box center [778, 439] width 1431 height 631
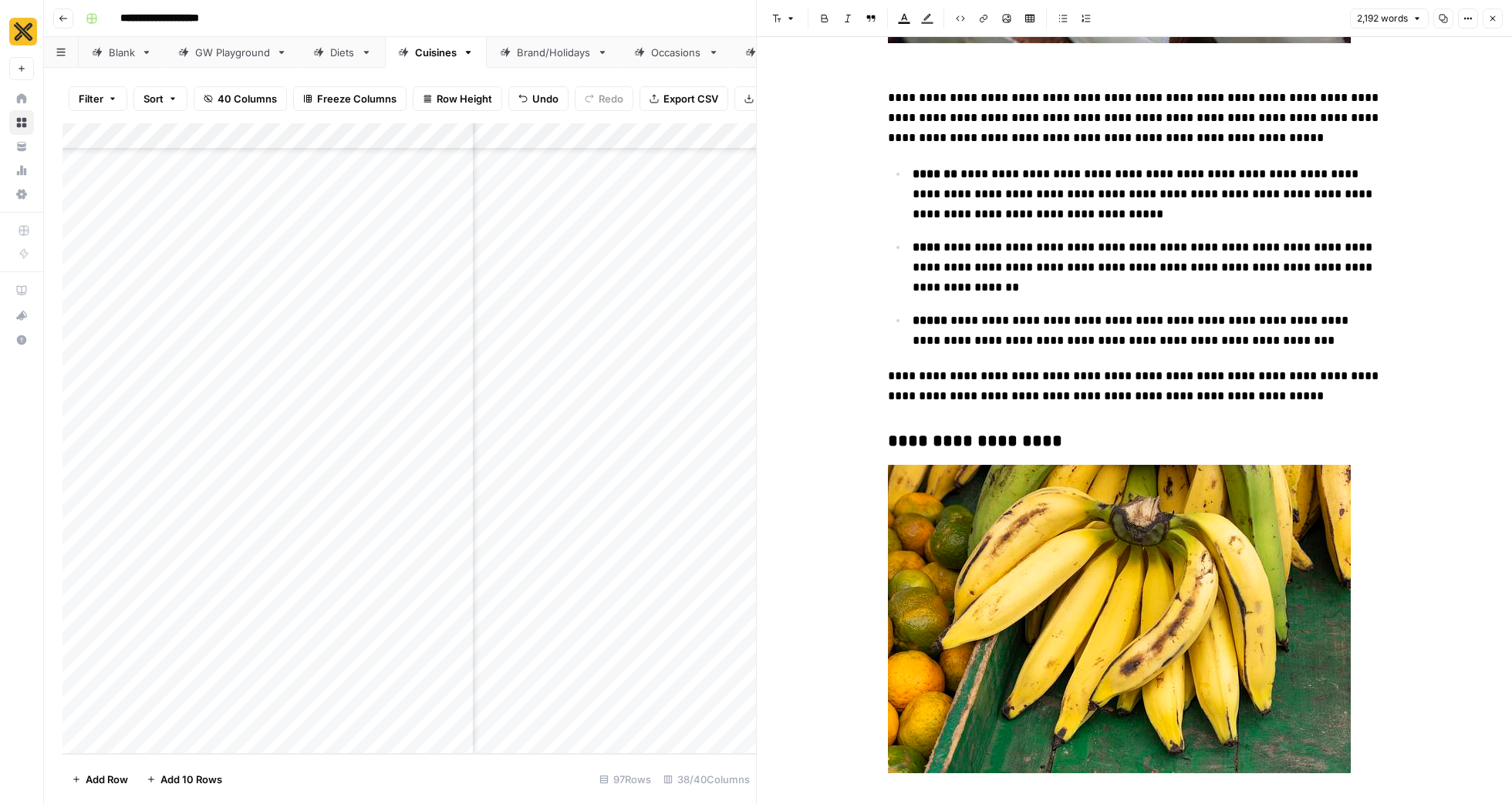
scroll to position [1654, 0]
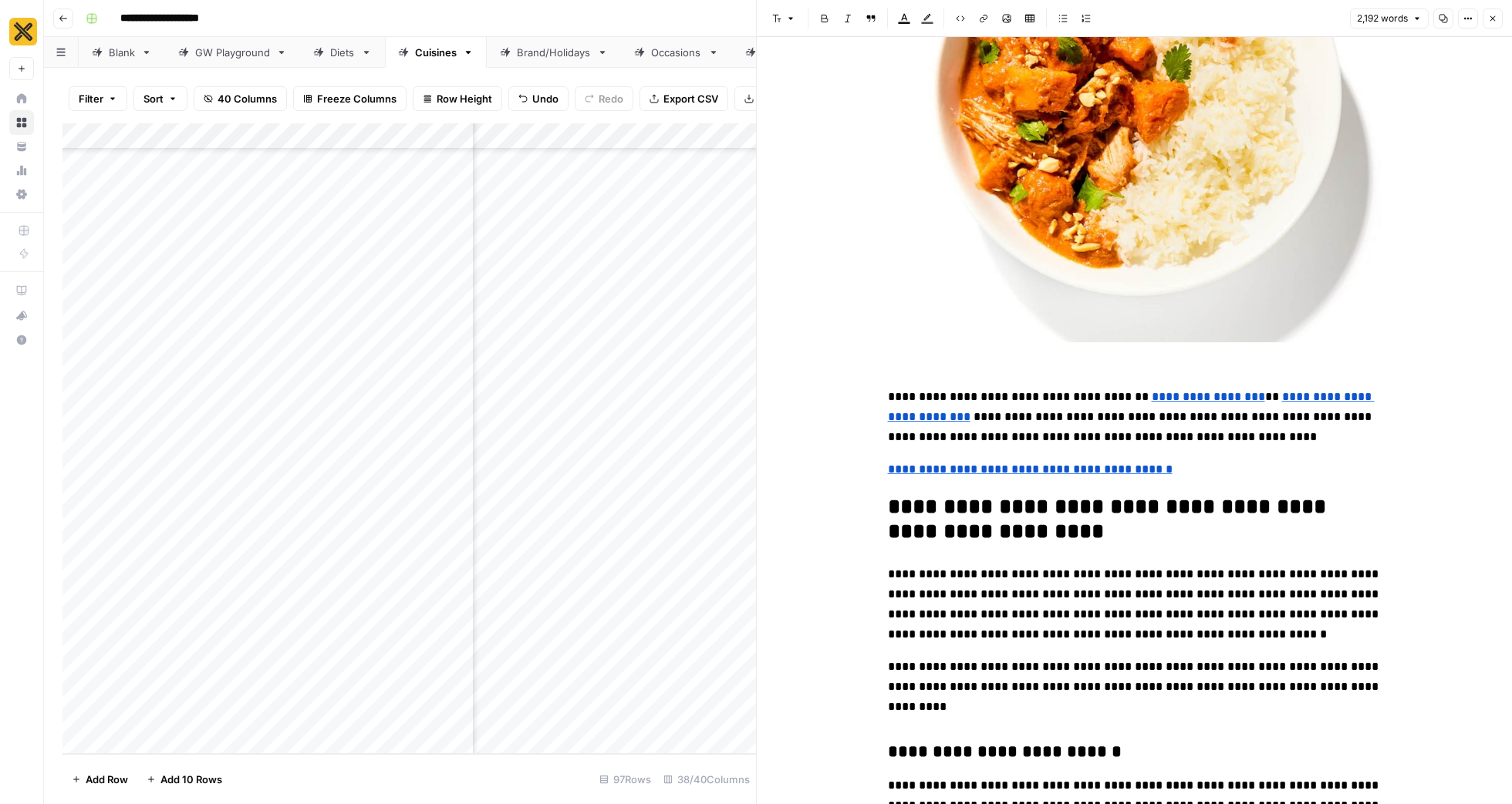
click at [1335, 565] on p "**********" at bounding box center [1134, 604] width 494 height 80
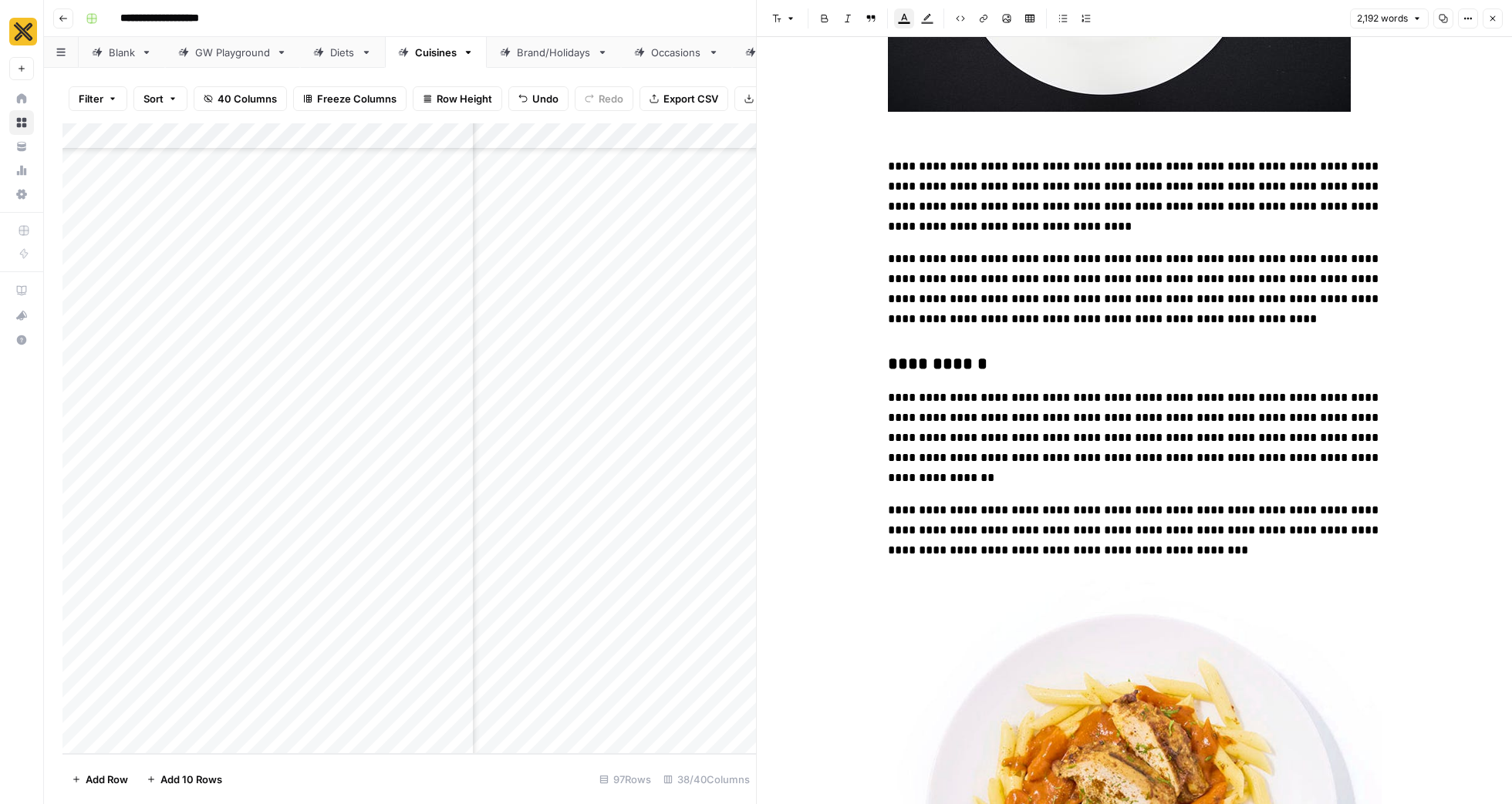
scroll to position [4789, 0]
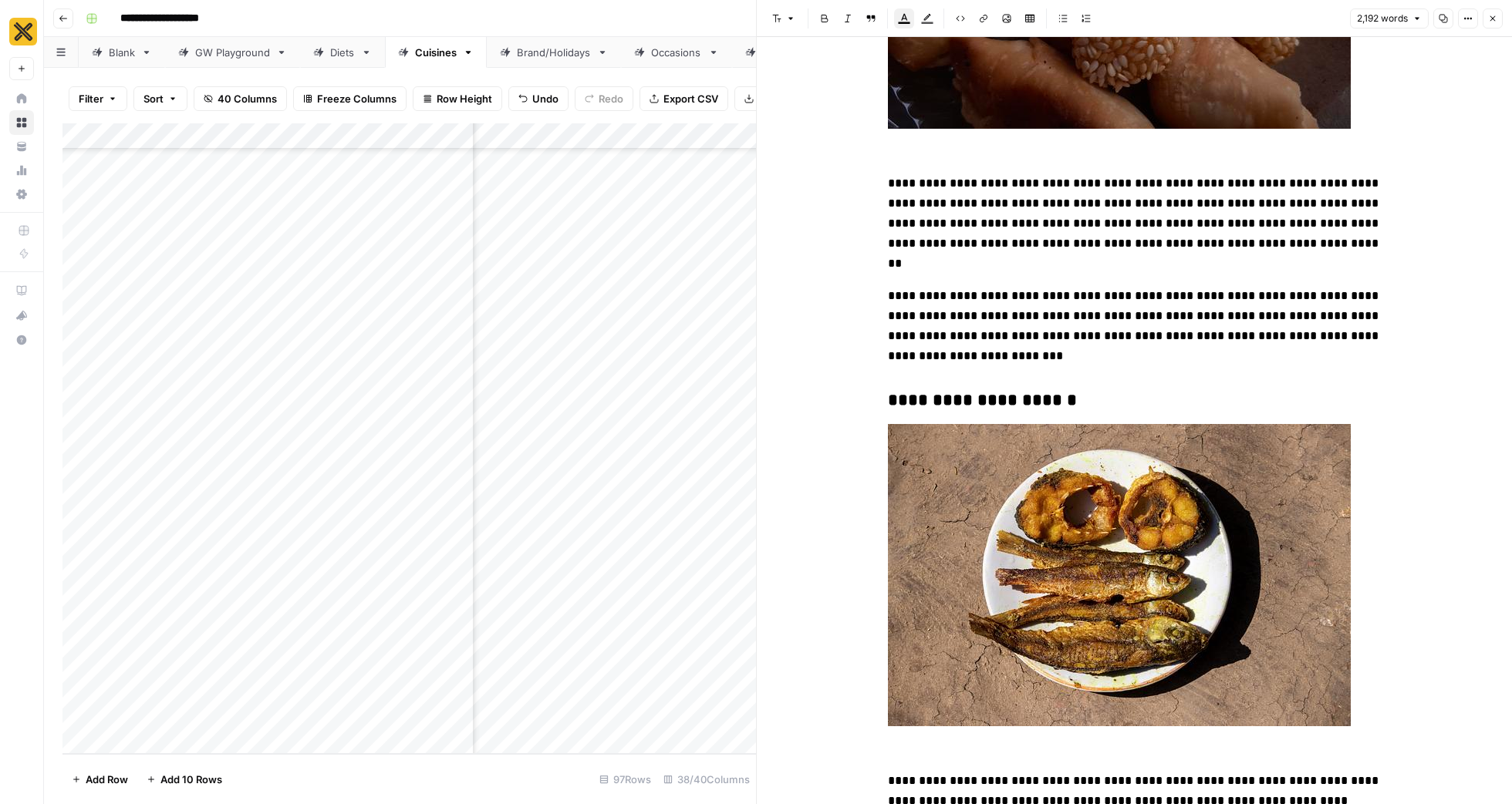
scroll to position [7980, 0]
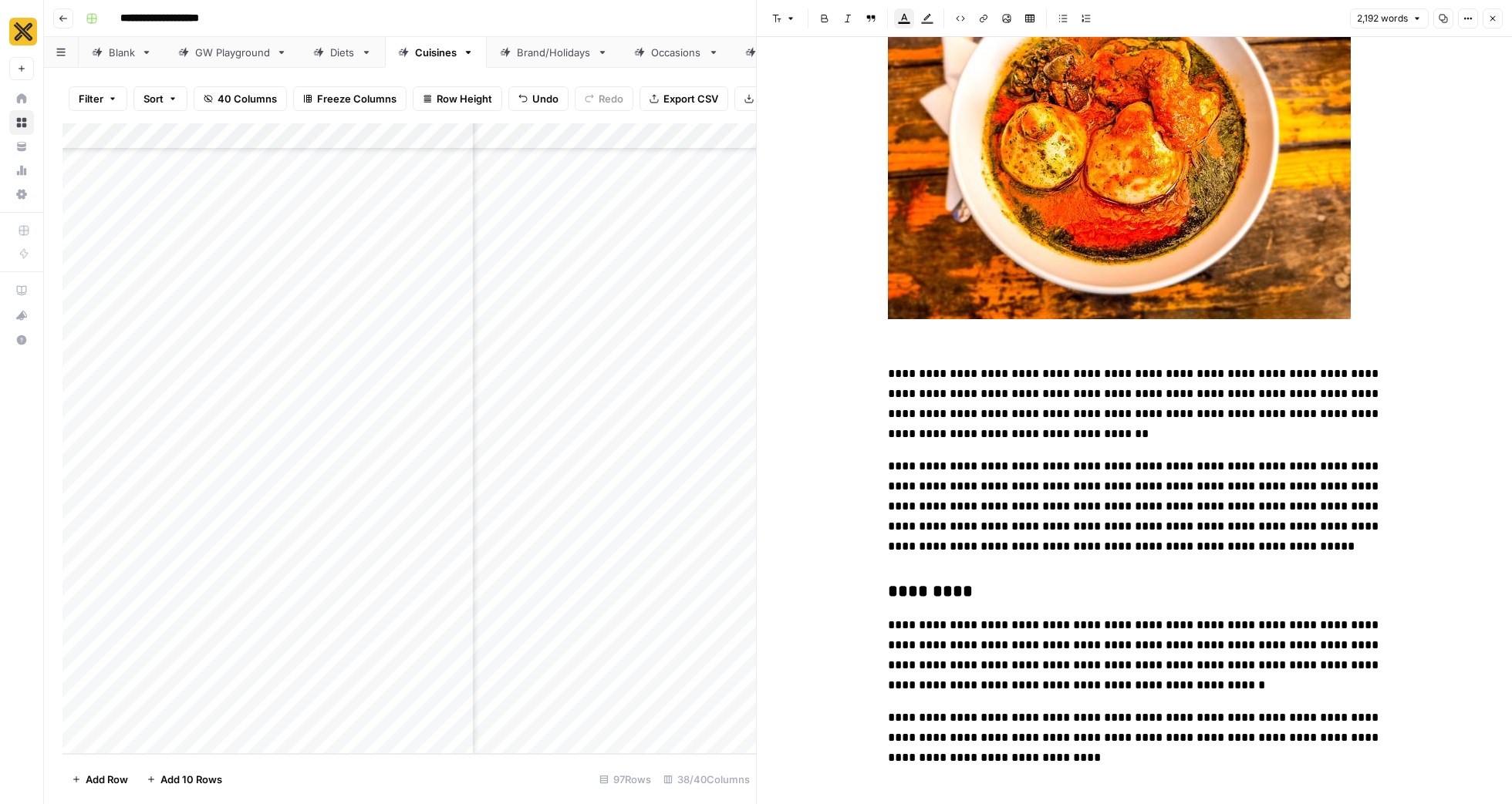
scroll to position [8970, 0]
